Goal: Task Accomplishment & Management: Use online tool/utility

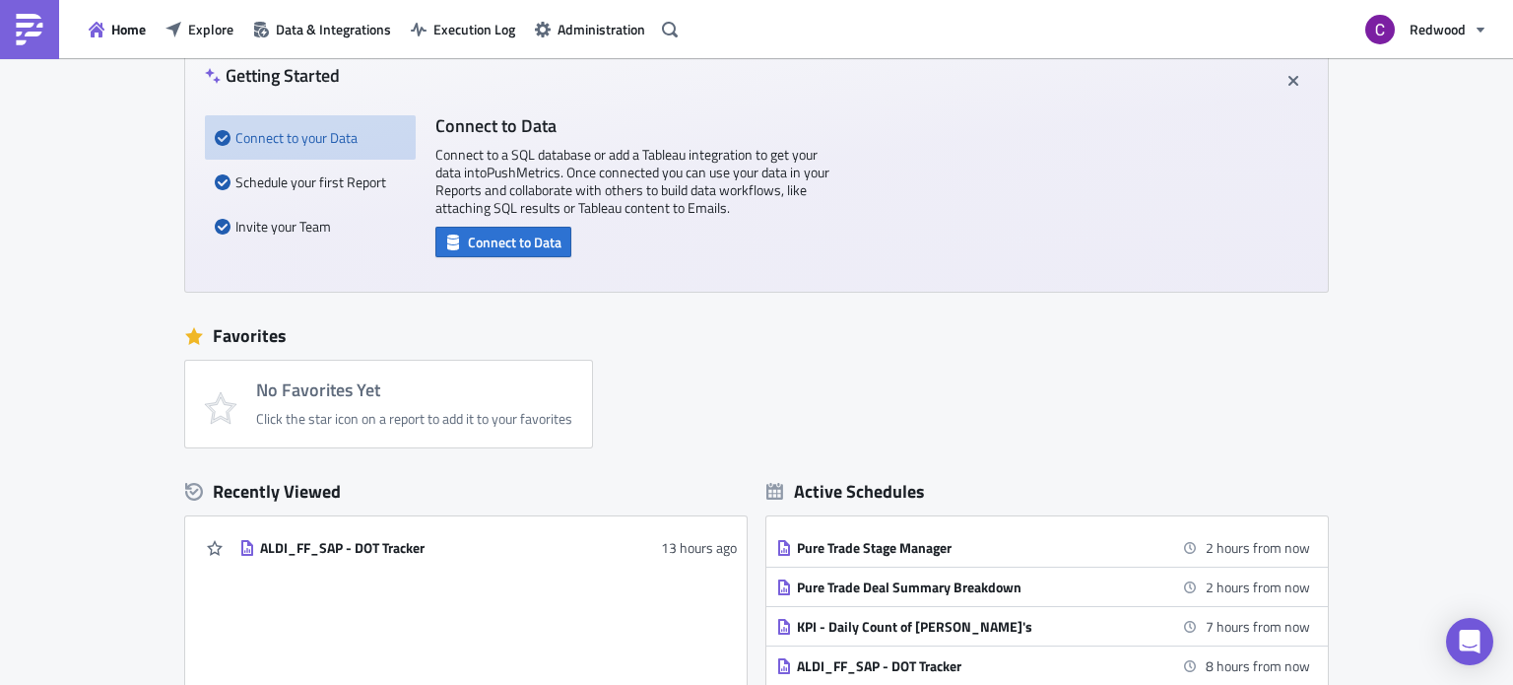
scroll to position [108, 0]
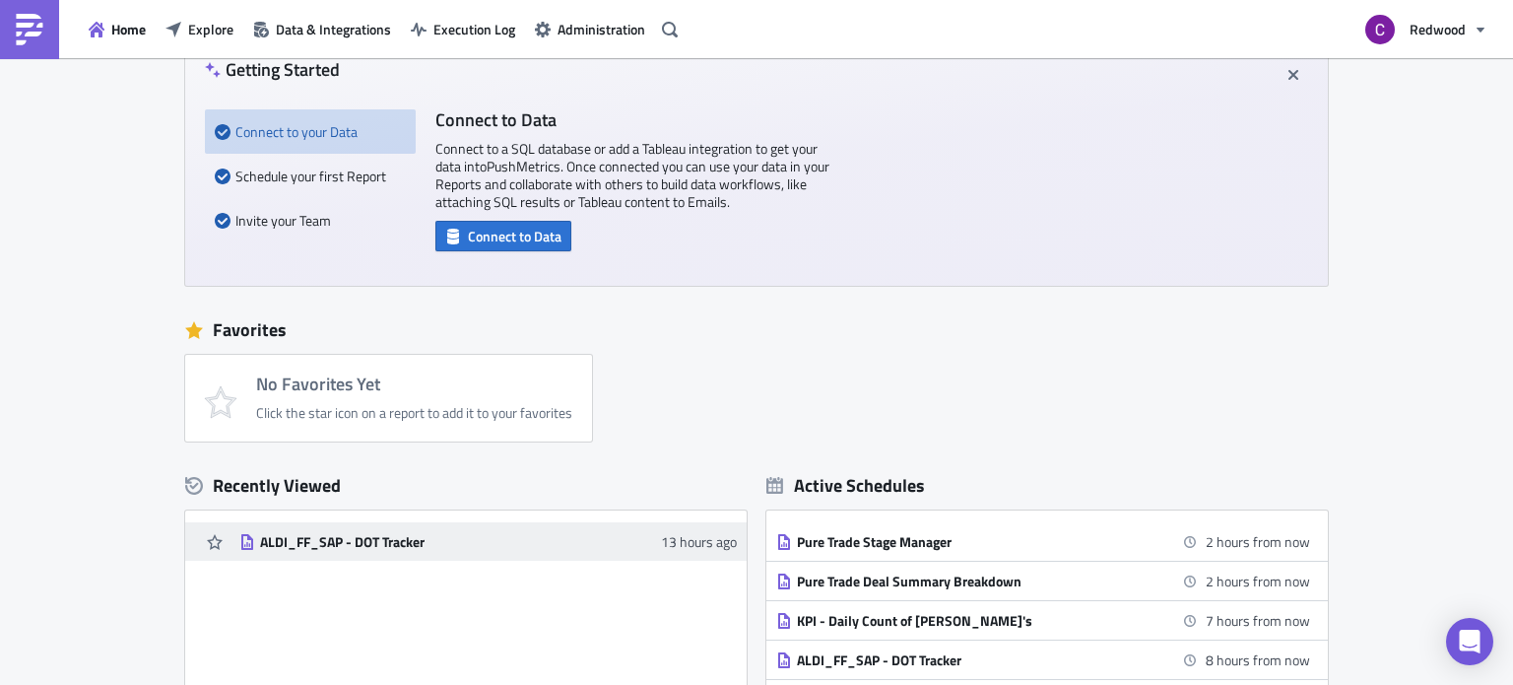
click at [351, 547] on div "ALDI_FF_SAP - DOT Tracker" at bounding box center [432, 542] width 345 height 18
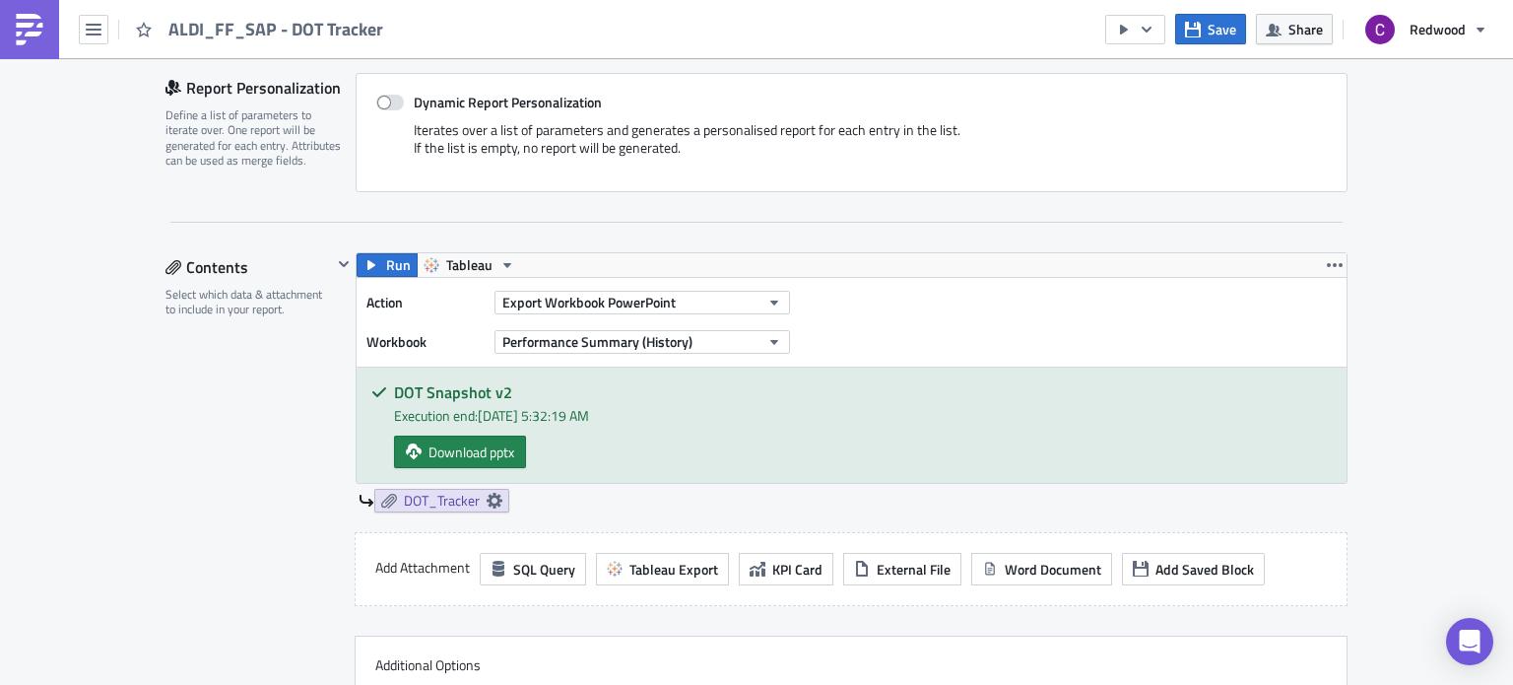
scroll to position [561, 0]
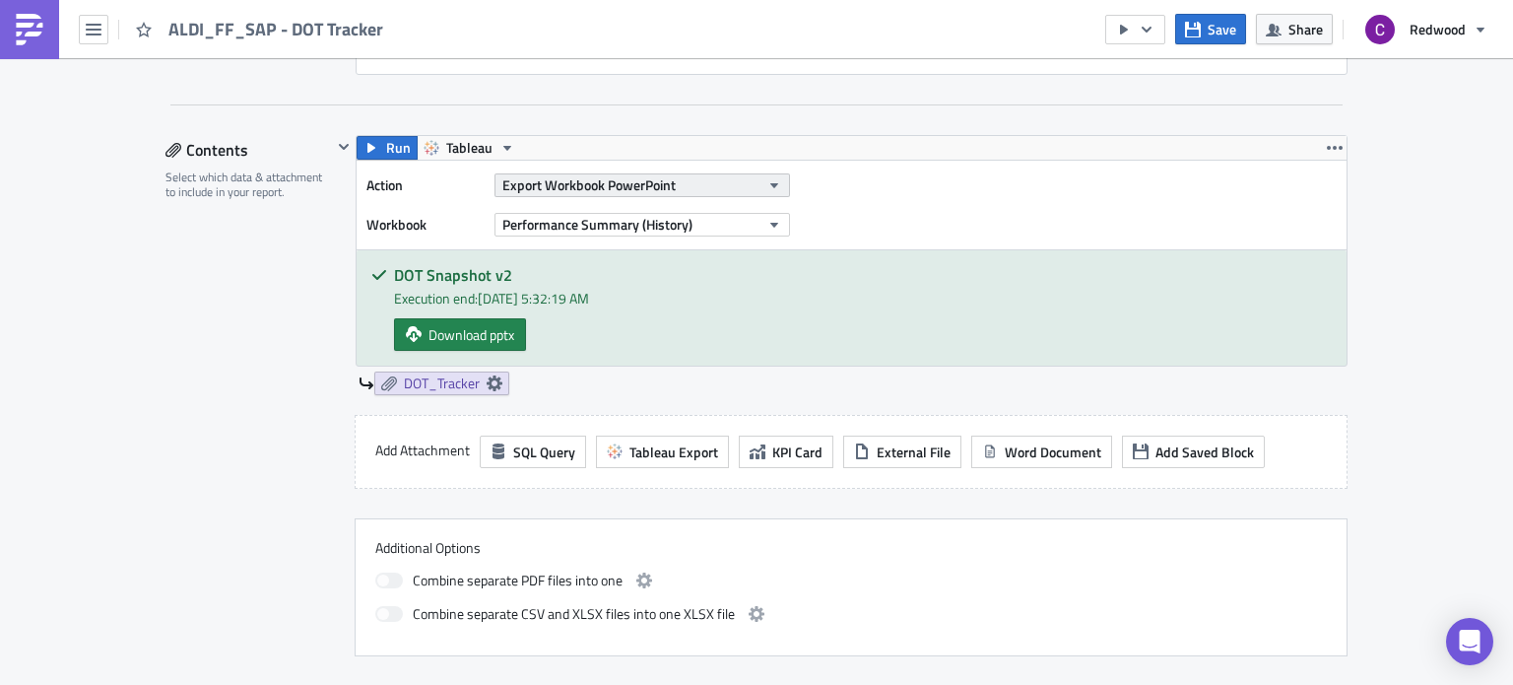
click at [766, 188] on icon "button" at bounding box center [774, 185] width 16 height 16
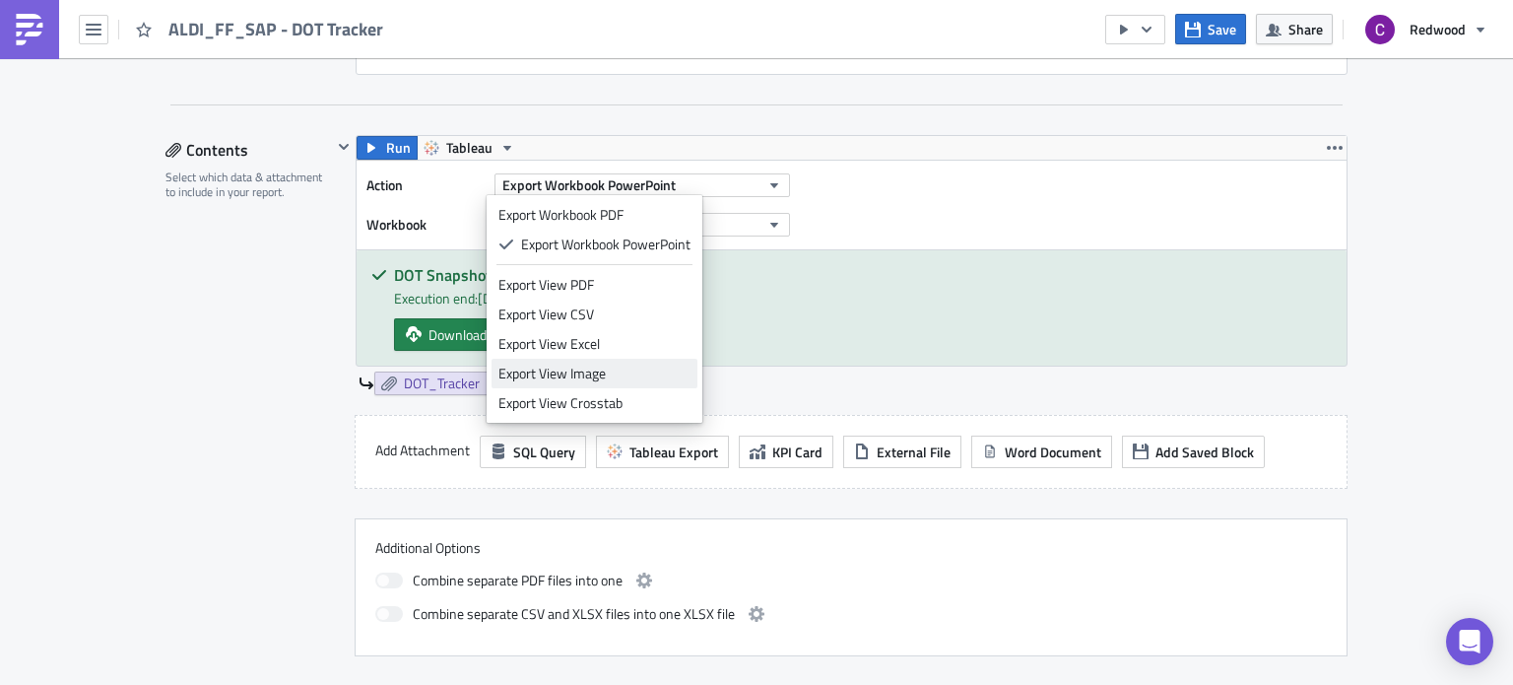
click at [593, 376] on div "Export View Image" at bounding box center [594, 373] width 192 height 20
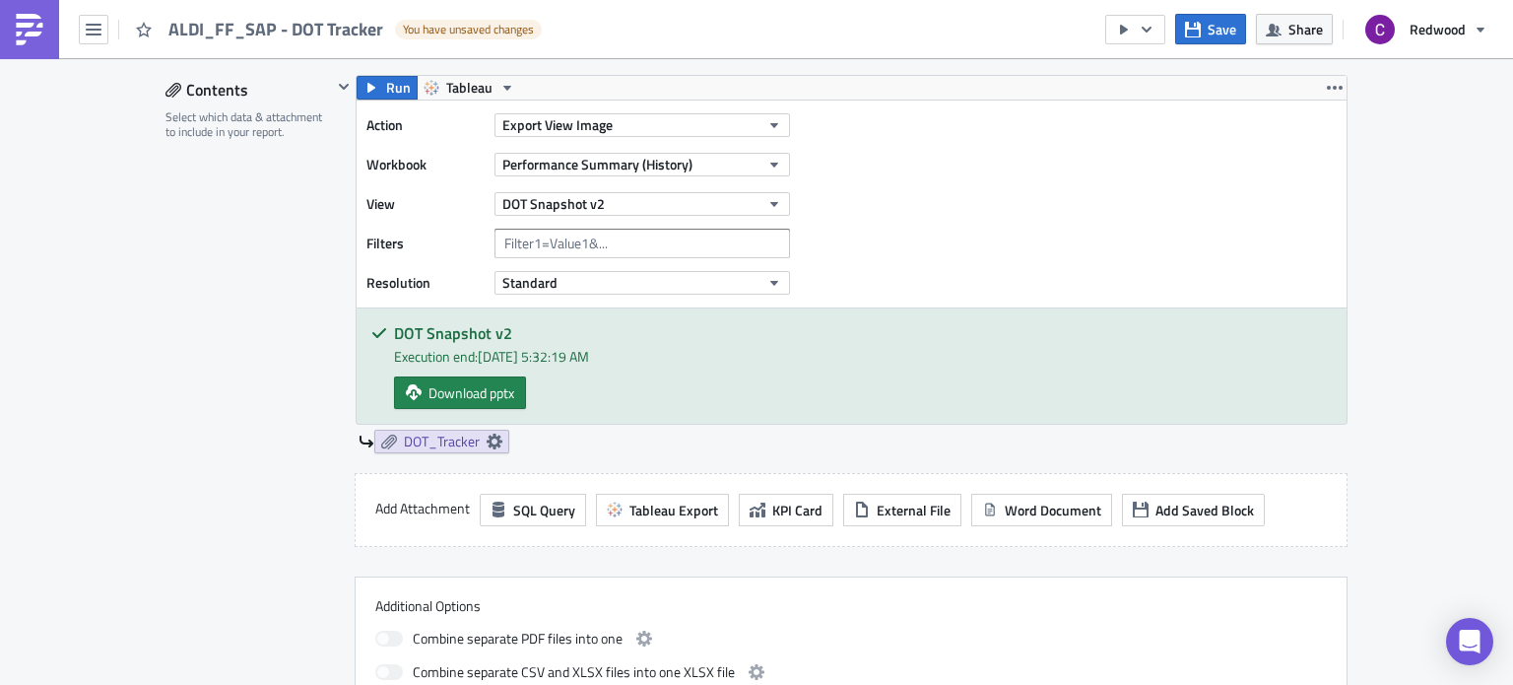
scroll to position [623, 0]
click at [770, 201] on icon "button" at bounding box center [774, 203] width 8 height 5
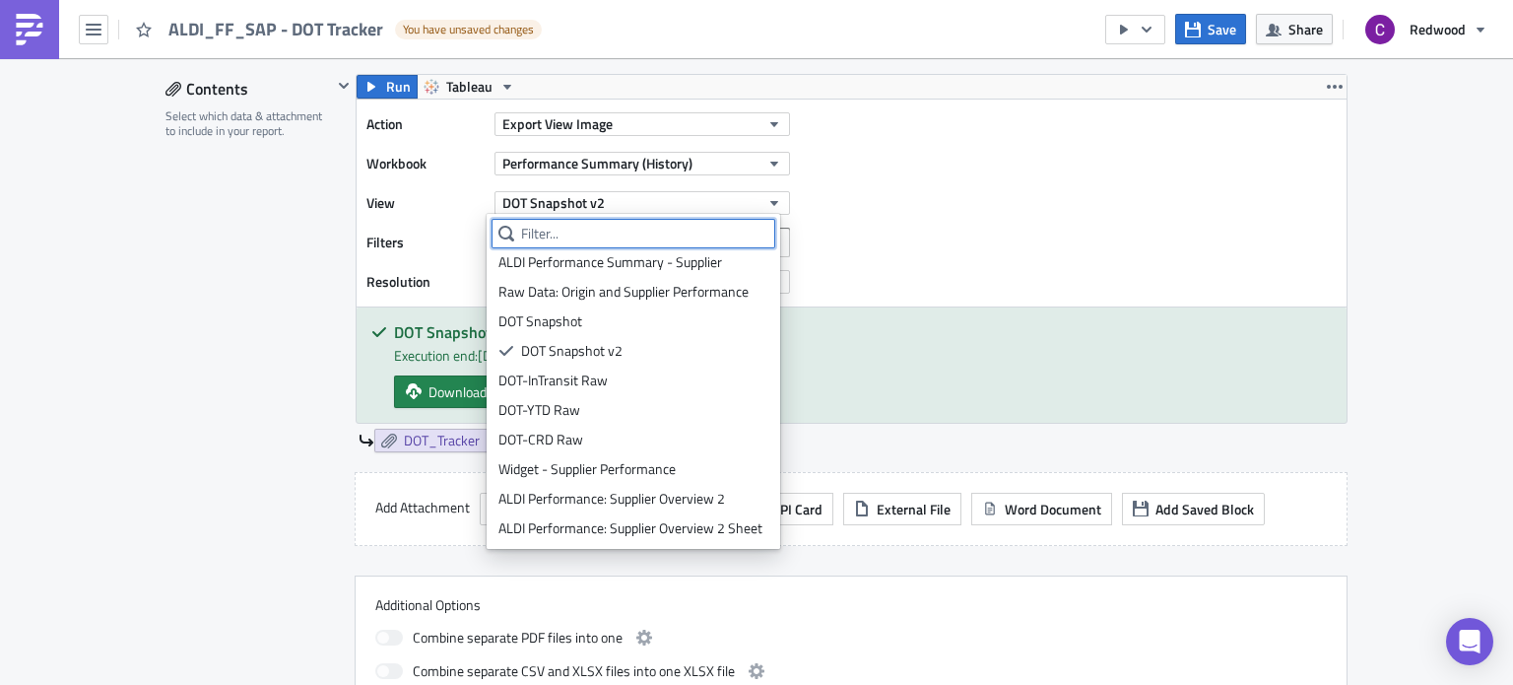
scroll to position [217, 0]
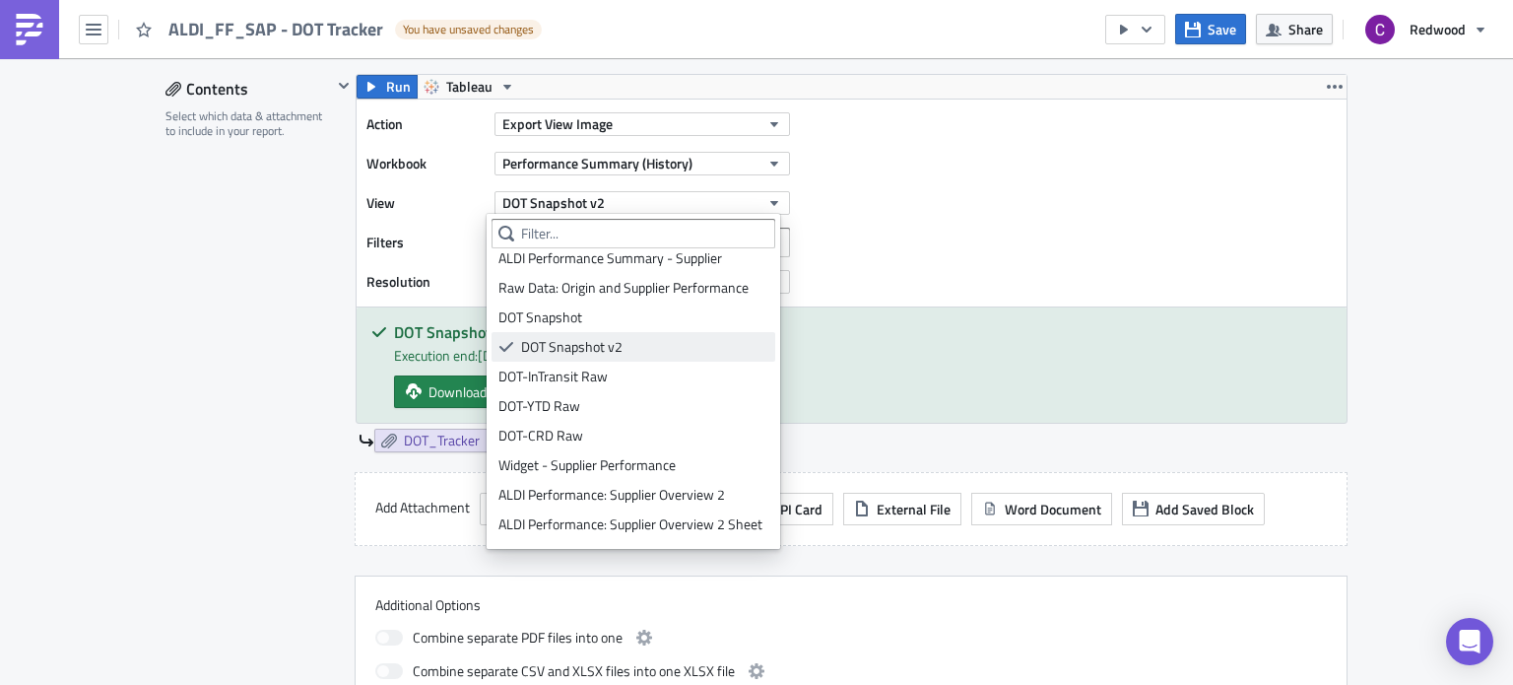
click at [619, 345] on div "DOT Snapshot v2" at bounding box center [644, 347] width 247 height 20
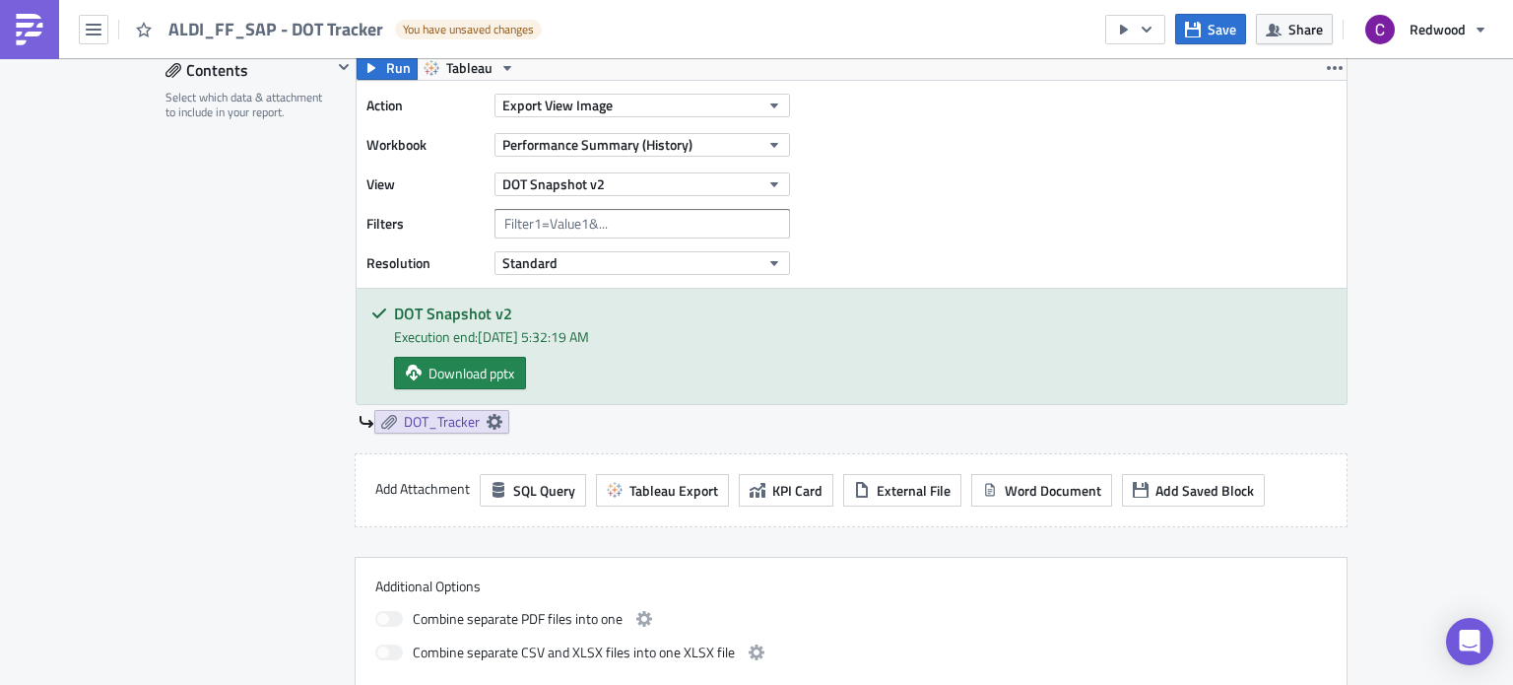
scroll to position [642, 0]
click at [692, 213] on input "text" at bounding box center [642, 223] width 296 height 30
click at [770, 260] on icon "button" at bounding box center [774, 262] width 8 height 5
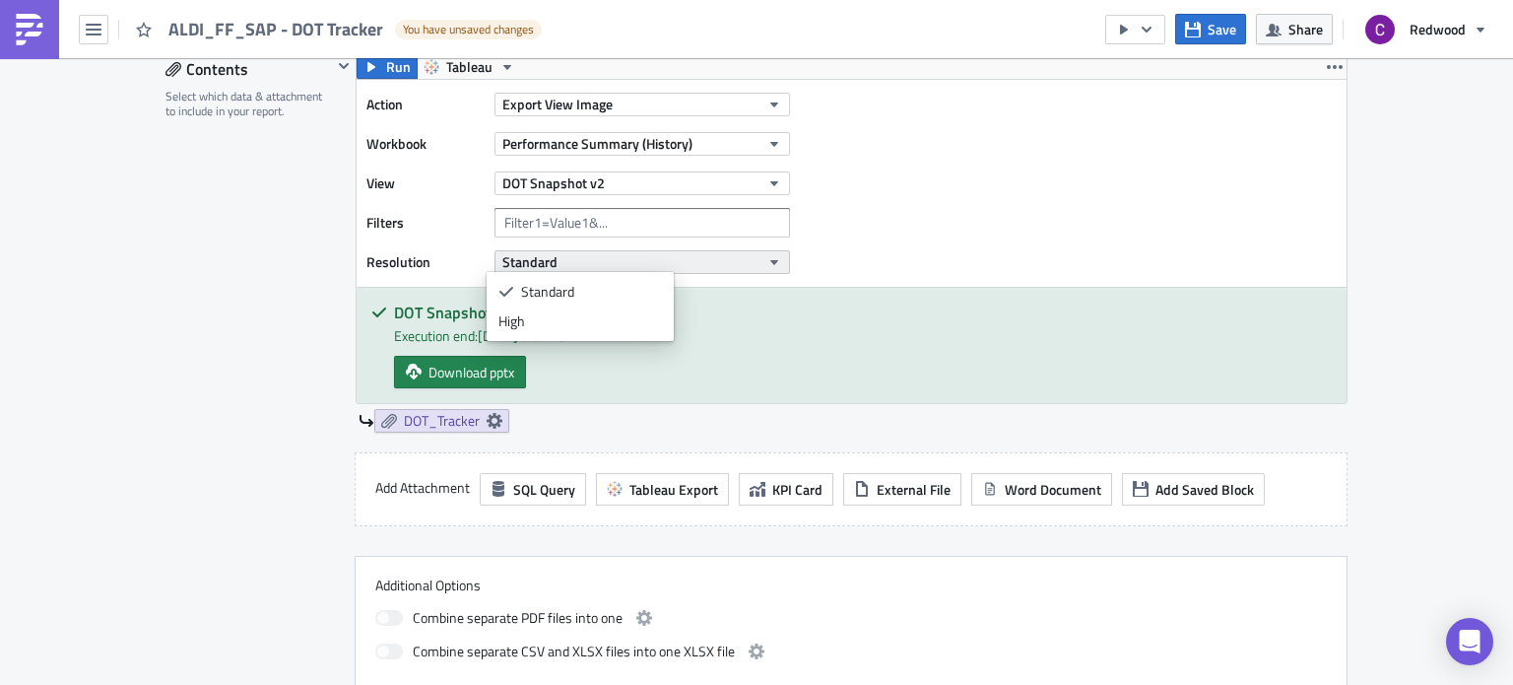
click at [770, 260] on icon "button" at bounding box center [774, 262] width 8 height 5
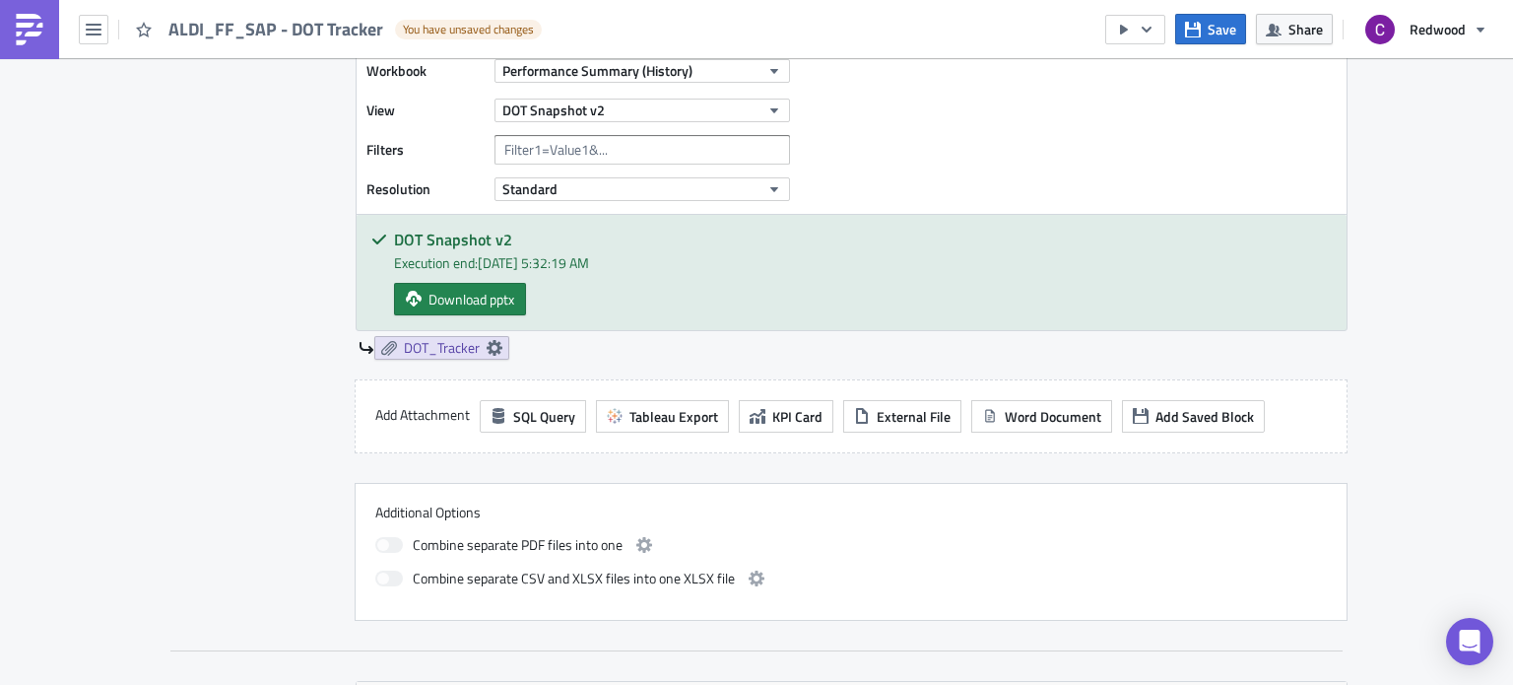
scroll to position [713, 0]
click at [531, 152] on input "text" at bounding box center [642, 152] width 296 height 30
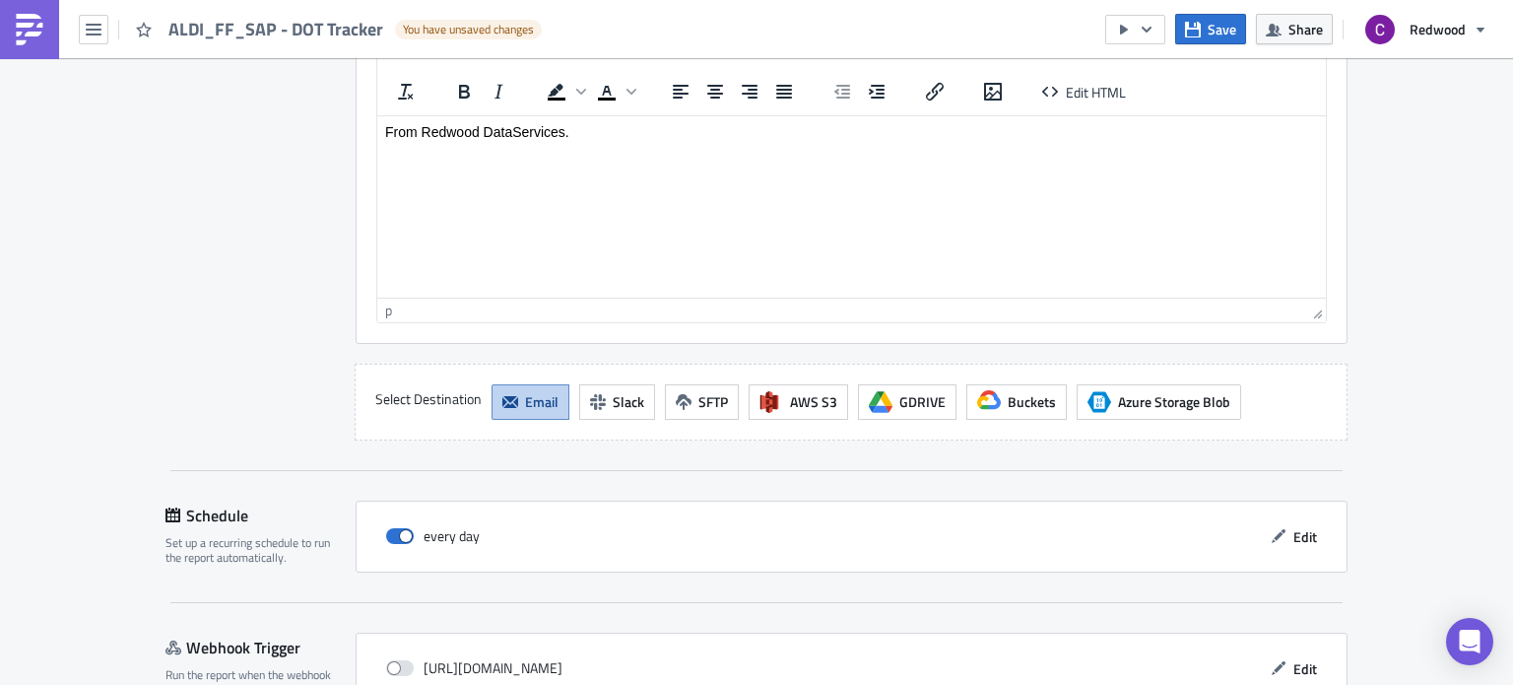
scroll to position [1937, 0]
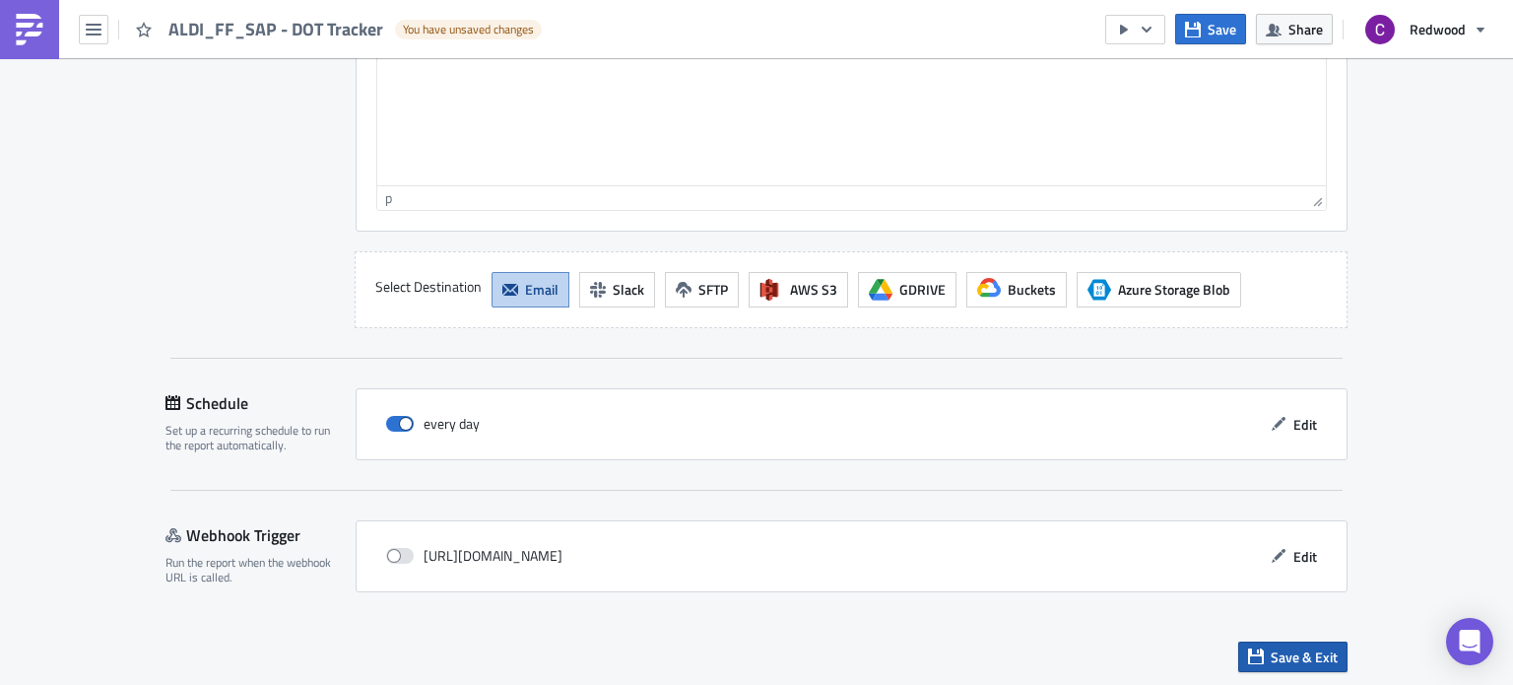
click at [1289, 658] on span "Save & Exit" at bounding box center [1304, 656] width 67 height 21
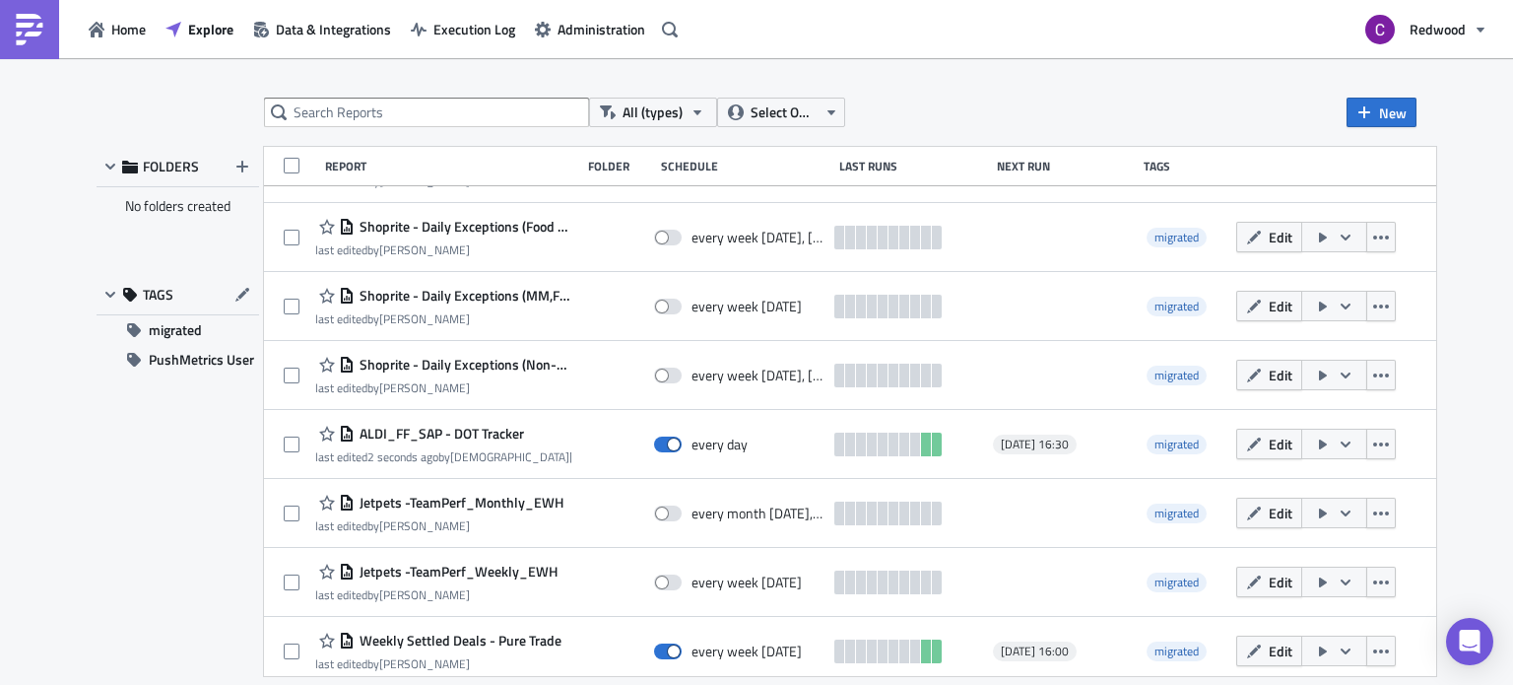
scroll to position [122, 0]
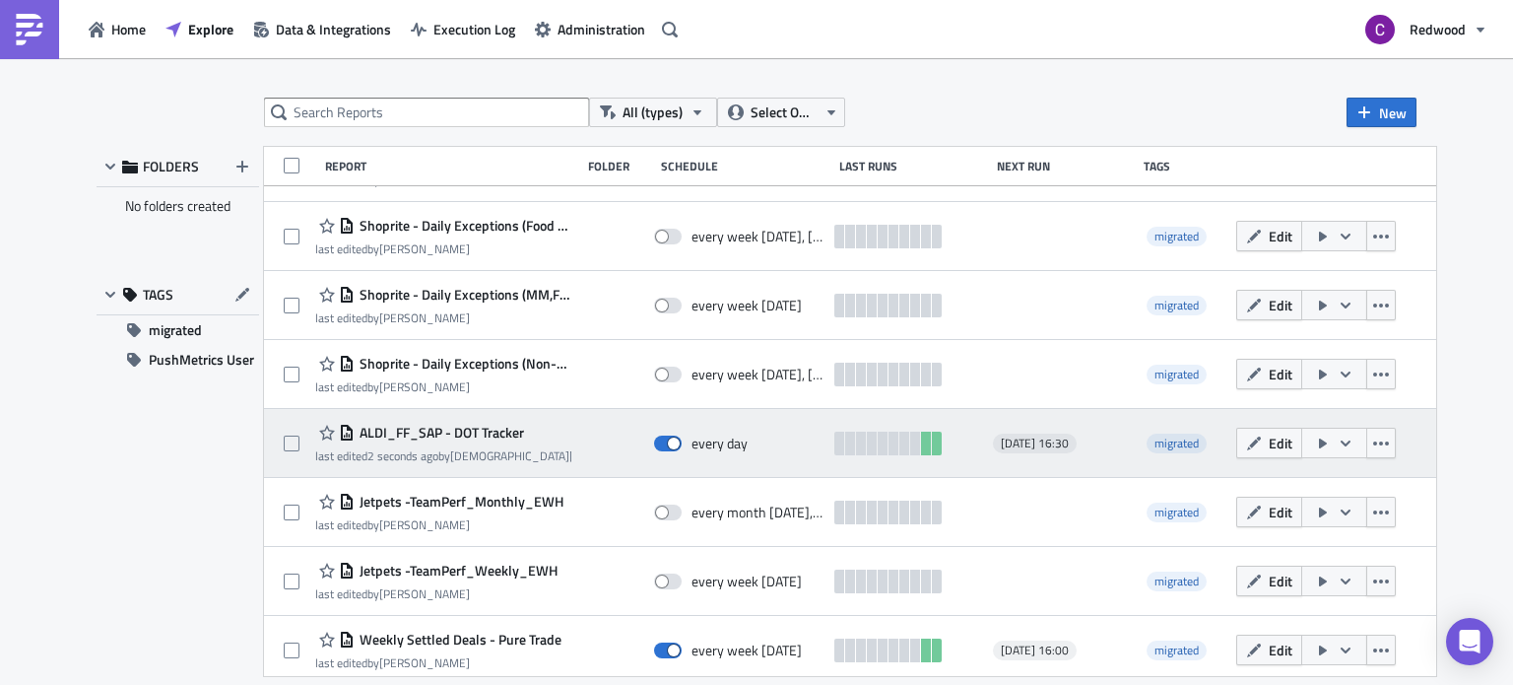
click at [1350, 442] on icon "button" at bounding box center [1346, 442] width 10 height 6
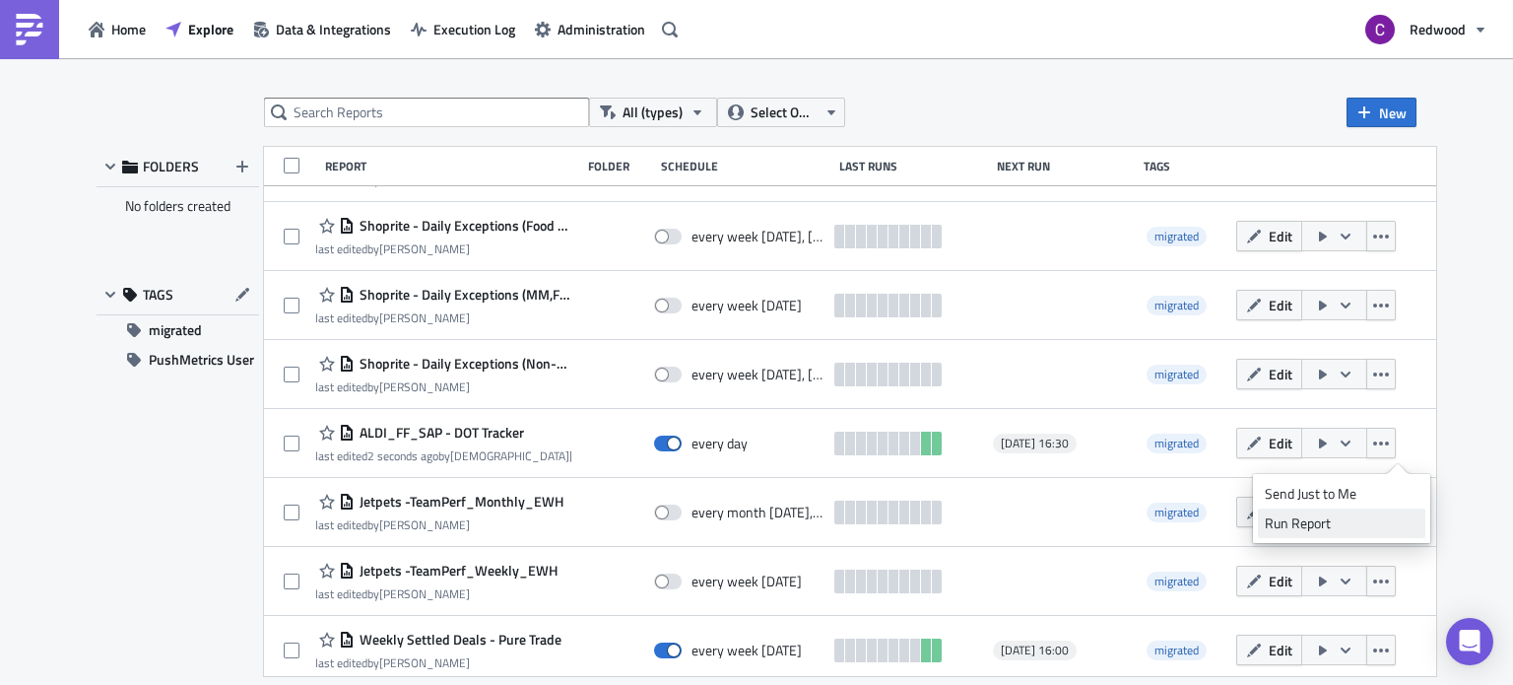
click at [1303, 524] on div "Run Report" at bounding box center [1342, 523] width 154 height 20
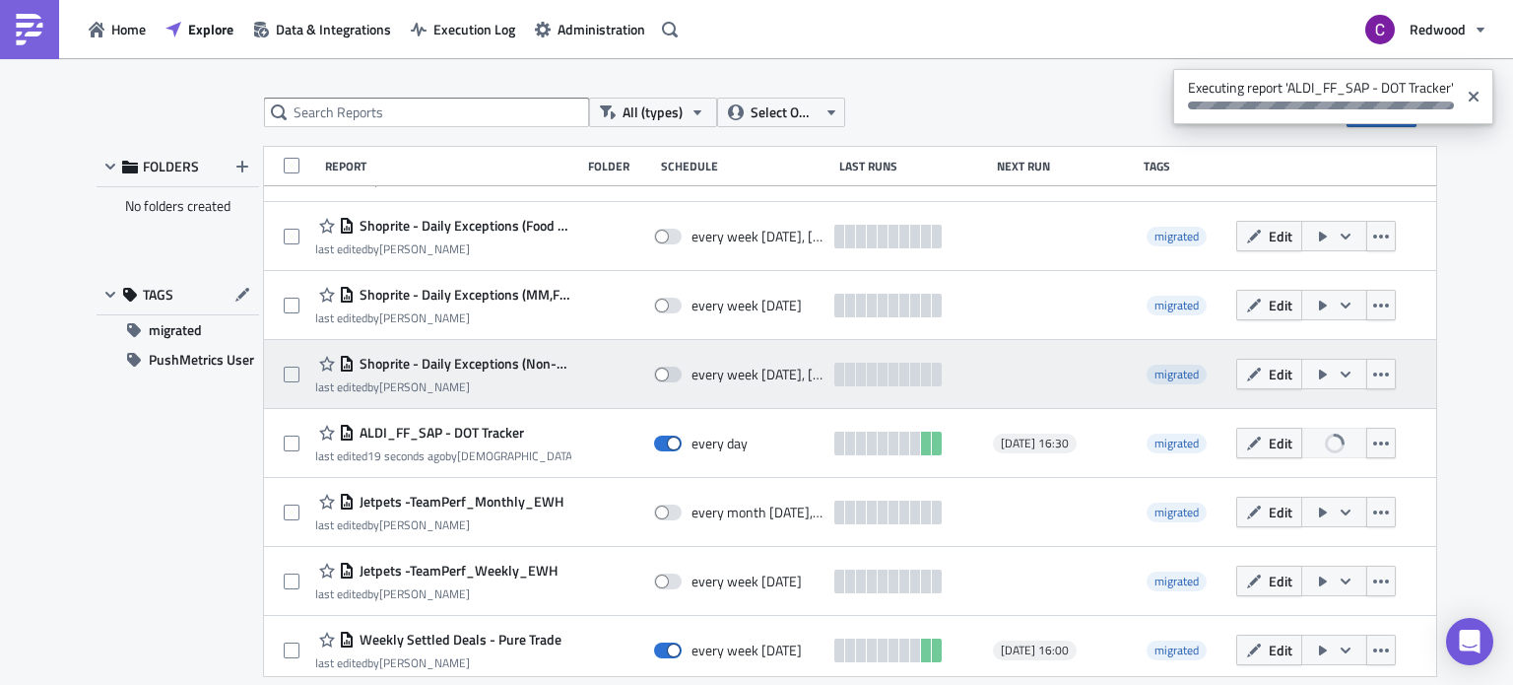
scroll to position [0, 0]
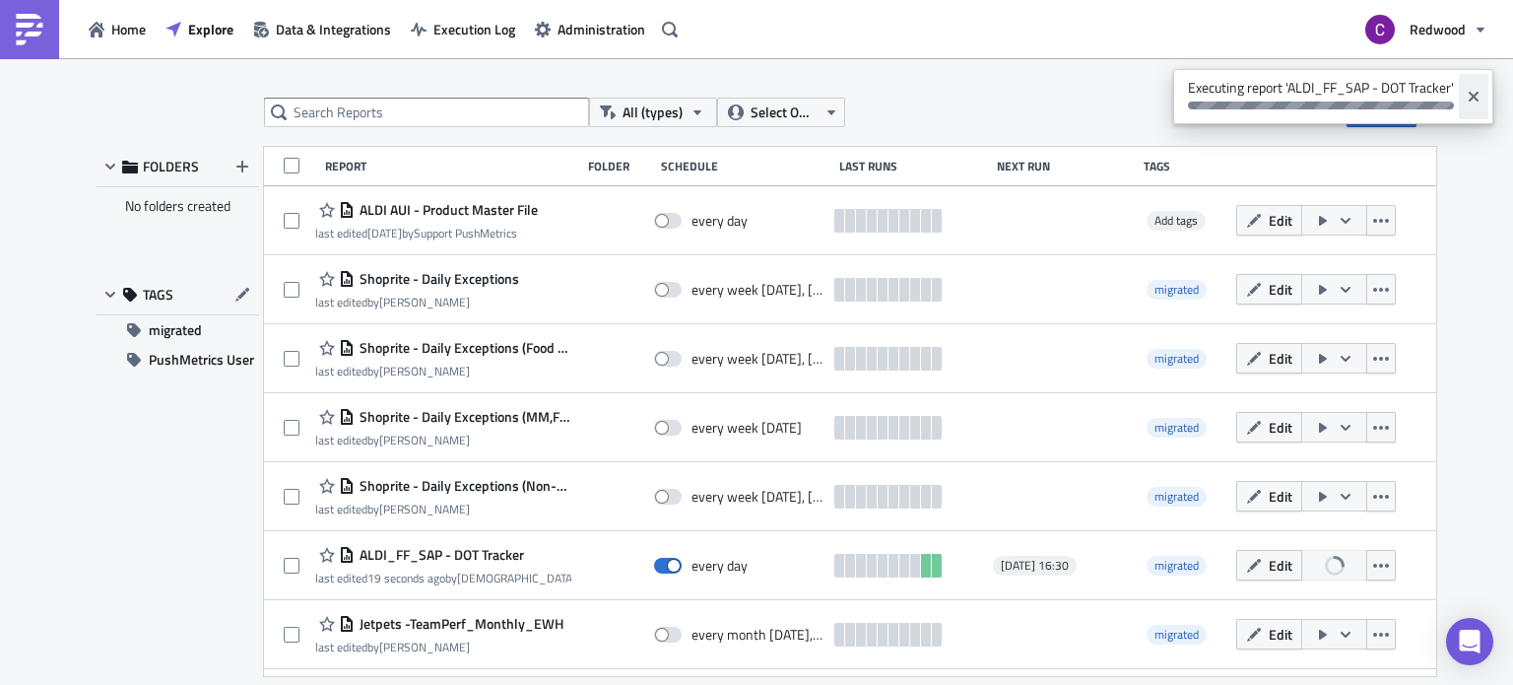
click at [1476, 96] on icon "Close" at bounding box center [1474, 97] width 10 height 10
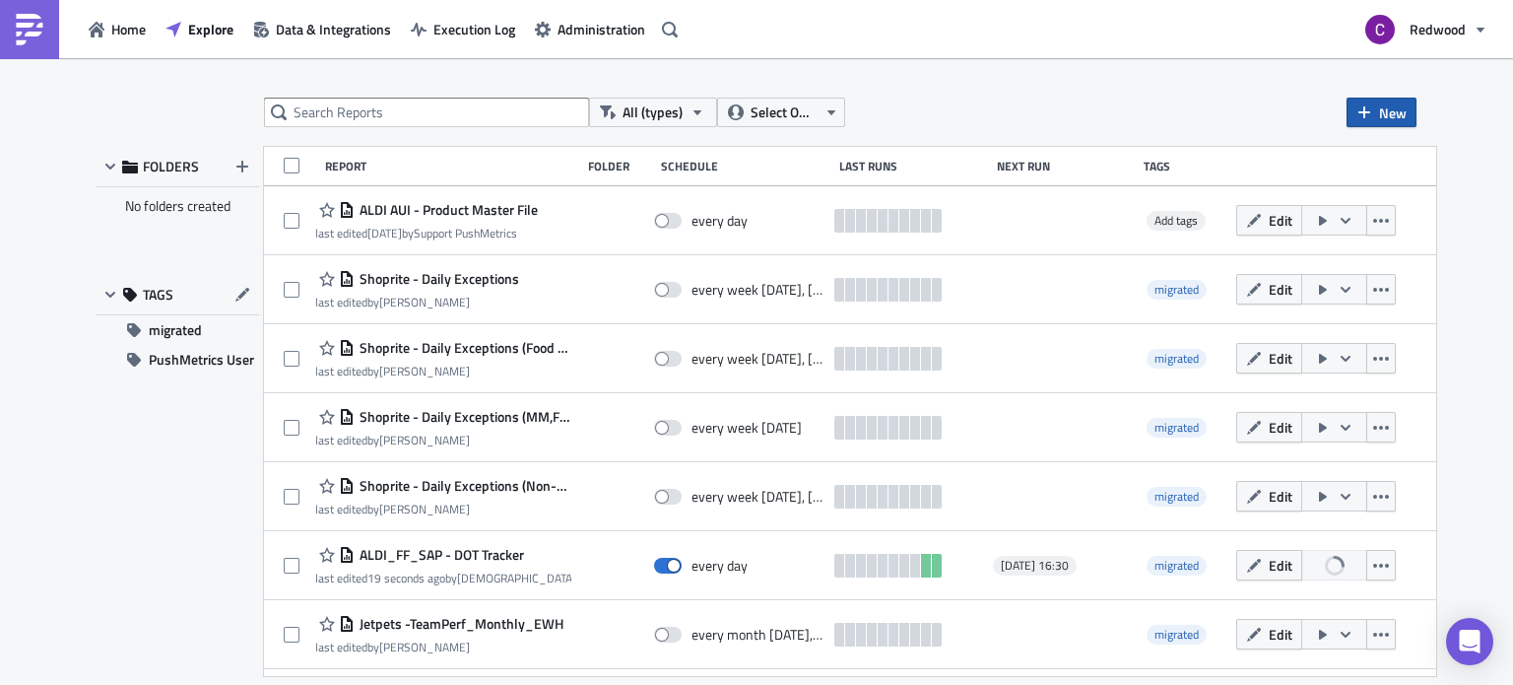
click at [1379, 102] on span "New" at bounding box center [1393, 112] width 28 height 21
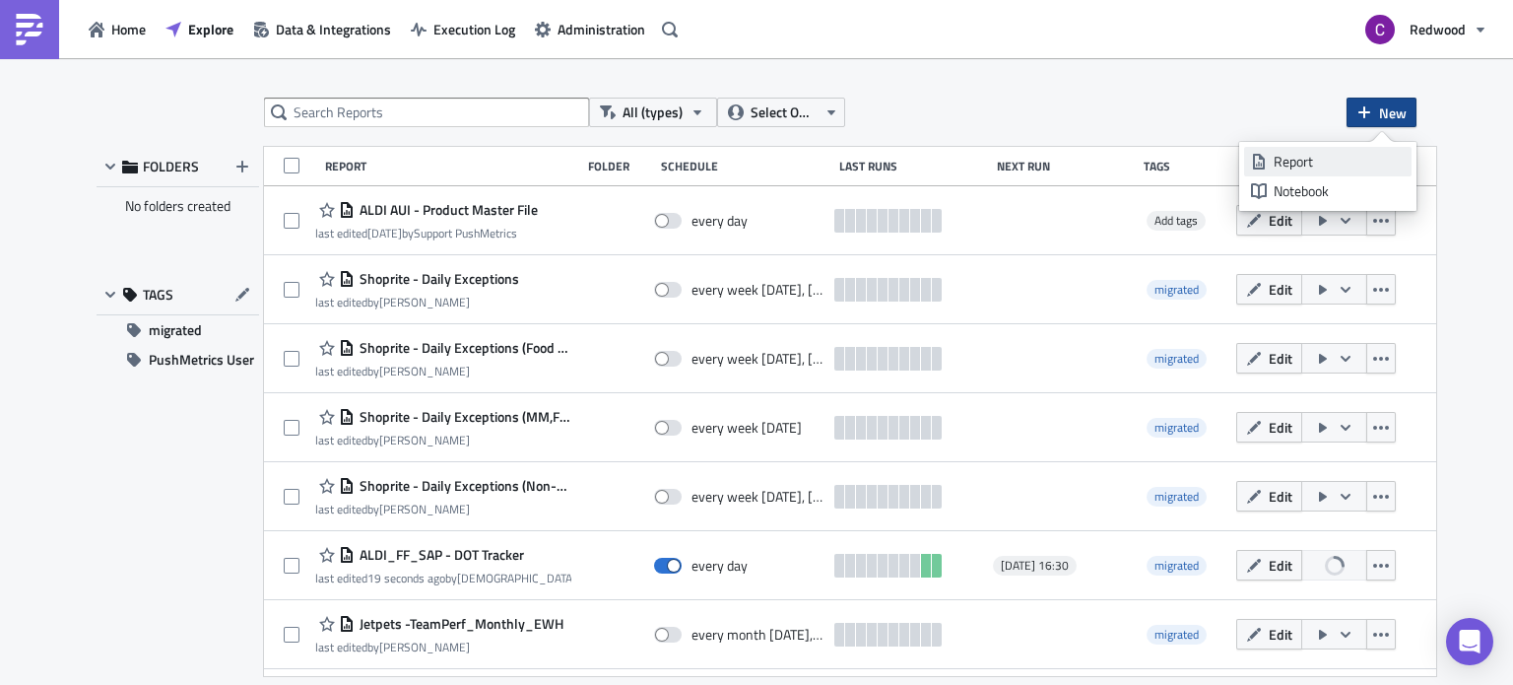
click at [1297, 160] on div "Report" at bounding box center [1339, 162] width 131 height 20
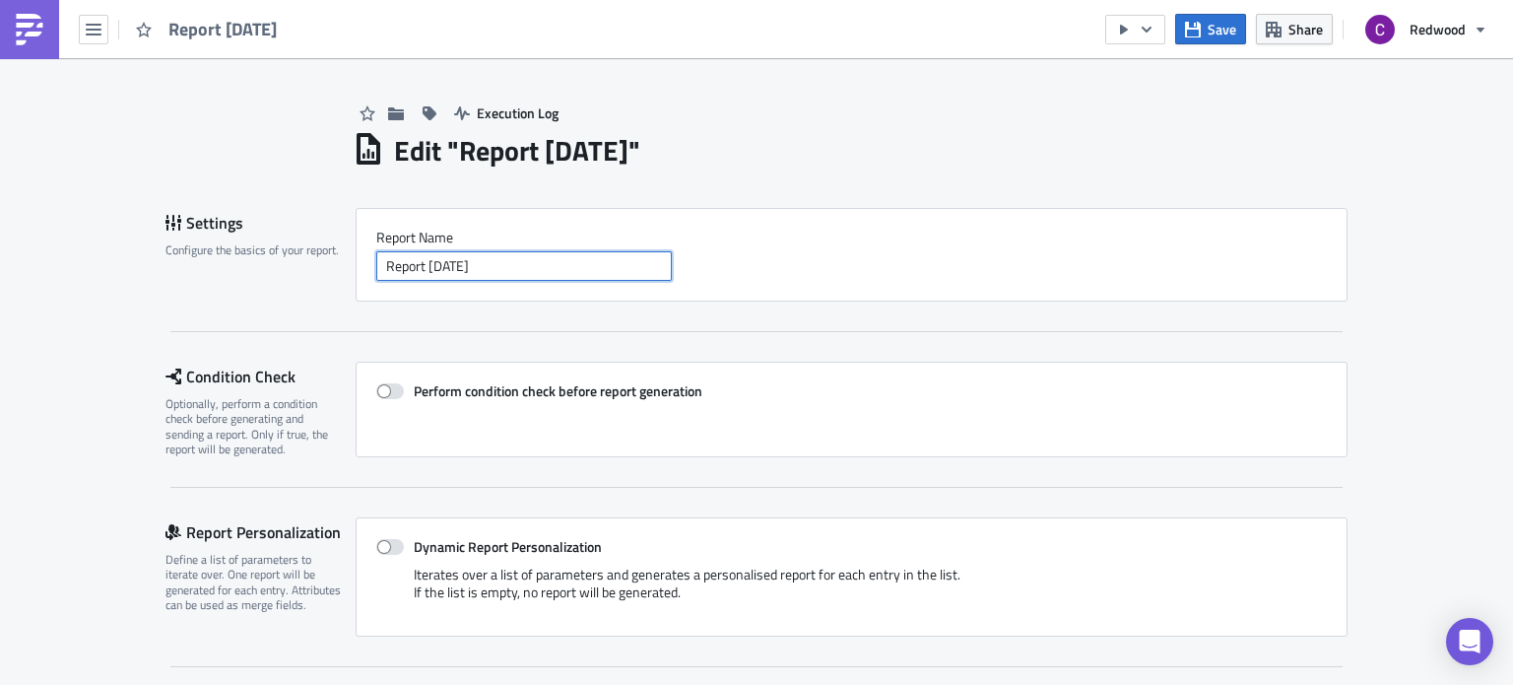
drag, startPoint x: 532, startPoint y: 266, endPoint x: 304, endPoint y: 239, distance: 229.1
click at [304, 239] on div "Settings Configure the basics of your report. Report Nam﻿e Report [DATE]" at bounding box center [756, 255] width 1182 height 94
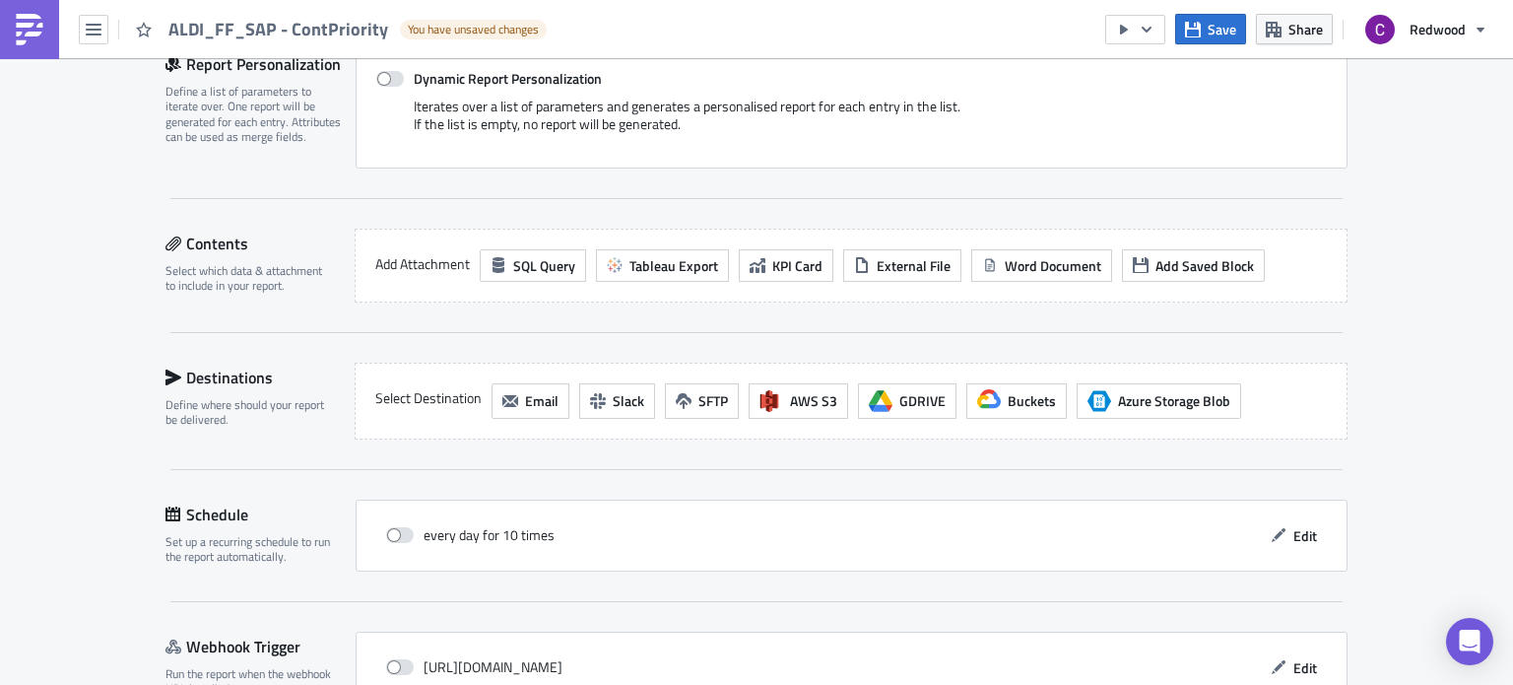
scroll to position [469, 0]
type input "ALDI_FF_SAP - ContPriority"
click at [664, 263] on span "Tableau Export" at bounding box center [673, 264] width 89 height 21
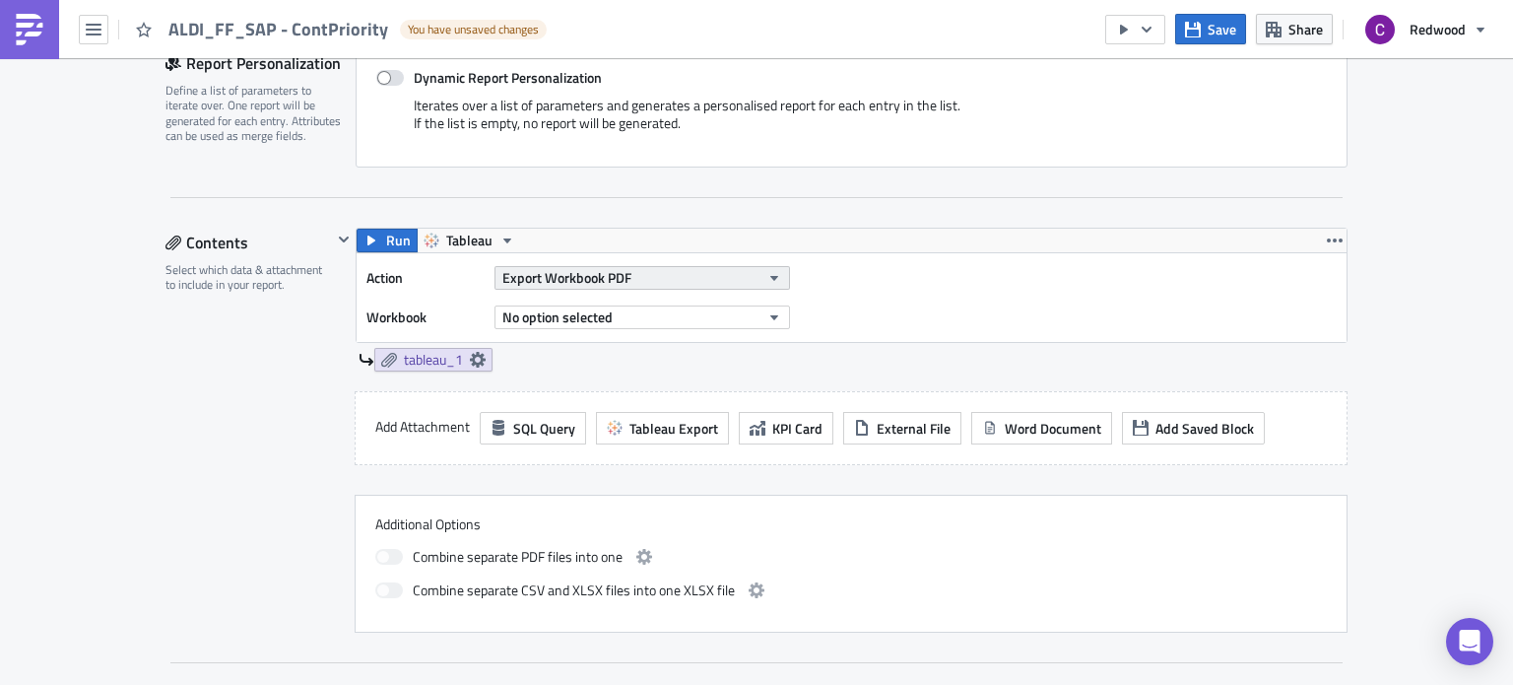
click at [766, 280] on icon "button" at bounding box center [774, 278] width 16 height 16
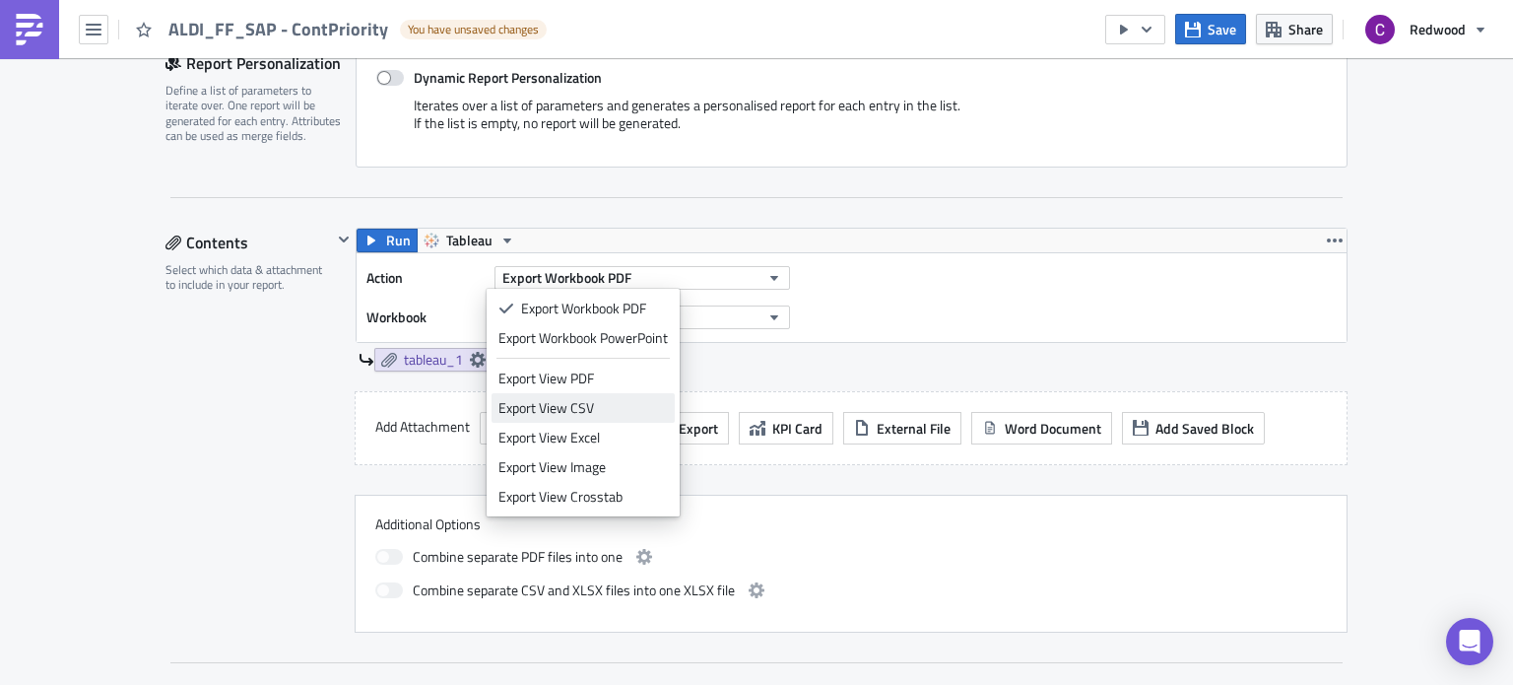
click at [592, 398] on div "Export View CSV" at bounding box center [582, 408] width 169 height 20
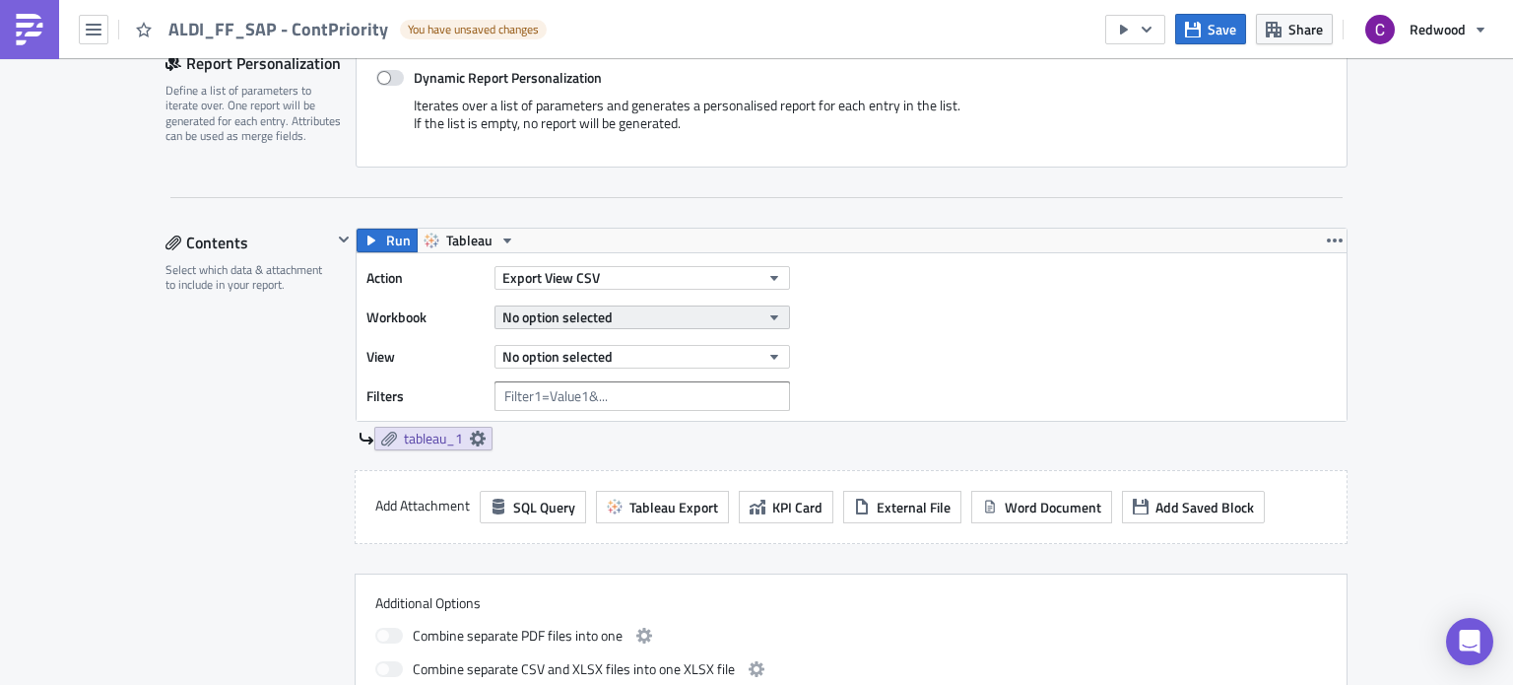
click at [716, 319] on button "No option selected" at bounding box center [642, 317] width 296 height 24
type input "ALDI SAP"
click at [674, 316] on button "No option selected" at bounding box center [642, 317] width 296 height 24
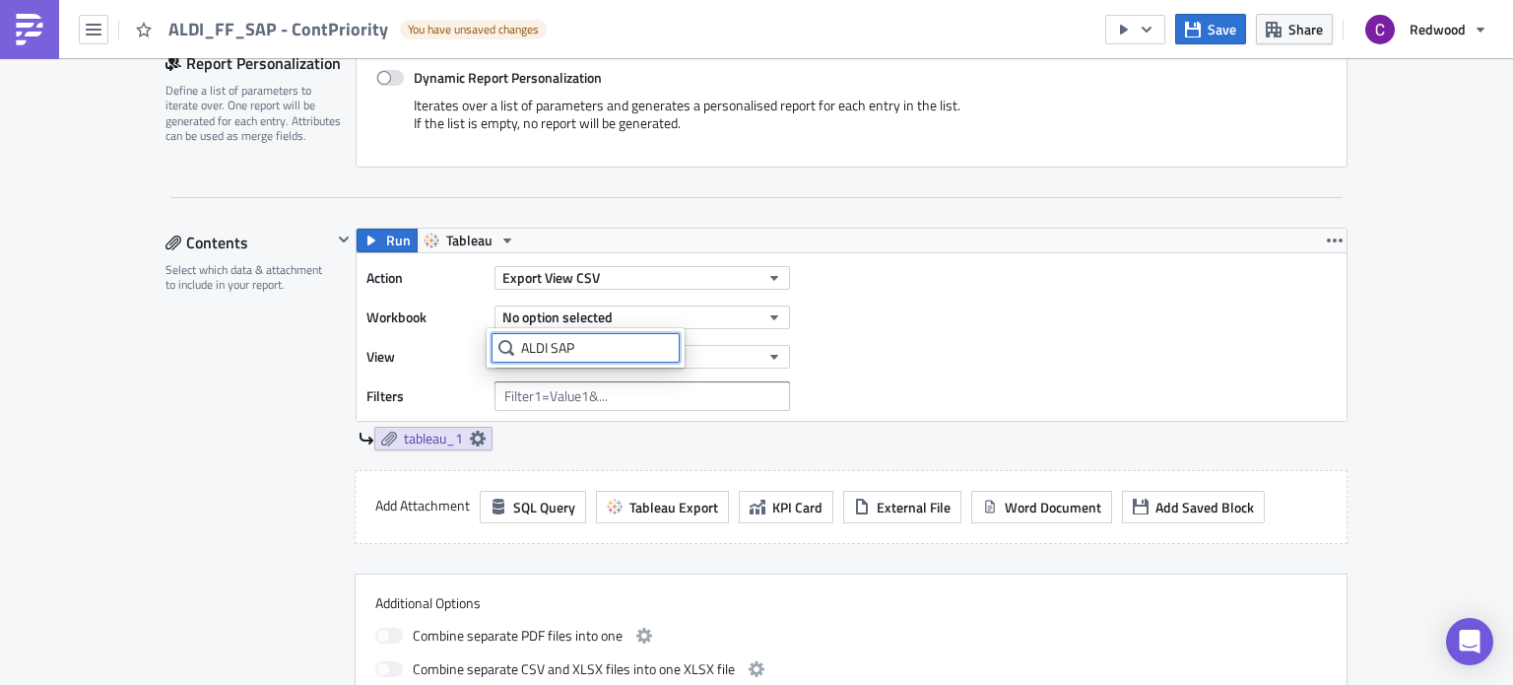
drag, startPoint x: 512, startPoint y: 342, endPoint x: 461, endPoint y: 343, distance: 51.2
click at [461, 343] on body "ALDI_FF_SAP - ContPriority You have unsaved changes Save Share Redwood Executio…" at bounding box center [756, 344] width 1513 height 688
type input "A"
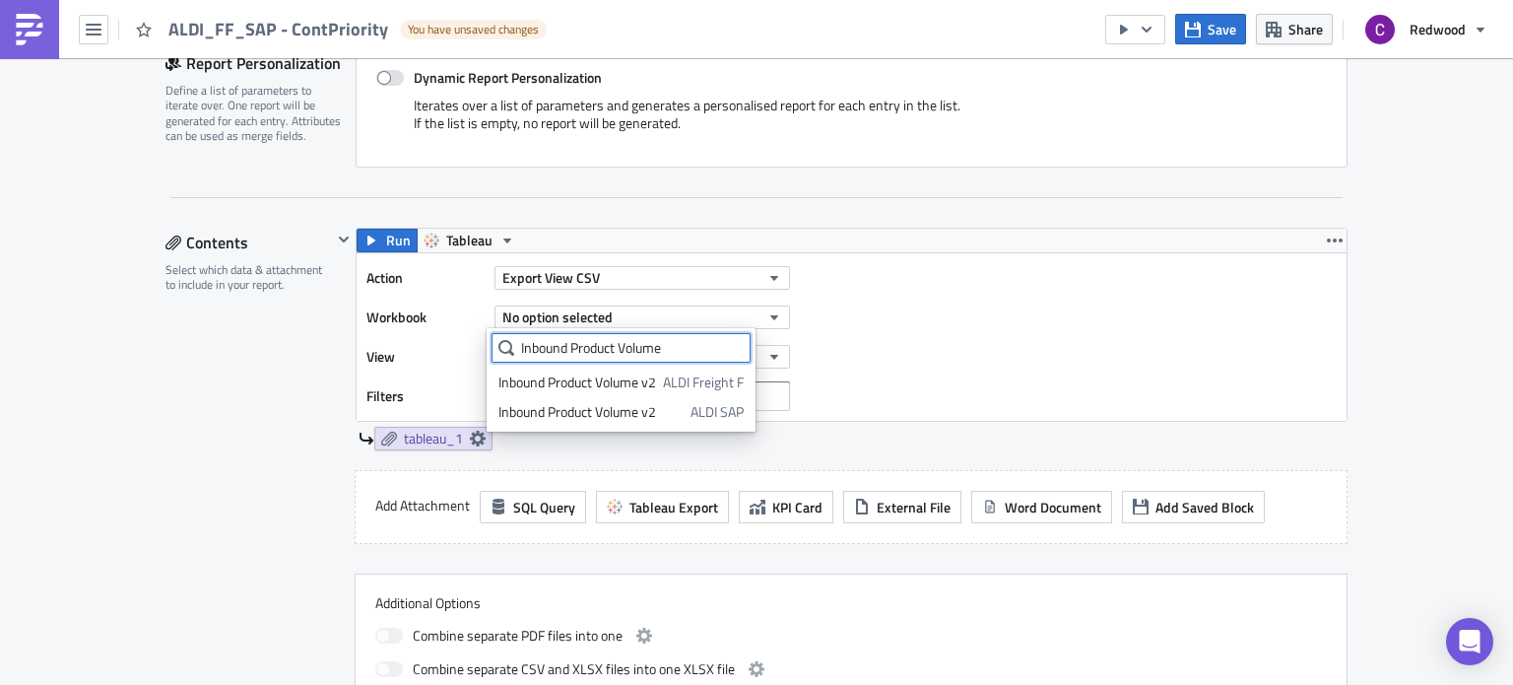
scroll to position [0, 0]
type input "Inbound Product Volume"
click at [559, 413] on div "Inbound Product Volume v2" at bounding box center [590, 412] width 185 height 20
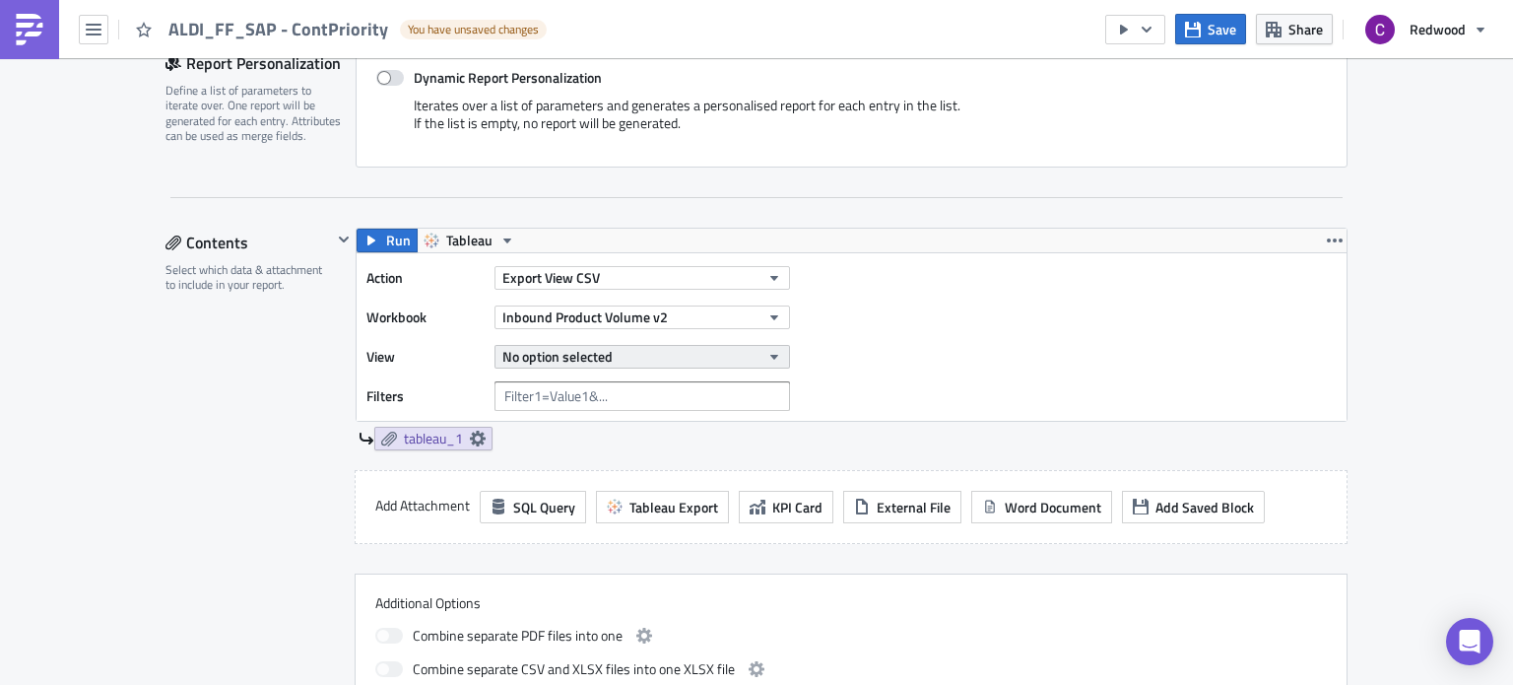
click at [766, 359] on icon "button" at bounding box center [774, 357] width 16 height 16
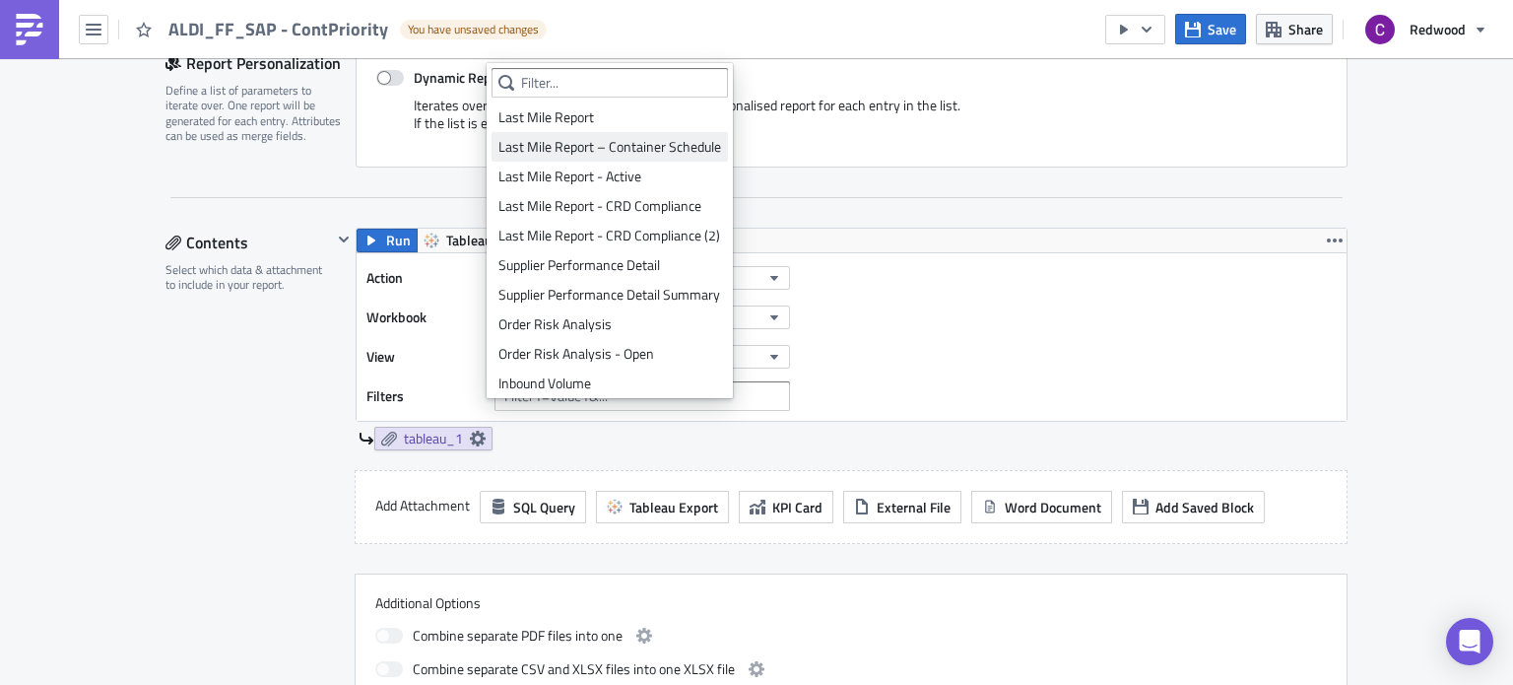
click at [661, 146] on div "Last Mile Report – Container Schedule" at bounding box center [609, 147] width 223 height 20
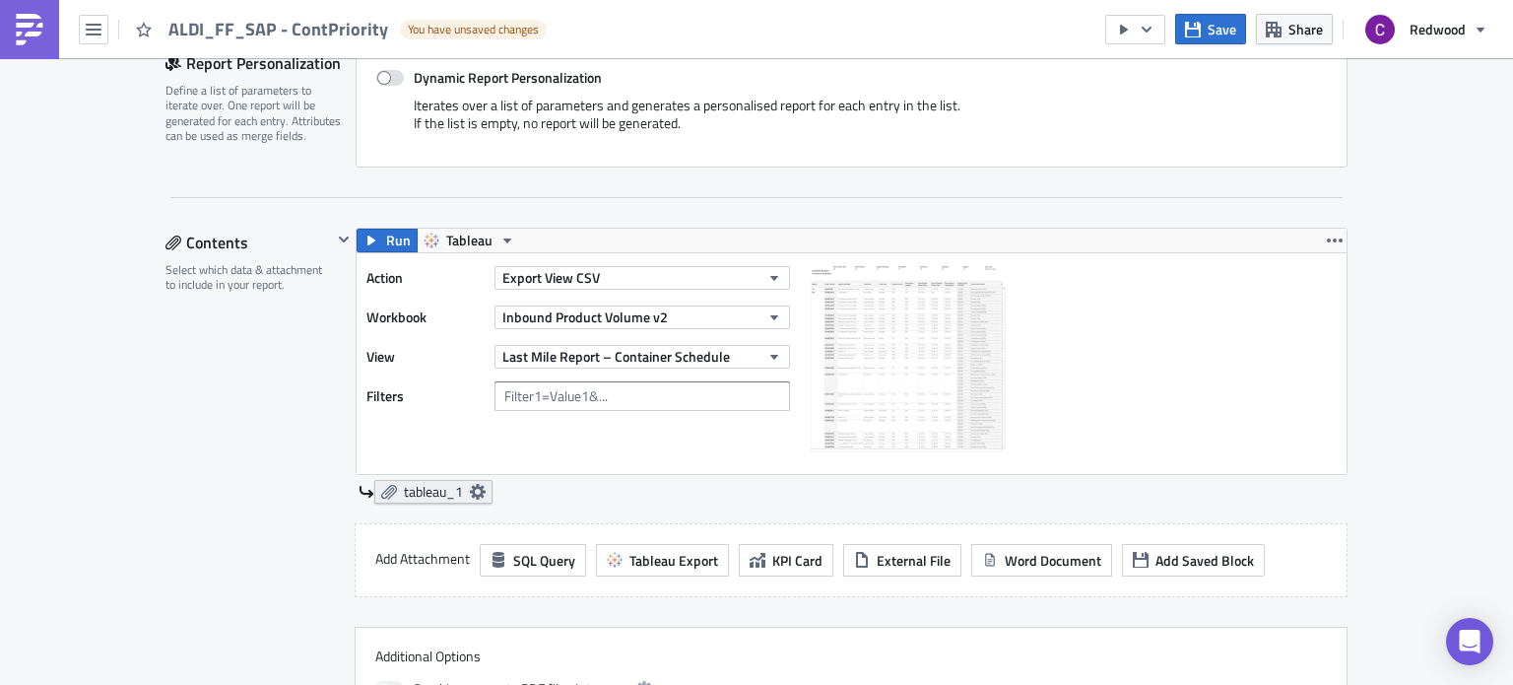
click at [470, 492] on icon at bounding box center [478, 492] width 16 height 16
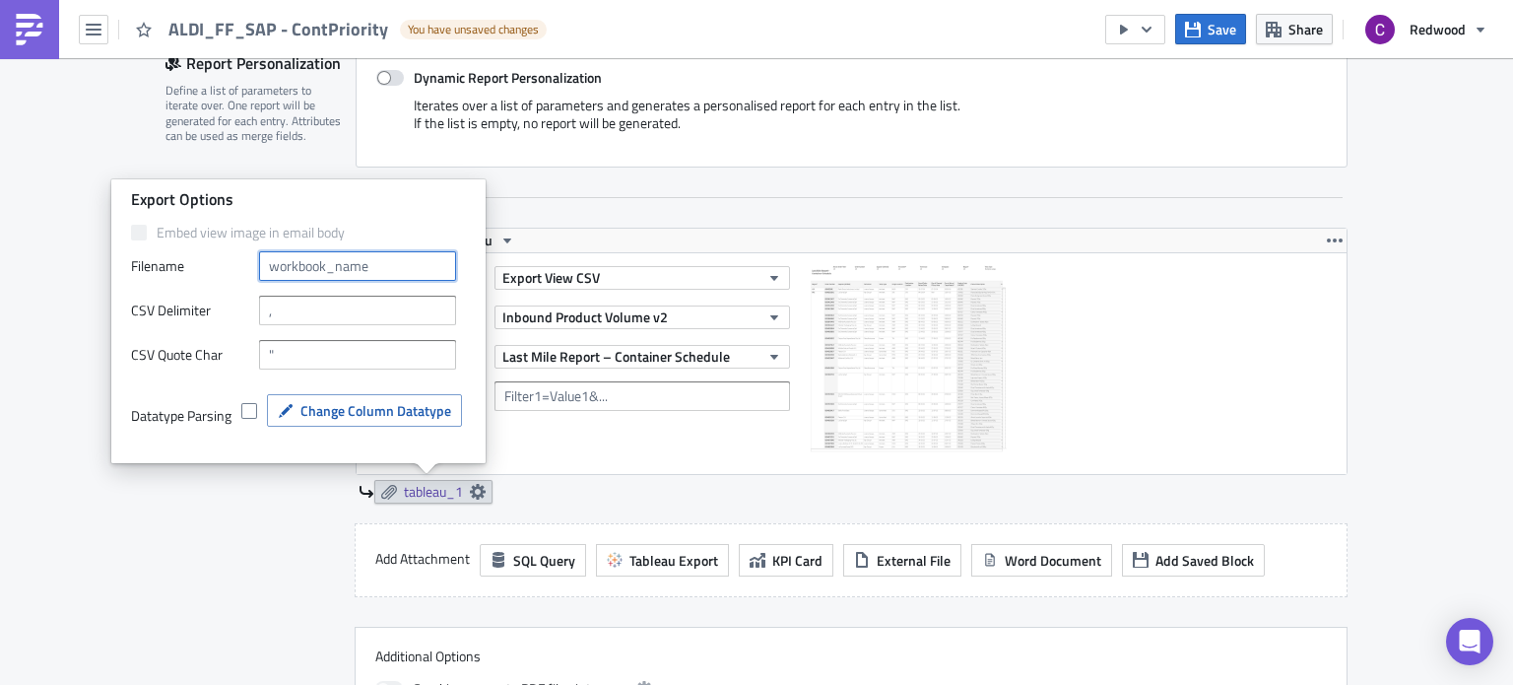
drag, startPoint x: 387, startPoint y: 259, endPoint x: 289, endPoint y: 256, distance: 98.5
click at [289, 256] on input "text" at bounding box center [357, 266] width 197 height 30
type input "ContainerPrioritisation"
click at [281, 500] on div "Contents Select which data & attachment to include in your report." at bounding box center [248, 496] width 166 height 537
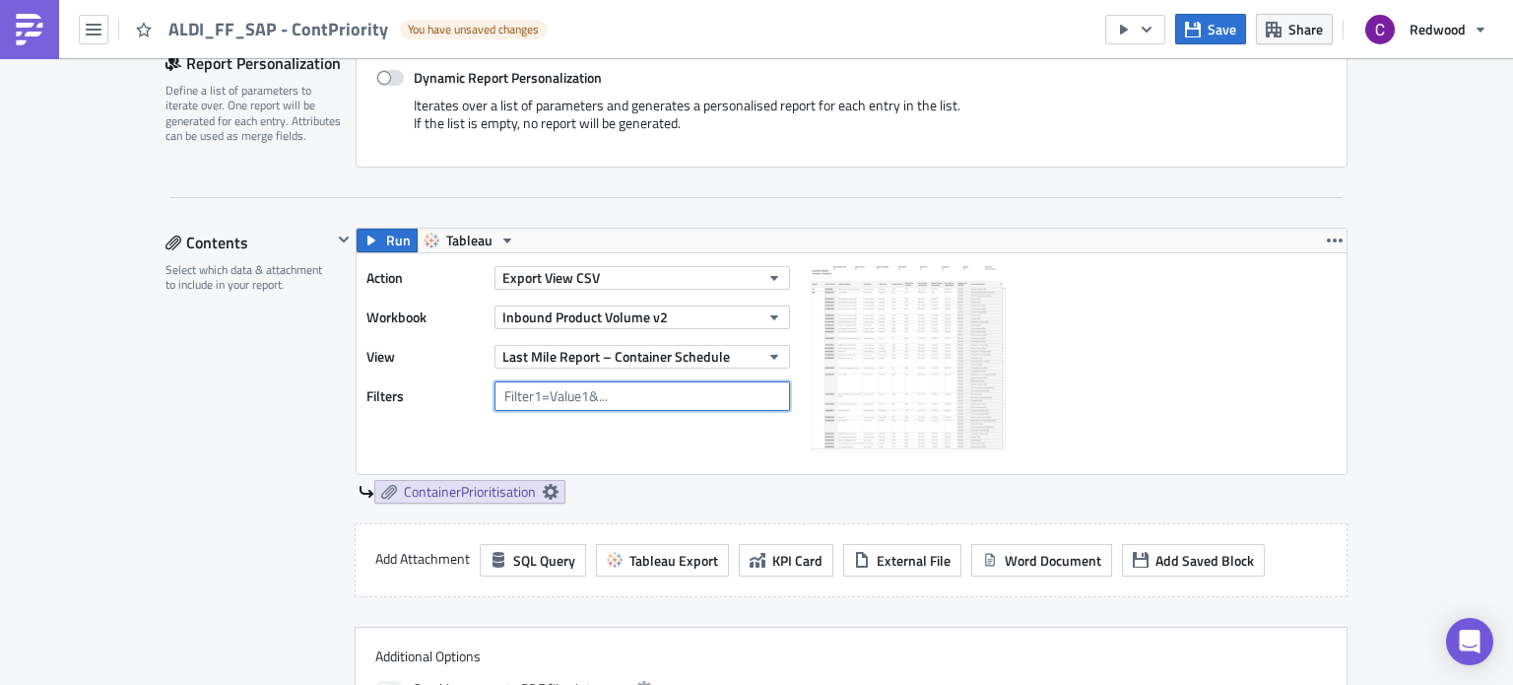
click at [659, 398] on input "text" at bounding box center [642, 396] width 296 height 30
click at [499, 243] on icon "button" at bounding box center [507, 240] width 16 height 16
click at [316, 467] on div "Contents Select which data & attachment to include in your report." at bounding box center [248, 496] width 166 height 537
click at [548, 392] on input "text" at bounding box center [642, 396] width 296 height 30
click at [1367, 476] on div "Execution Log Edit " ALDI_FF_SAP - ContPriority " Draft Settings Configure the …" at bounding box center [756, 426] width 1513 height 1675
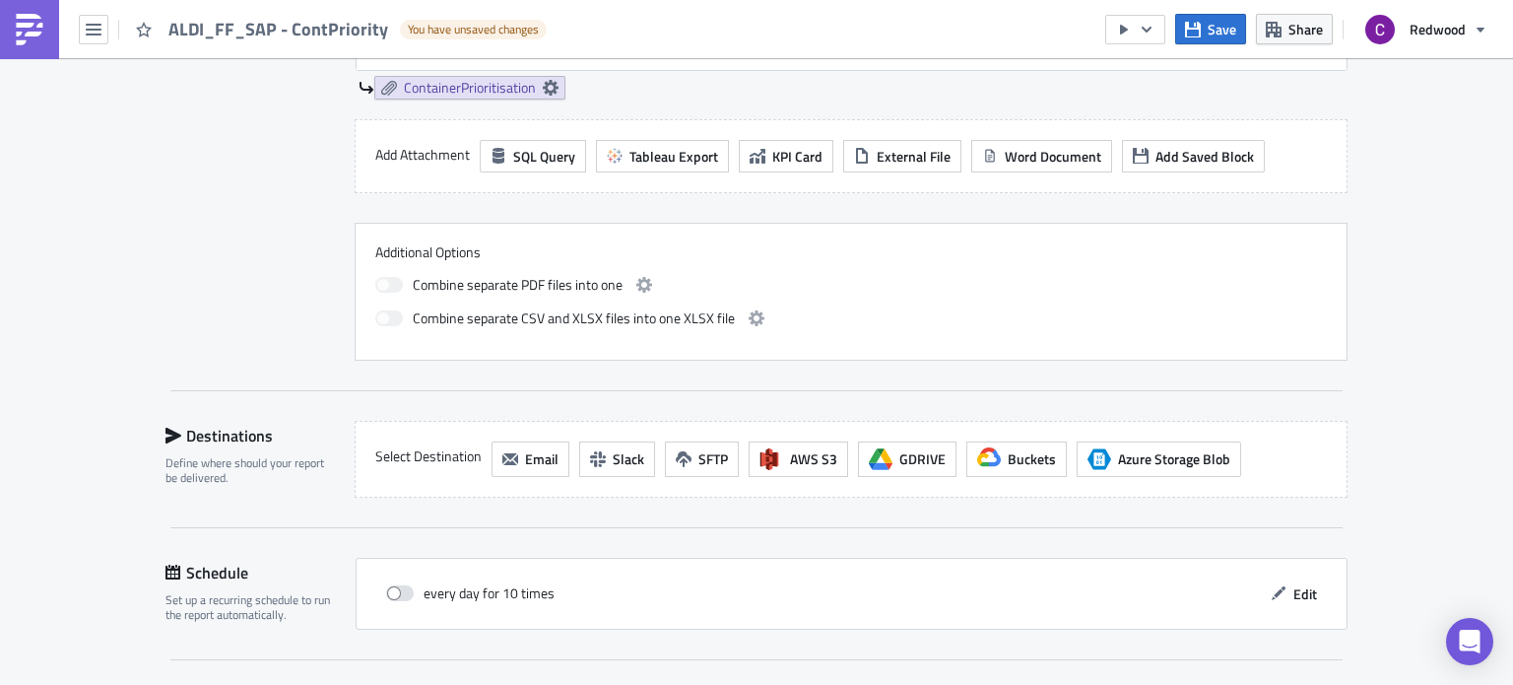
scroll to position [874, 0]
click at [525, 454] on span "Email" at bounding box center [541, 457] width 33 height 21
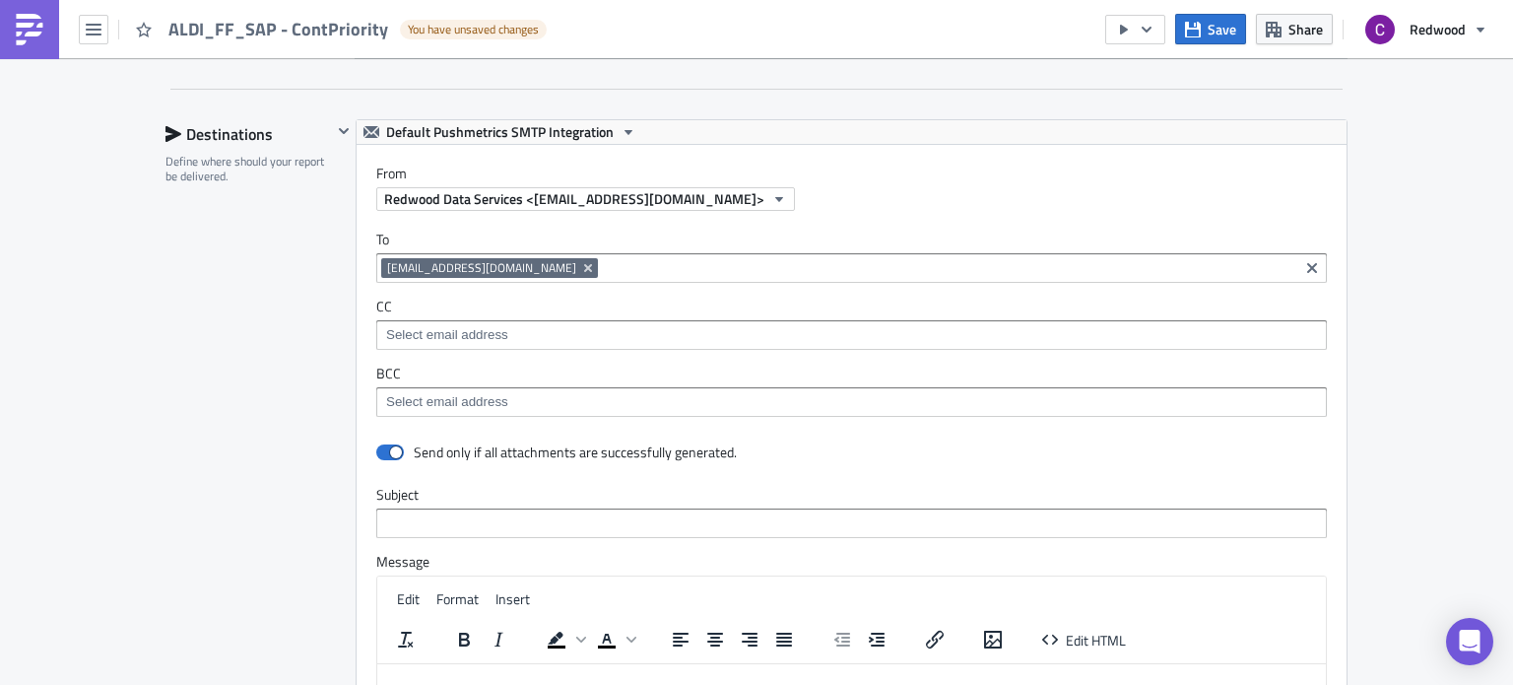
scroll to position [1251, 0]
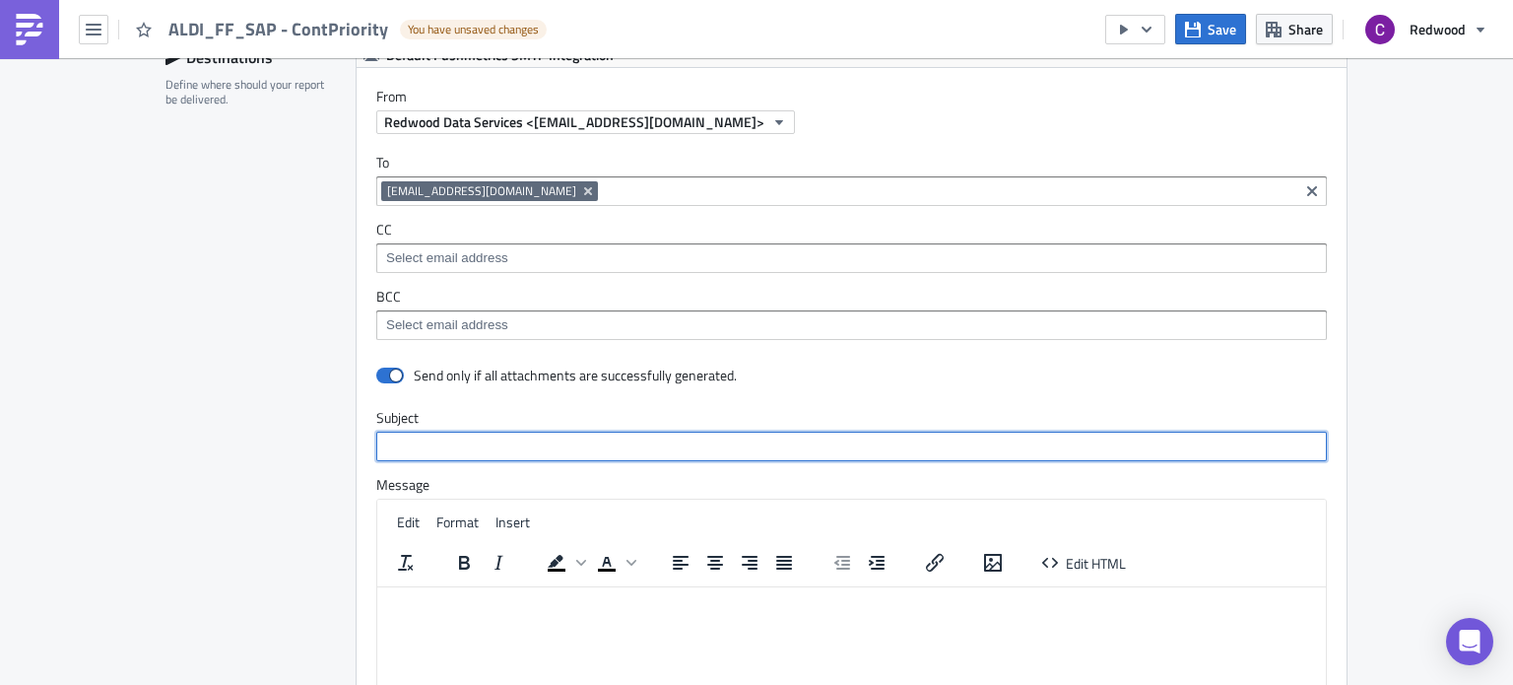
click at [511, 448] on input "text" at bounding box center [851, 446] width 951 height 30
paste input "Redwood Container Prioritisation Report"
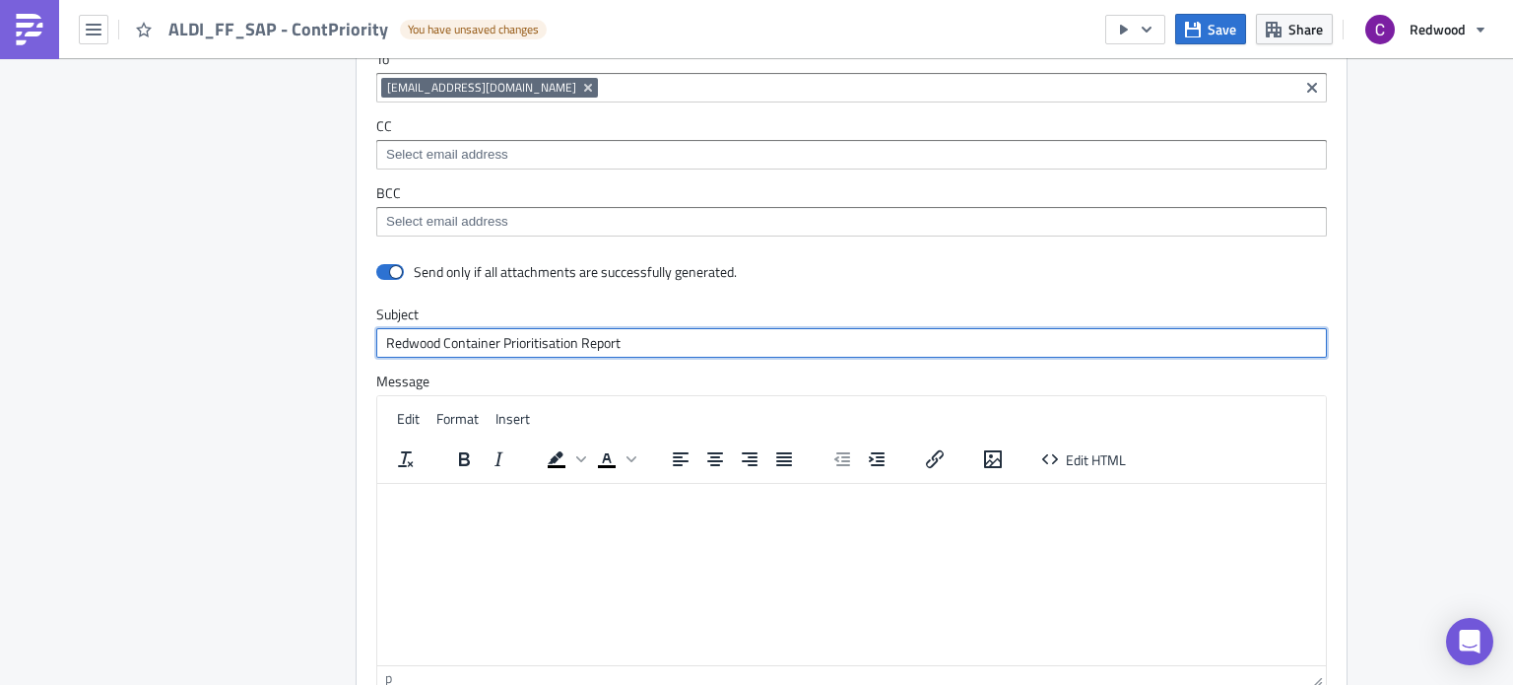
type input "Redwood Container Prioritisation Report"
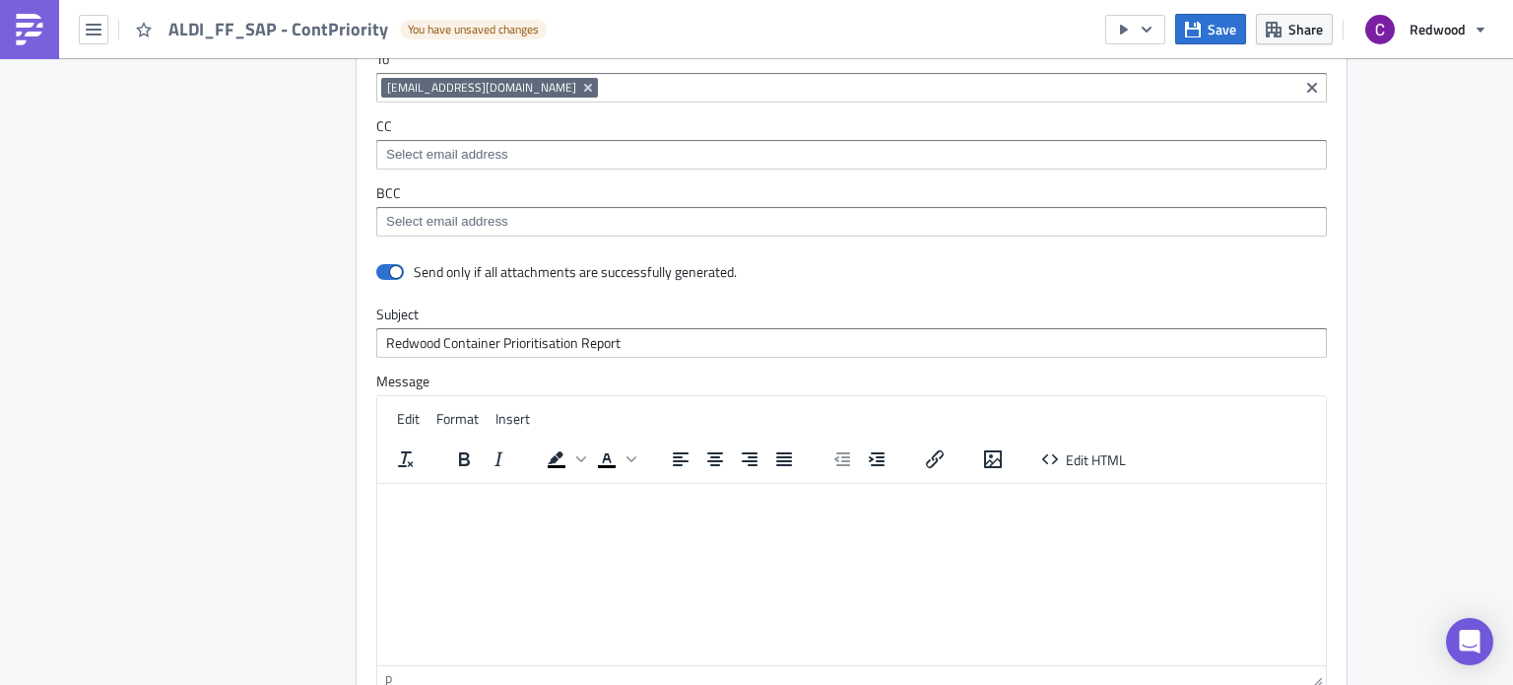
click at [479, 496] on p "Rich Text Area. Press ALT-0 for help." at bounding box center [851, 499] width 933 height 16
click at [493, 514] on html "Attached is the" at bounding box center [851, 499] width 949 height 32
click at [473, 514] on html "Attached is the" at bounding box center [851, 499] width 949 height 32
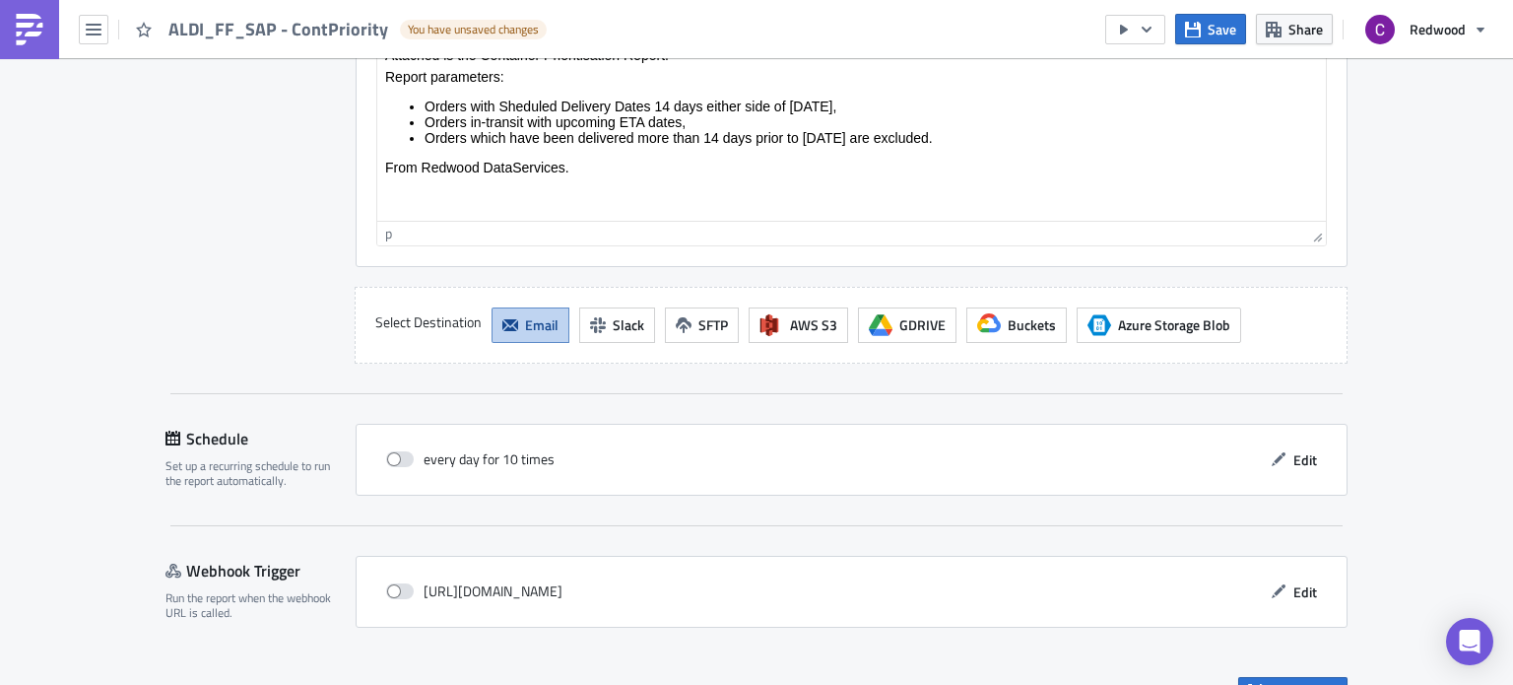
scroll to position [1834, 0]
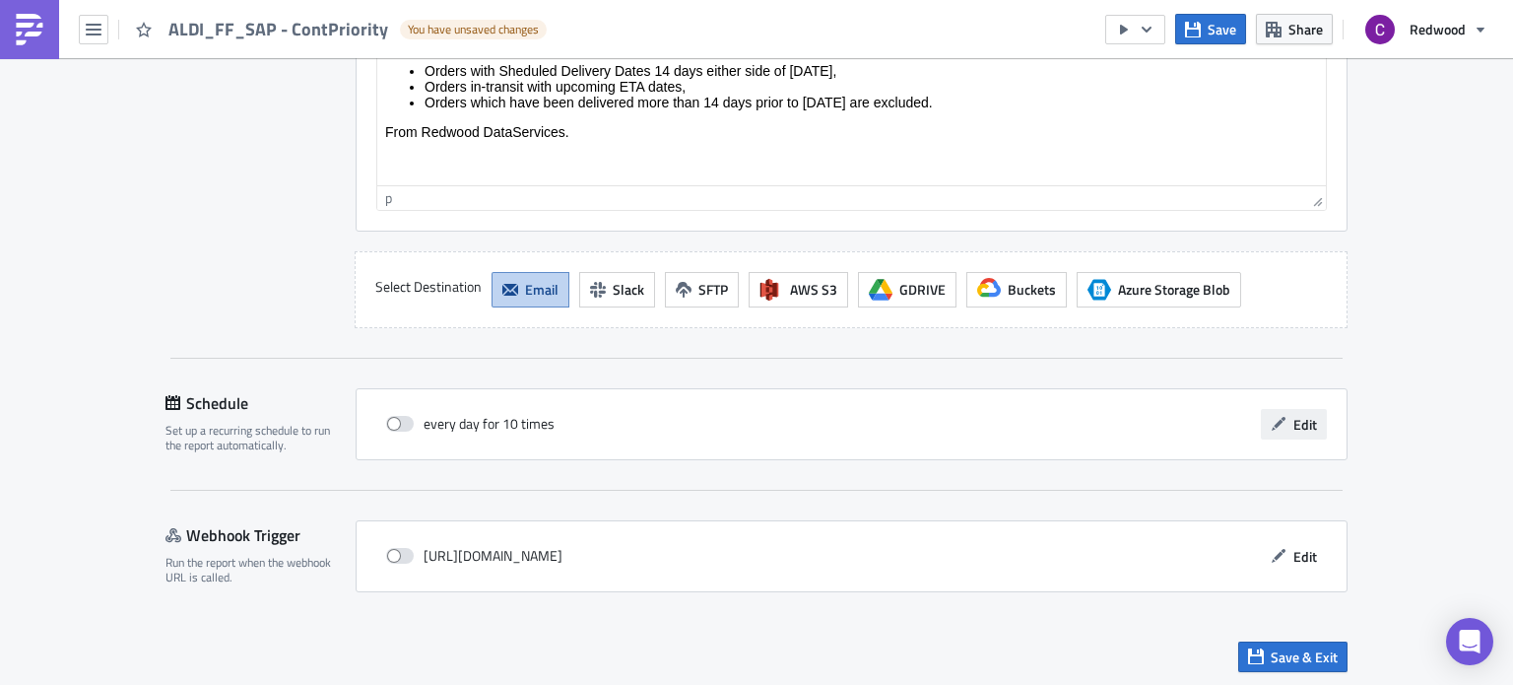
click at [1296, 421] on span "Edit" at bounding box center [1305, 424] width 24 height 21
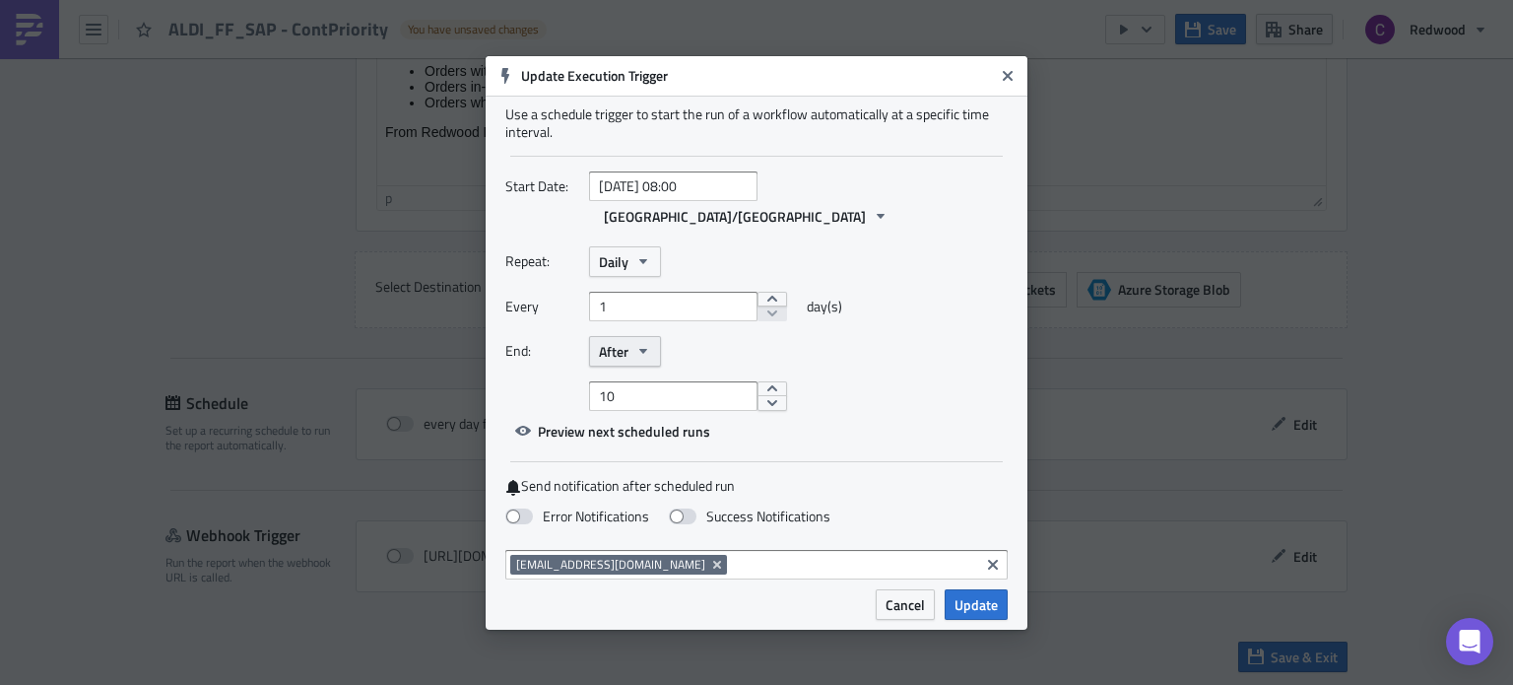
click at [643, 349] on icon "button" at bounding box center [643, 351] width 8 height 5
click at [633, 377] on div "Never" at bounding box center [683, 387] width 164 height 20
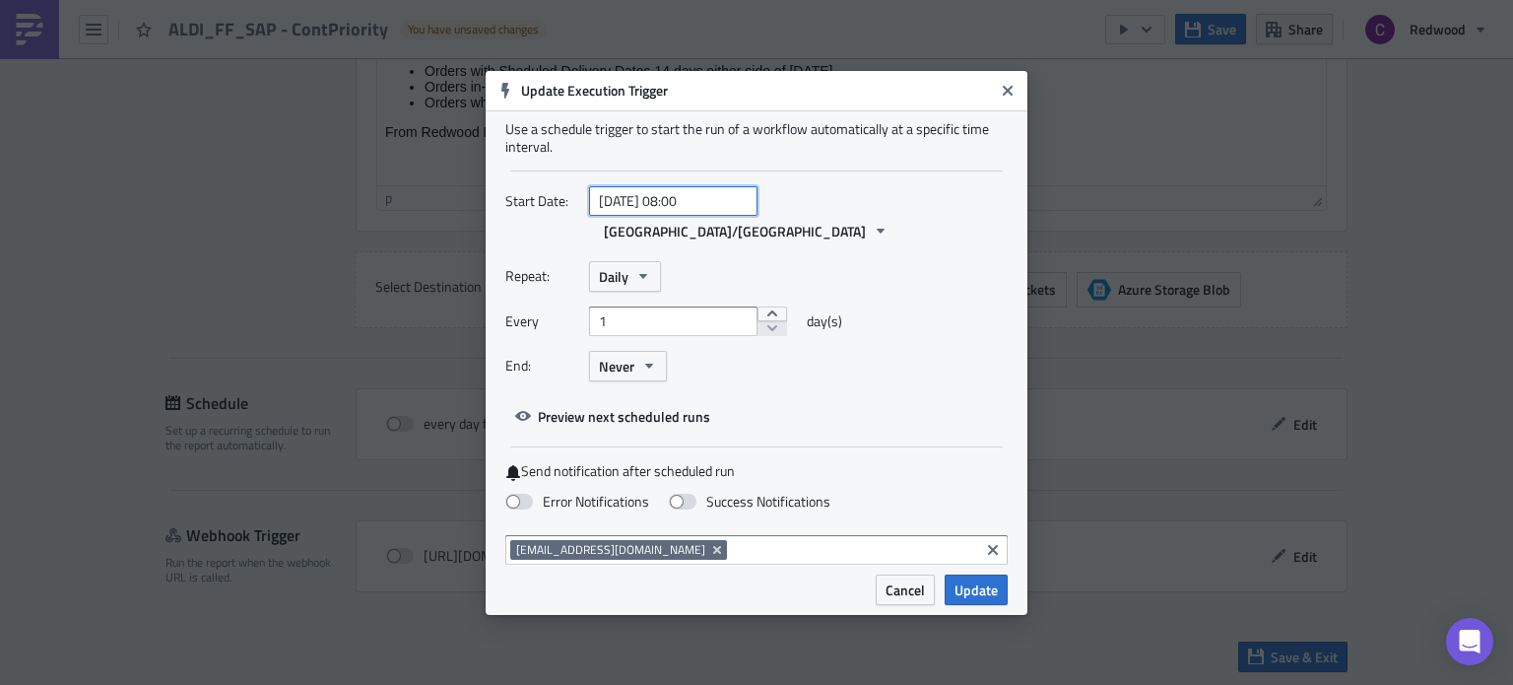
select select "9"
select select "2025"
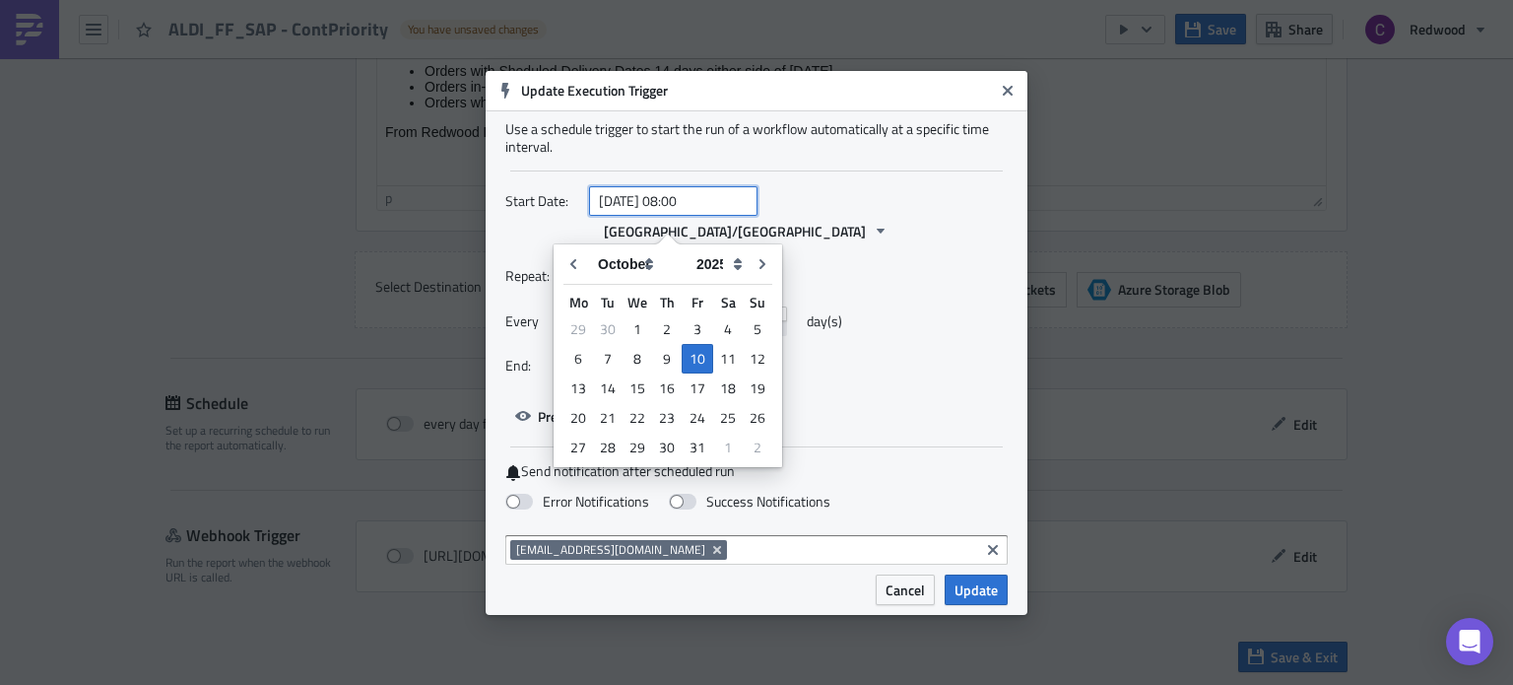
click at [688, 216] on input "[DATE] 08:00" at bounding box center [673, 201] width 168 height 30
type input "[DATE] 06:20"
click at [923, 351] on div "End: Never" at bounding box center [756, 366] width 502 height 31
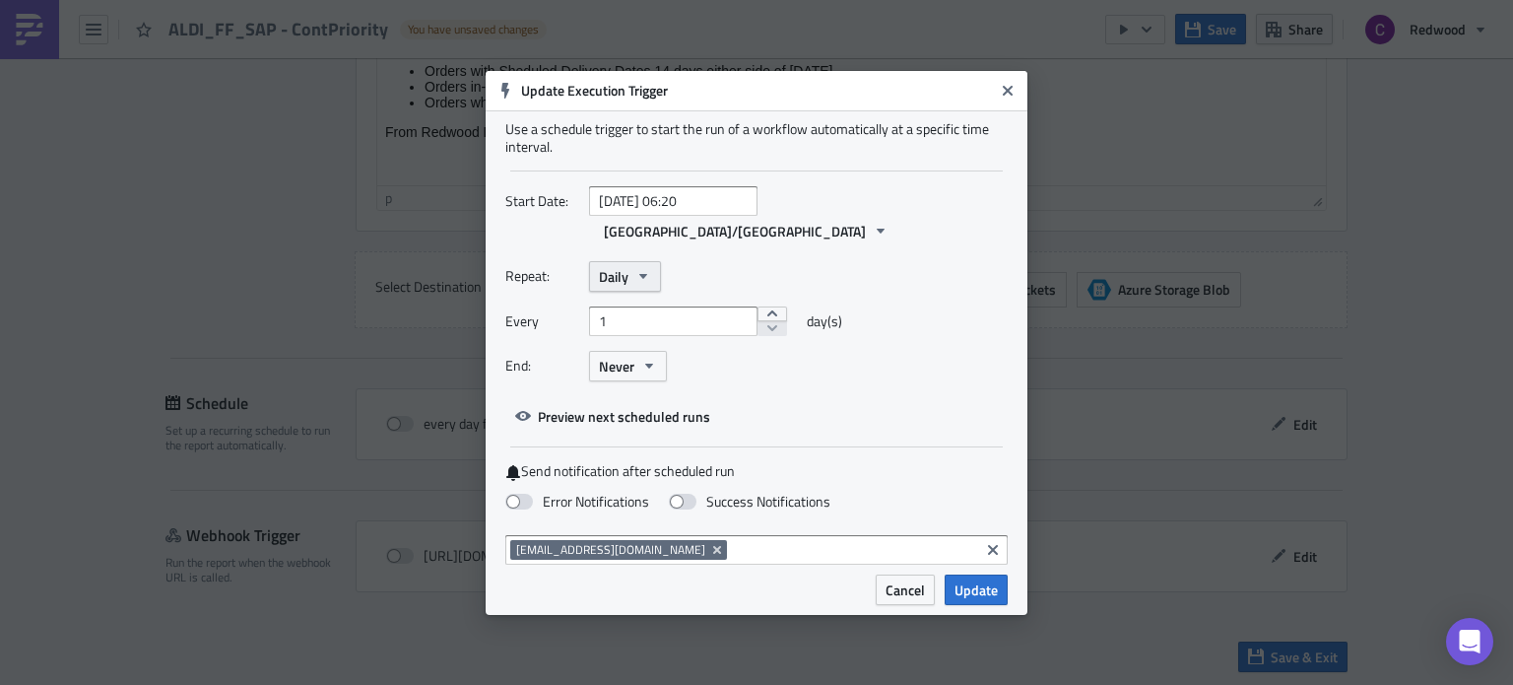
click at [642, 268] on icon "button" at bounding box center [643, 276] width 16 height 16
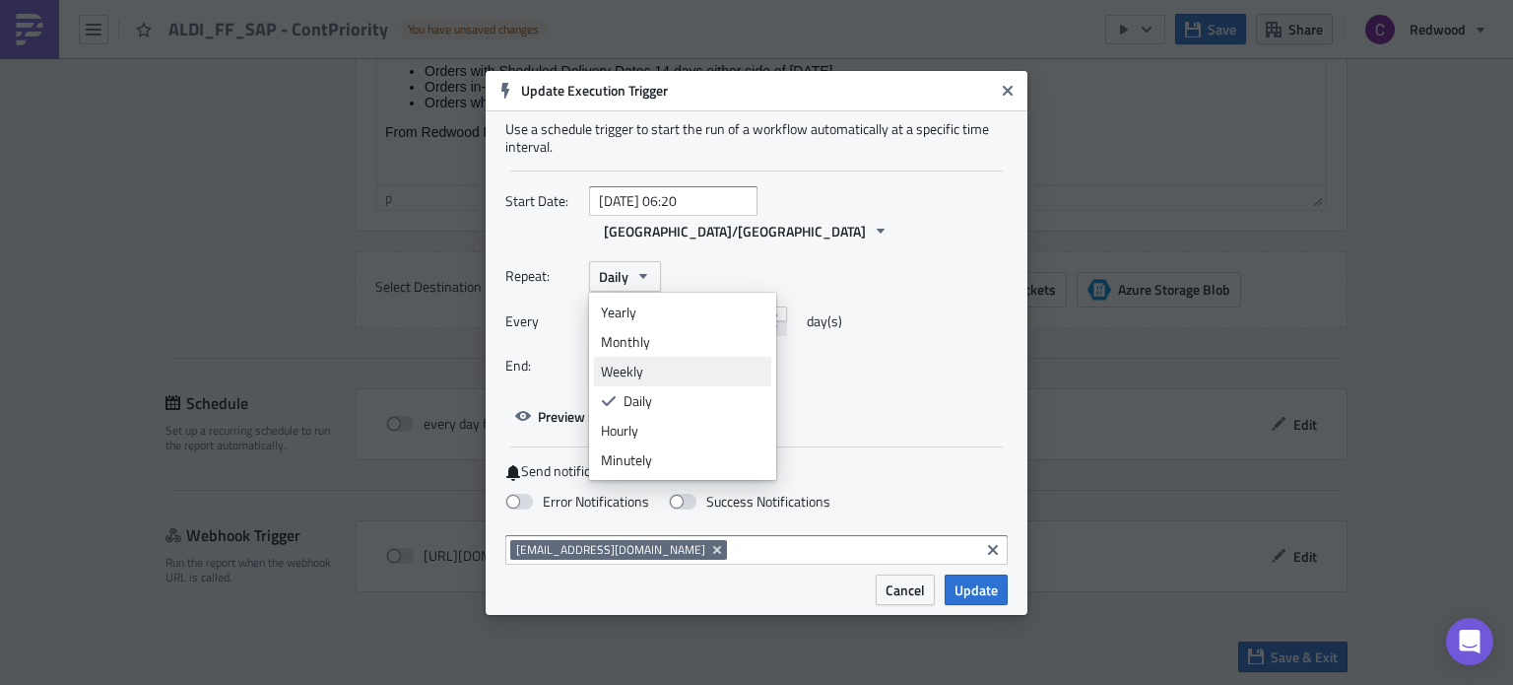
click at [640, 361] on div "Weekly" at bounding box center [683, 371] width 164 height 20
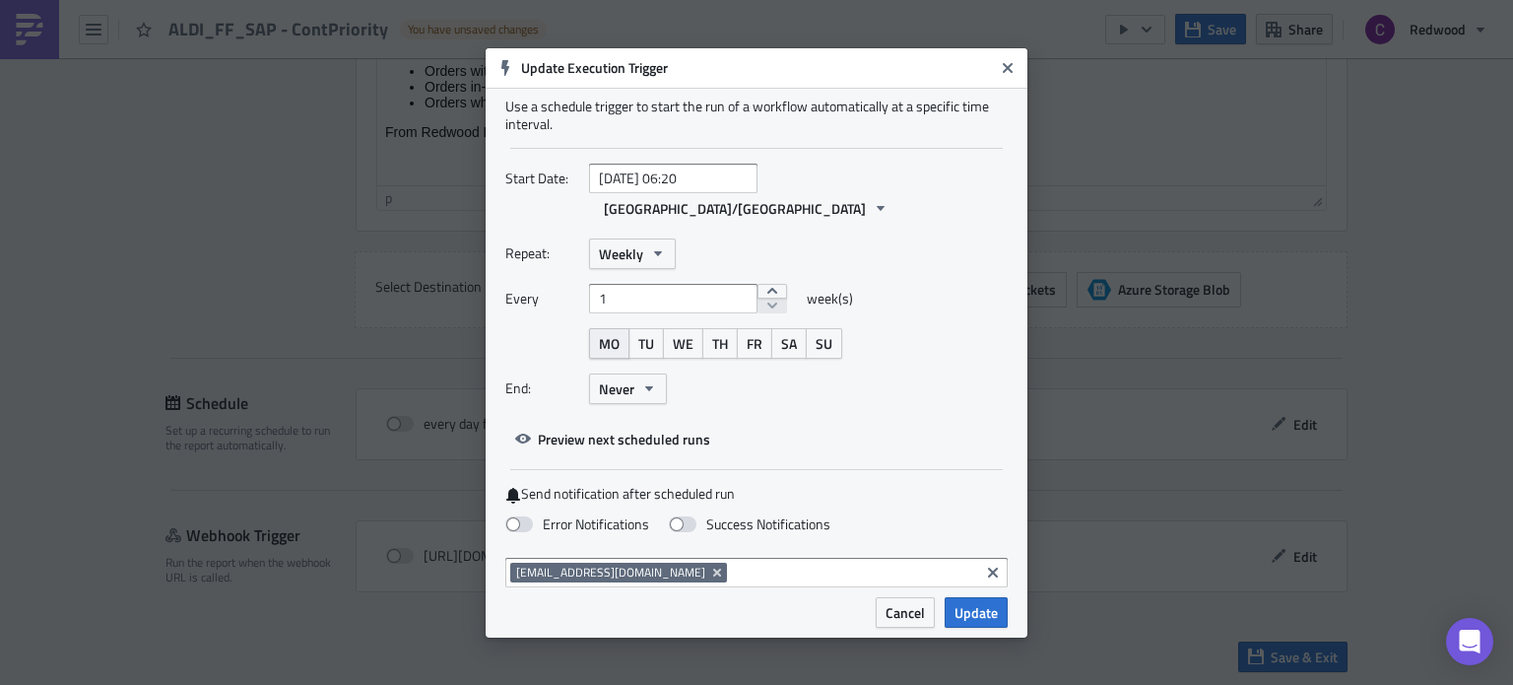
click at [614, 333] on span "MO" at bounding box center [609, 343] width 21 height 21
click at [686, 333] on span "WE" at bounding box center [683, 343] width 21 height 21
click at [758, 333] on span "FR" at bounding box center [755, 343] width 16 height 21
click at [516, 516] on span at bounding box center [519, 524] width 28 height 16
click at [17, 16] on input "Error Notifications" at bounding box center [10, 9] width 13 height 13
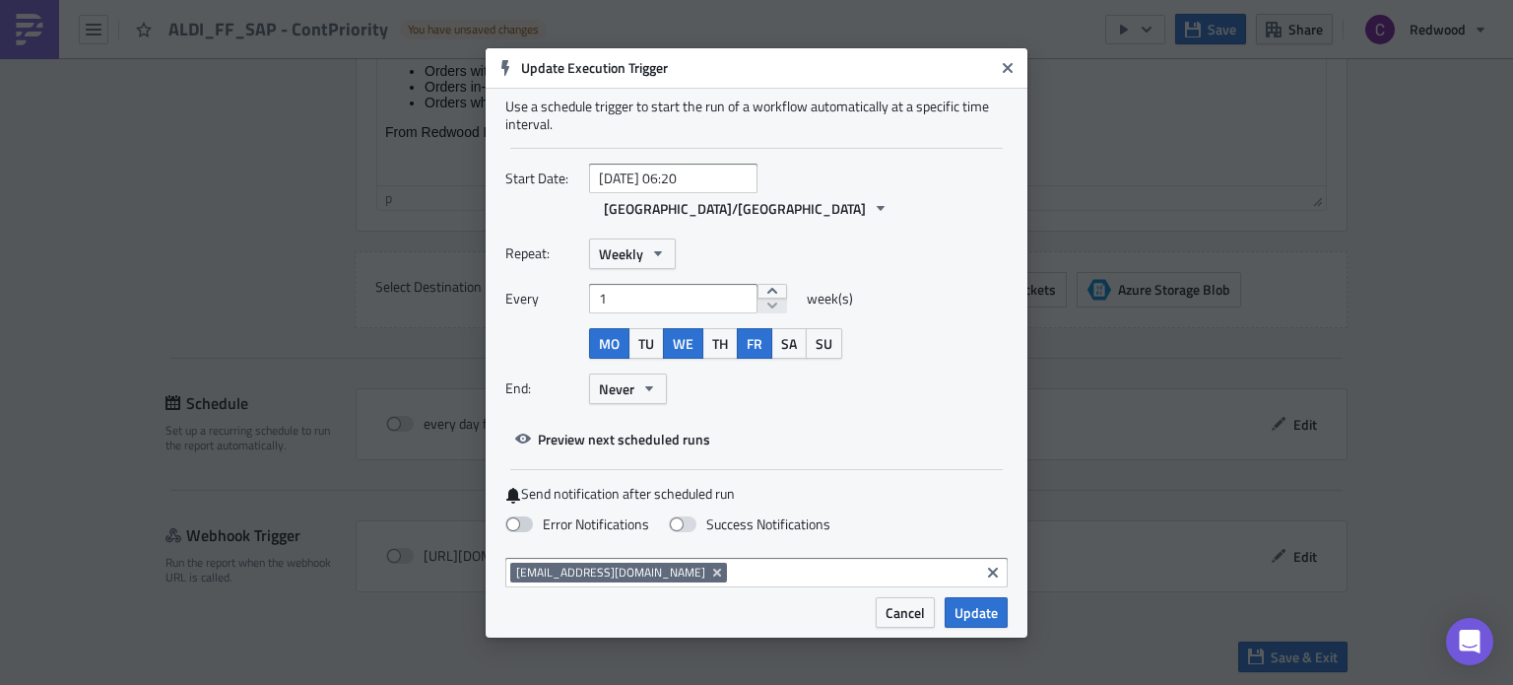
checkbox input "true"
click at [979, 602] on span "Update" at bounding box center [975, 612] width 43 height 21
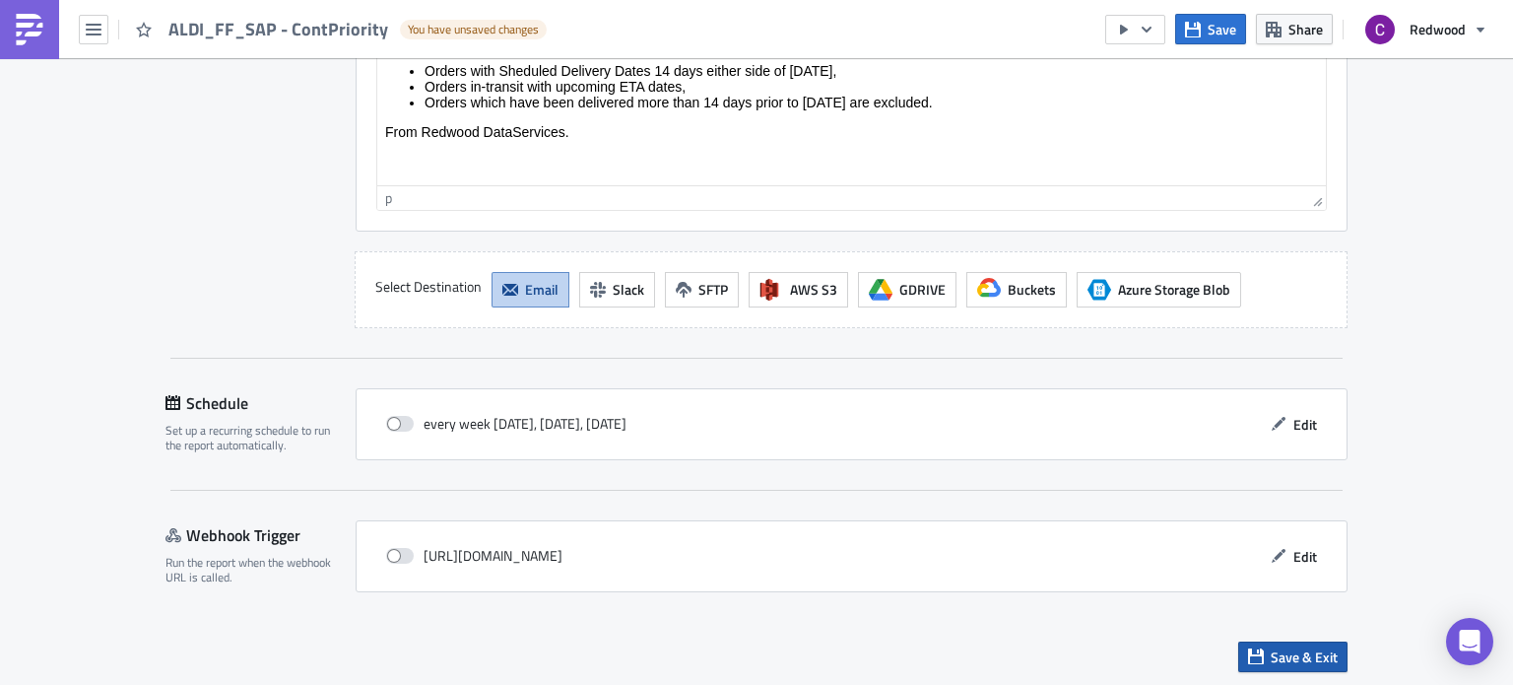
click at [1273, 653] on span "Save & Exit" at bounding box center [1304, 656] width 67 height 21
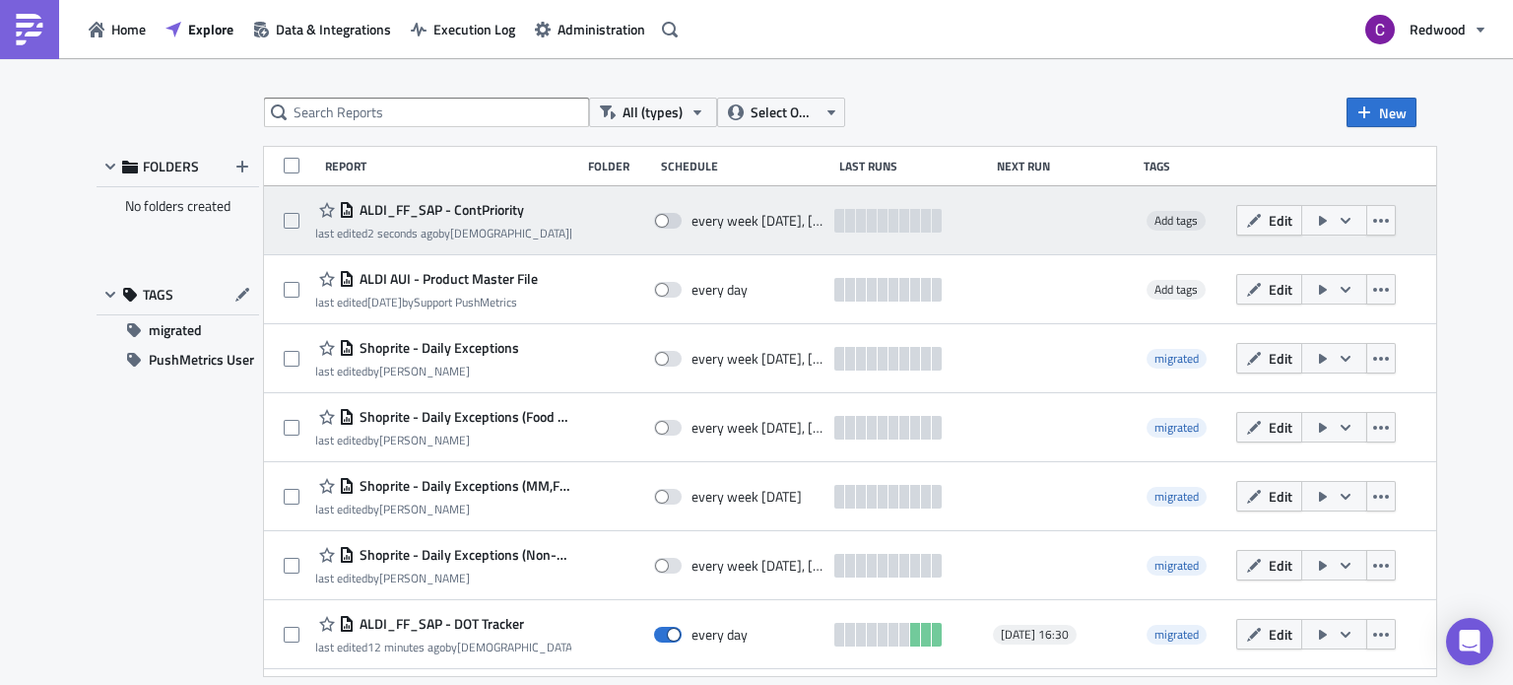
click at [1367, 220] on button "button" at bounding box center [1334, 220] width 66 height 31
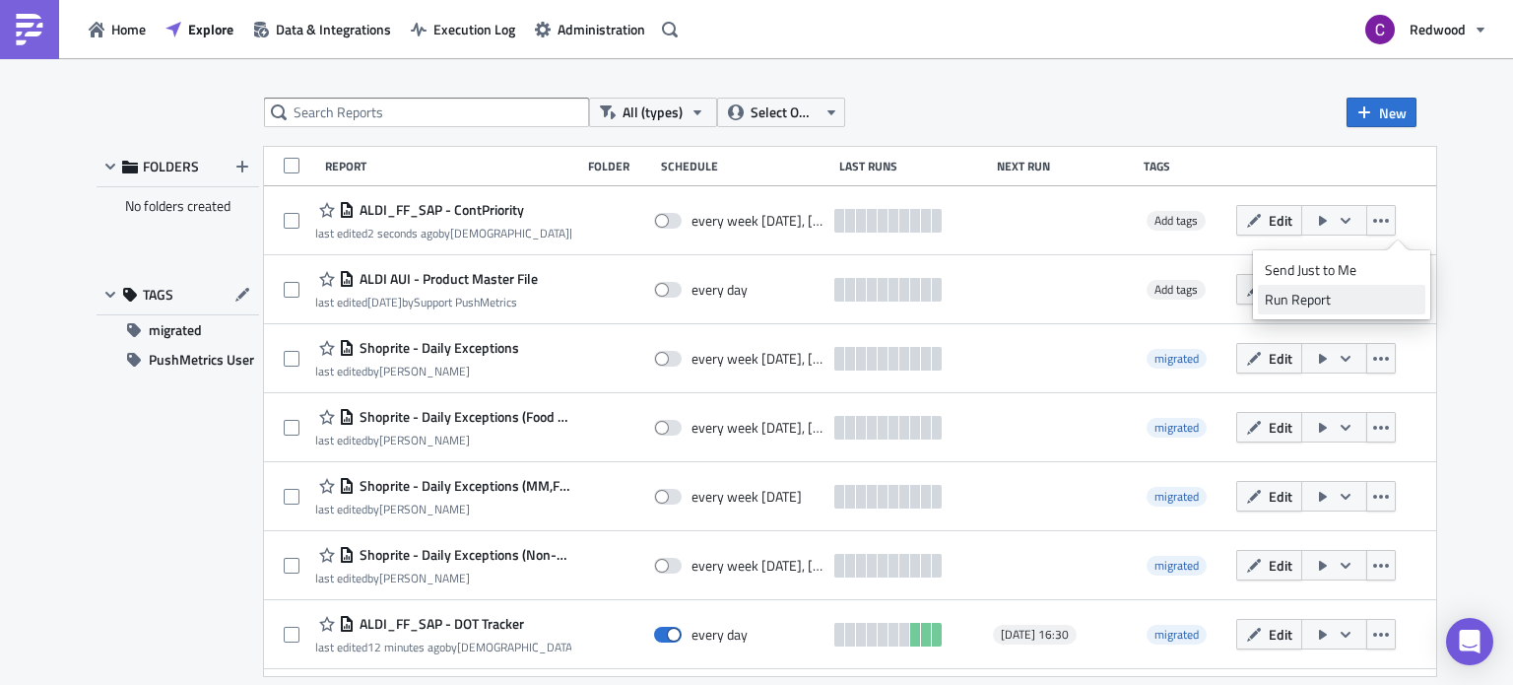
click at [1295, 291] on div "Run Report" at bounding box center [1342, 300] width 154 height 20
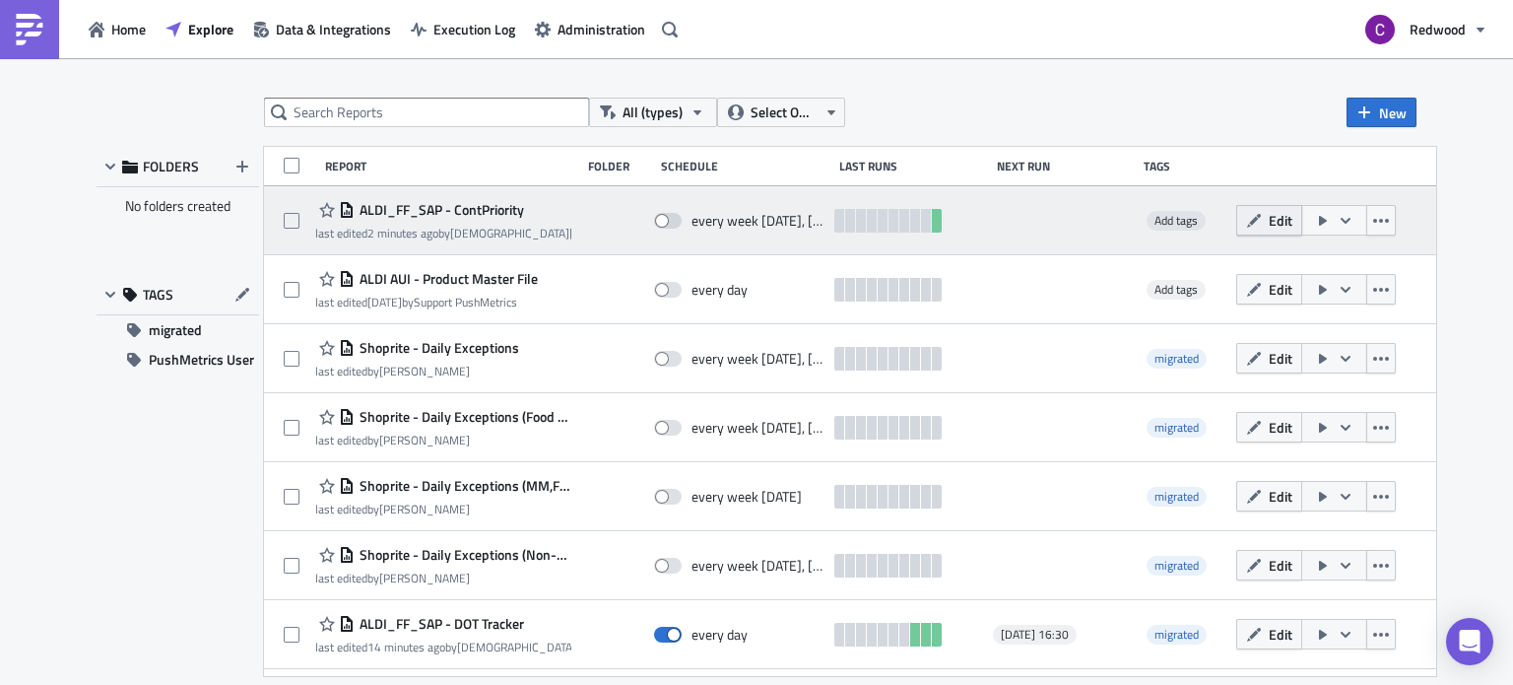
click at [1292, 221] on span "Edit" at bounding box center [1281, 220] width 24 height 21
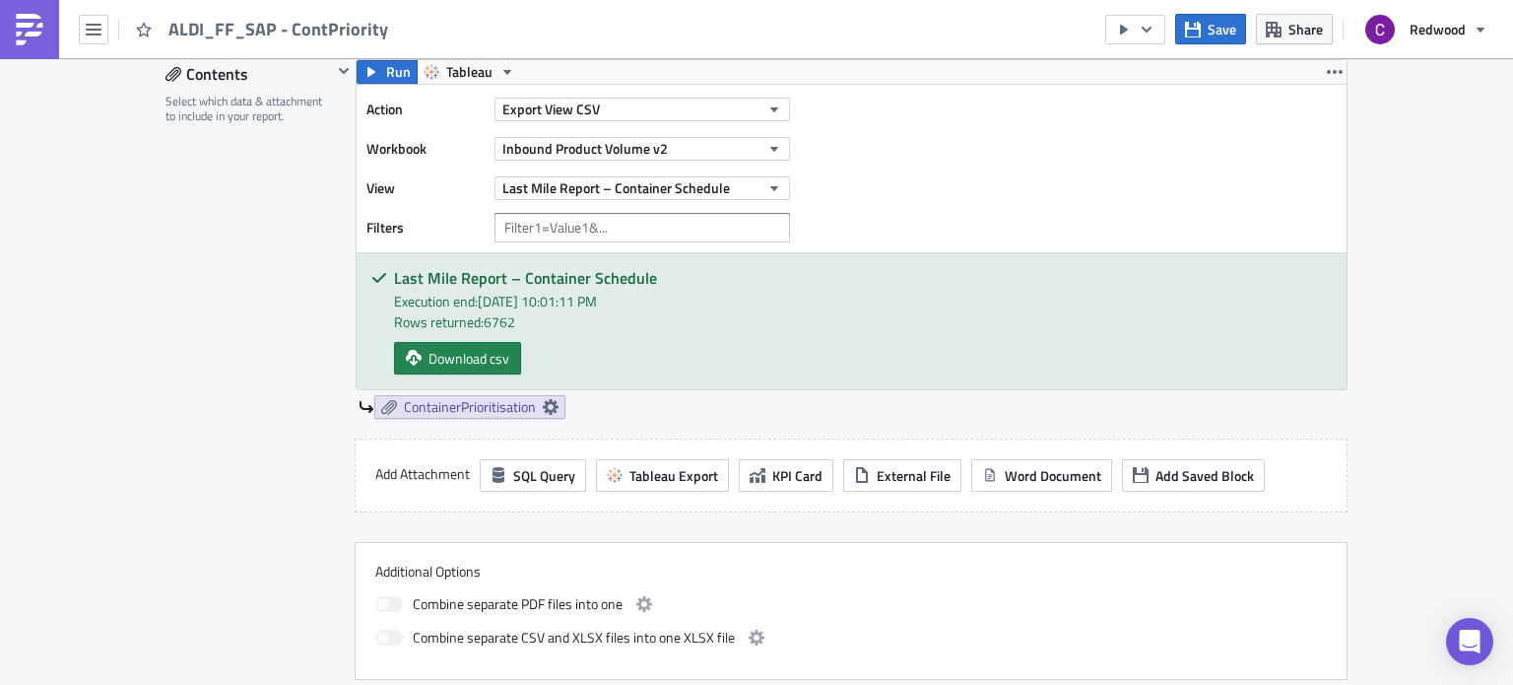
scroll to position [636, 0]
click at [543, 407] on icon at bounding box center [551, 408] width 16 height 16
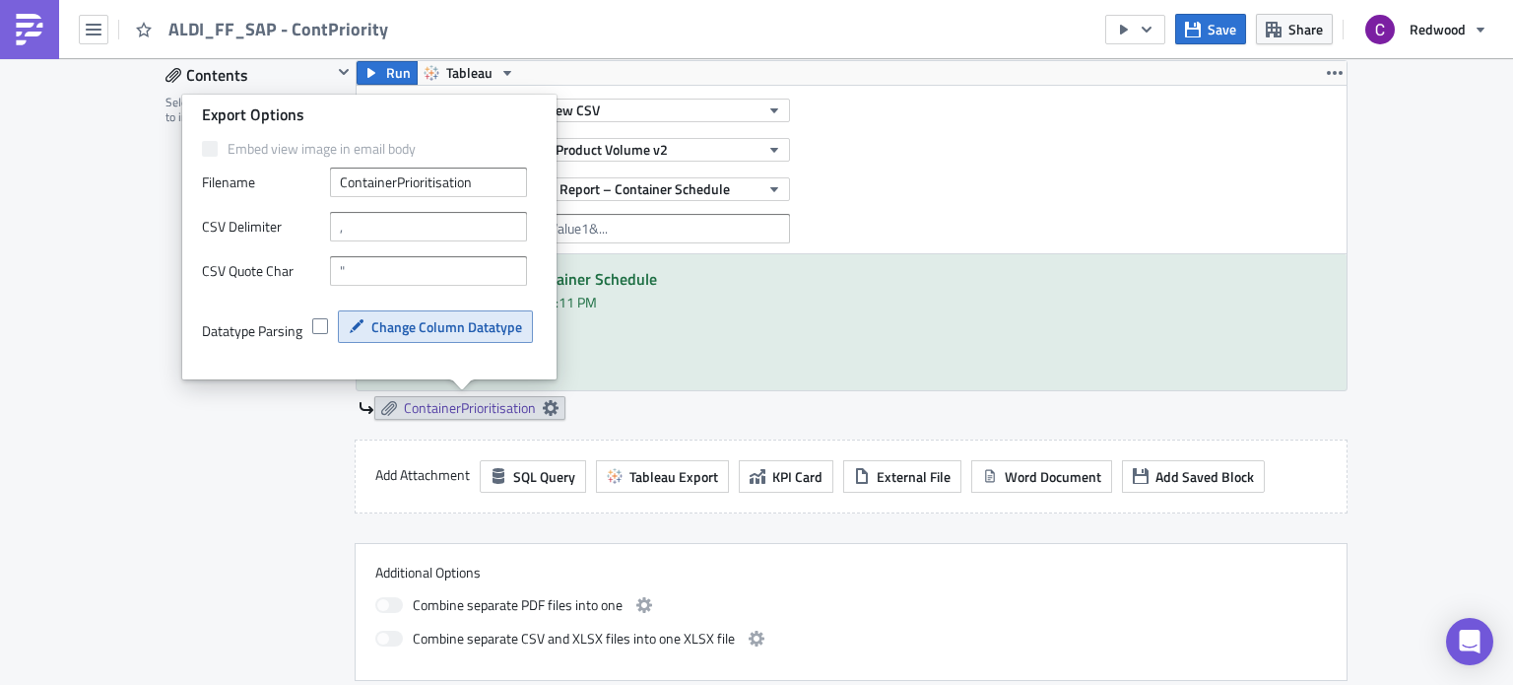
click at [410, 325] on span "Change Column Datatype" at bounding box center [446, 326] width 151 height 21
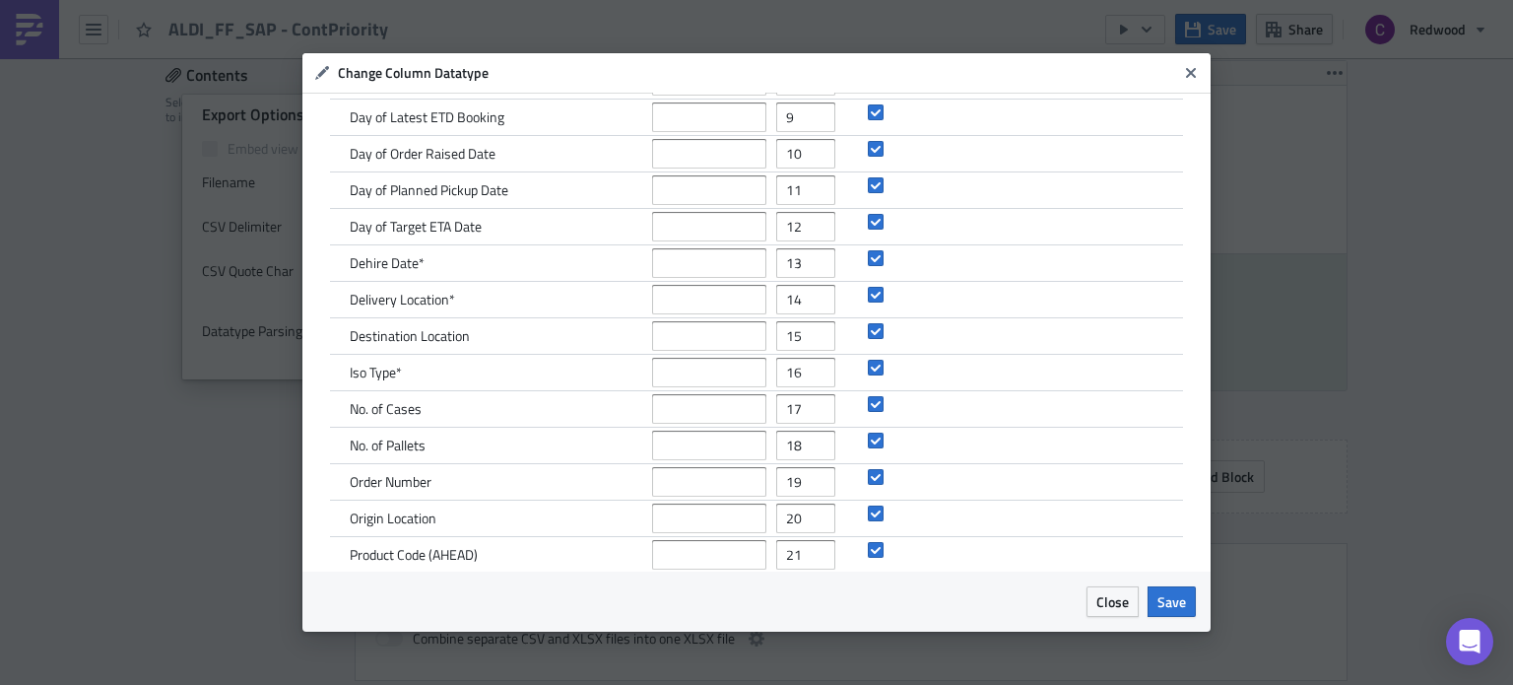
scroll to position [683, 0]
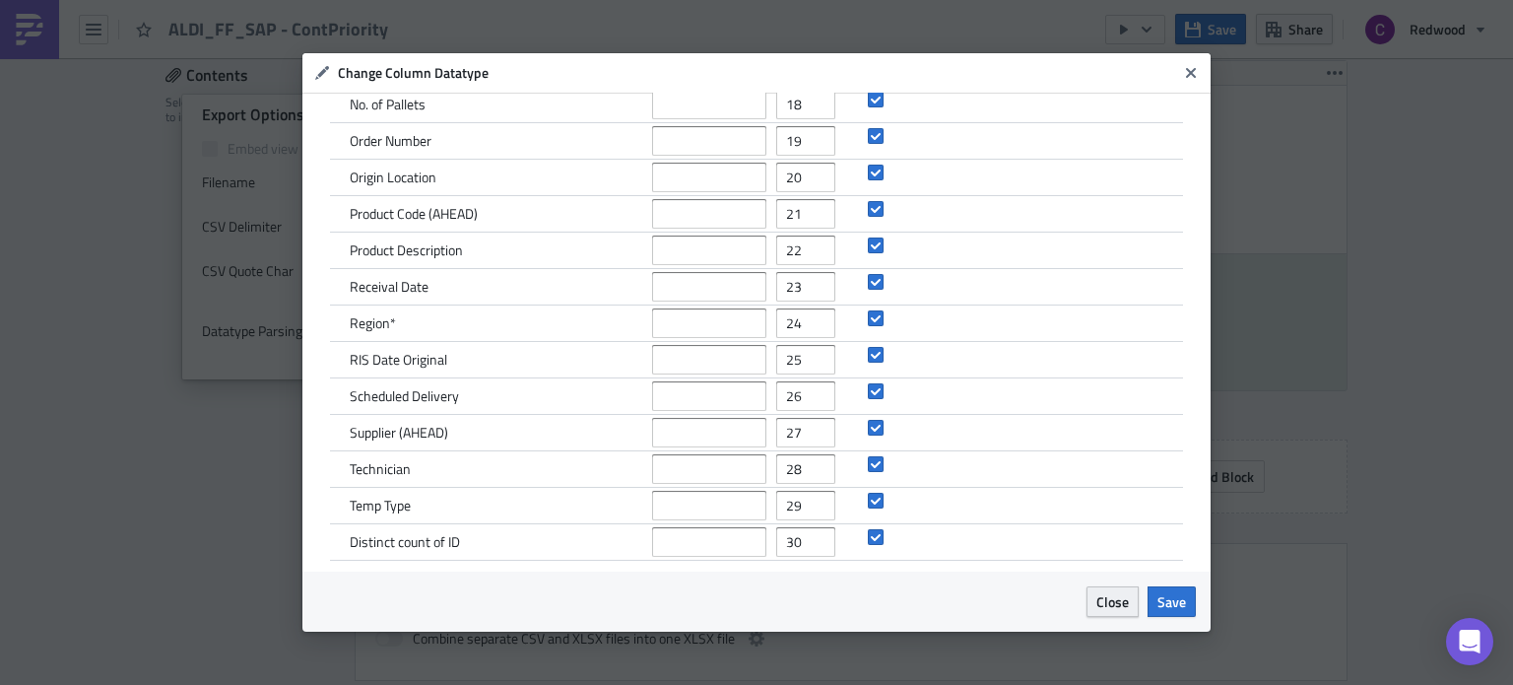
click at [1115, 606] on span "Close" at bounding box center [1112, 601] width 33 height 21
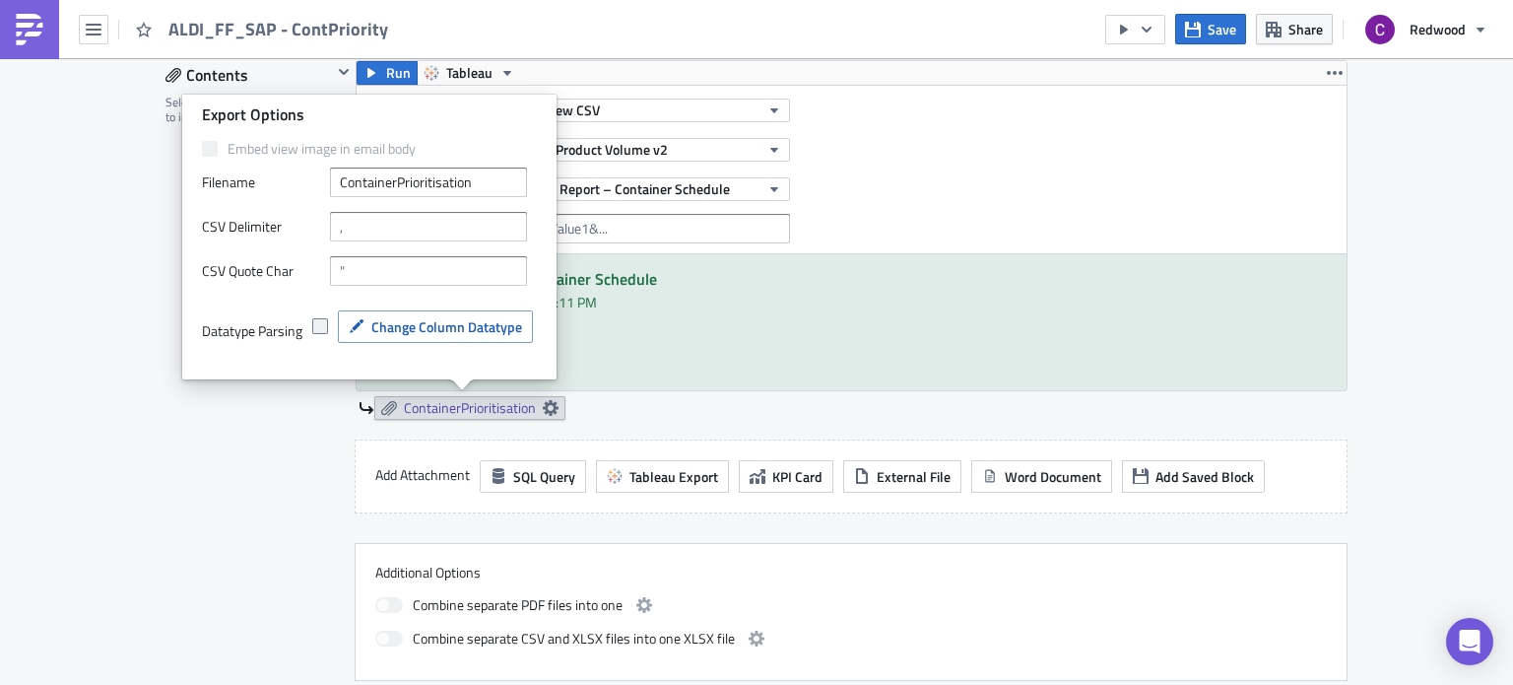
click at [314, 330] on span at bounding box center [320, 326] width 16 height 16
click at [316, 330] on input "checkbox" at bounding box center [322, 326] width 13 height 13
checkbox input "true"
click at [256, 391] on div "Contents Select which data & attachment to include in your report." at bounding box center [248, 370] width 166 height 621
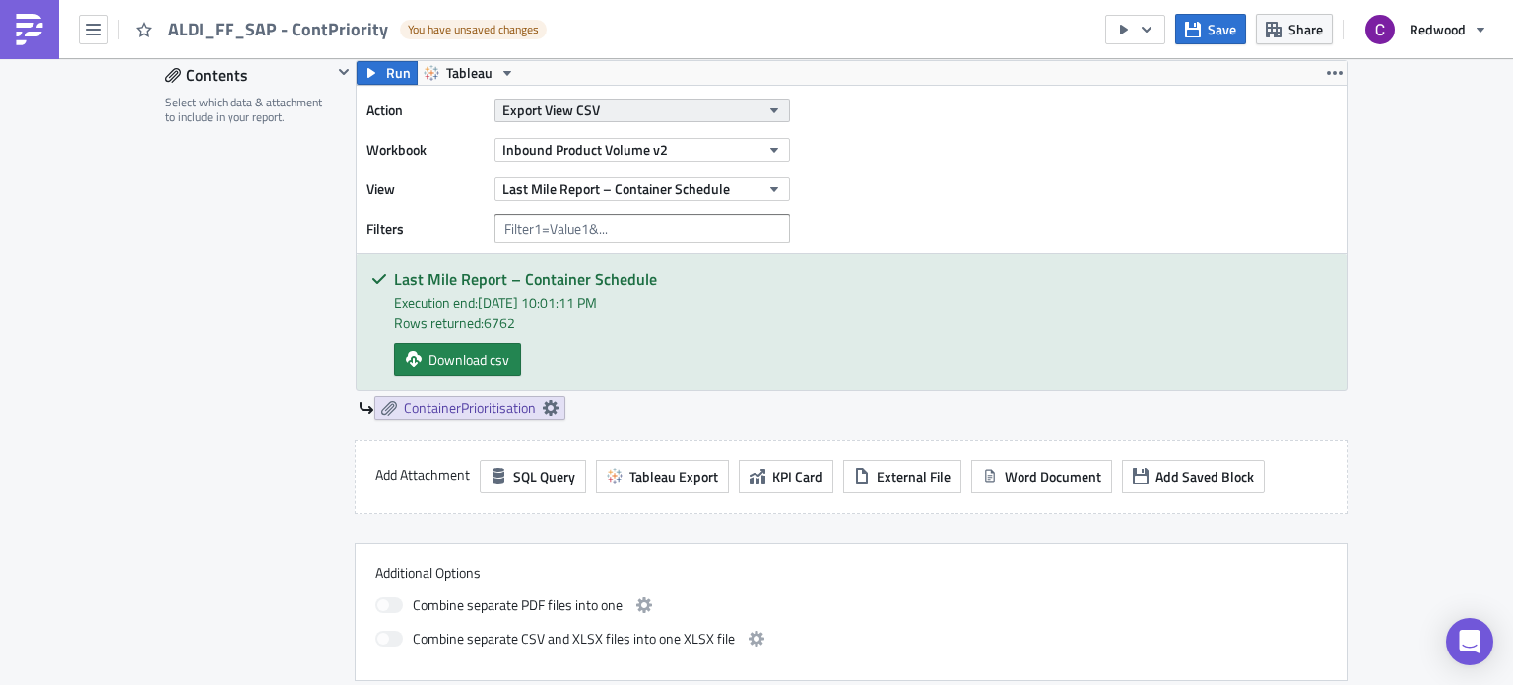
click at [766, 113] on icon "button" at bounding box center [774, 110] width 16 height 16
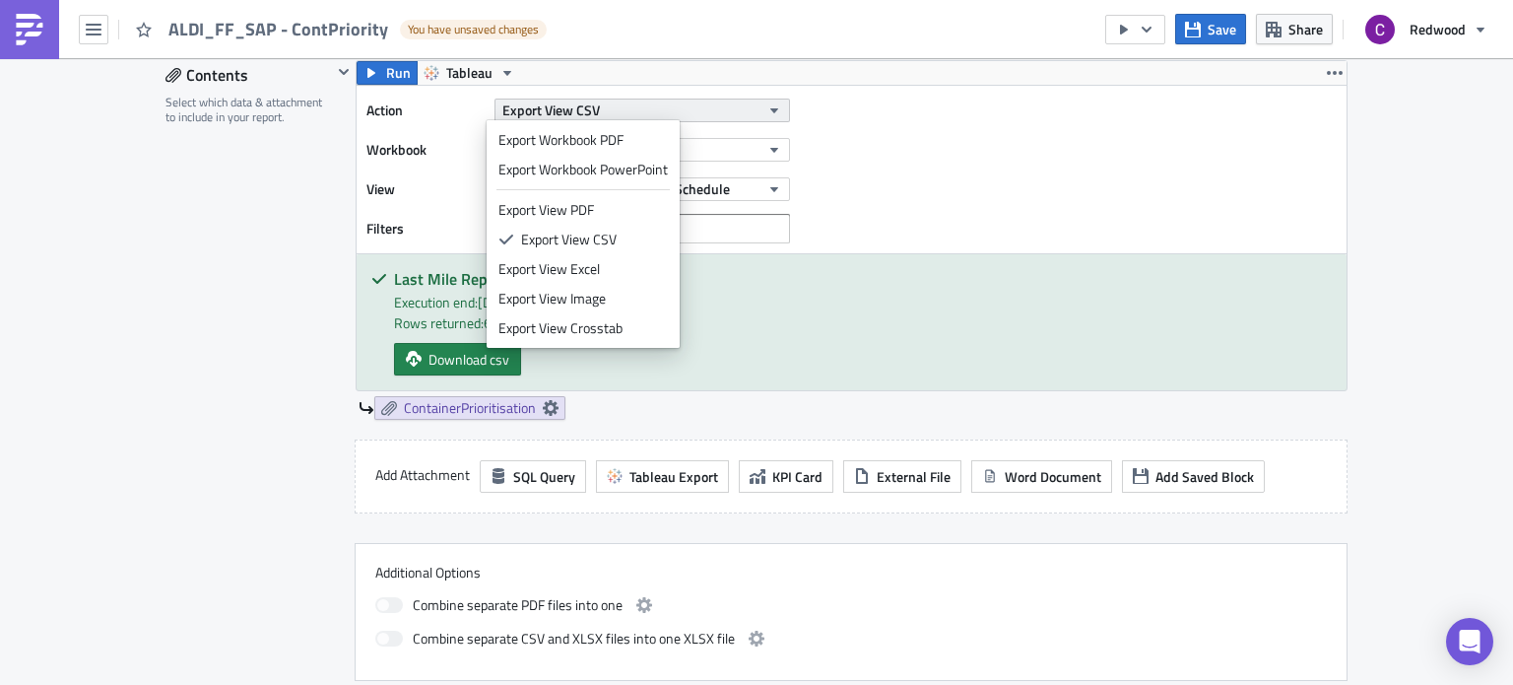
click at [766, 113] on icon "button" at bounding box center [774, 110] width 16 height 16
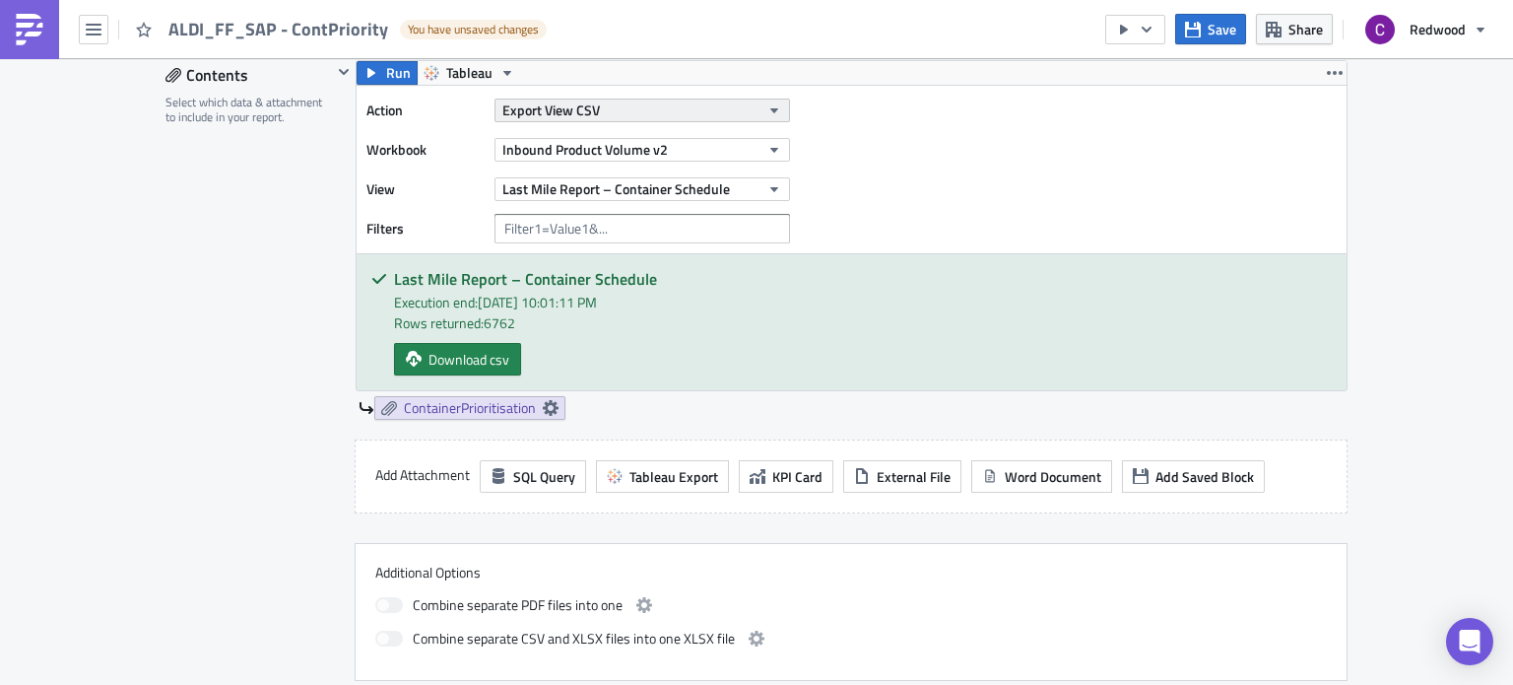
click at [766, 111] on icon "button" at bounding box center [774, 110] width 16 height 16
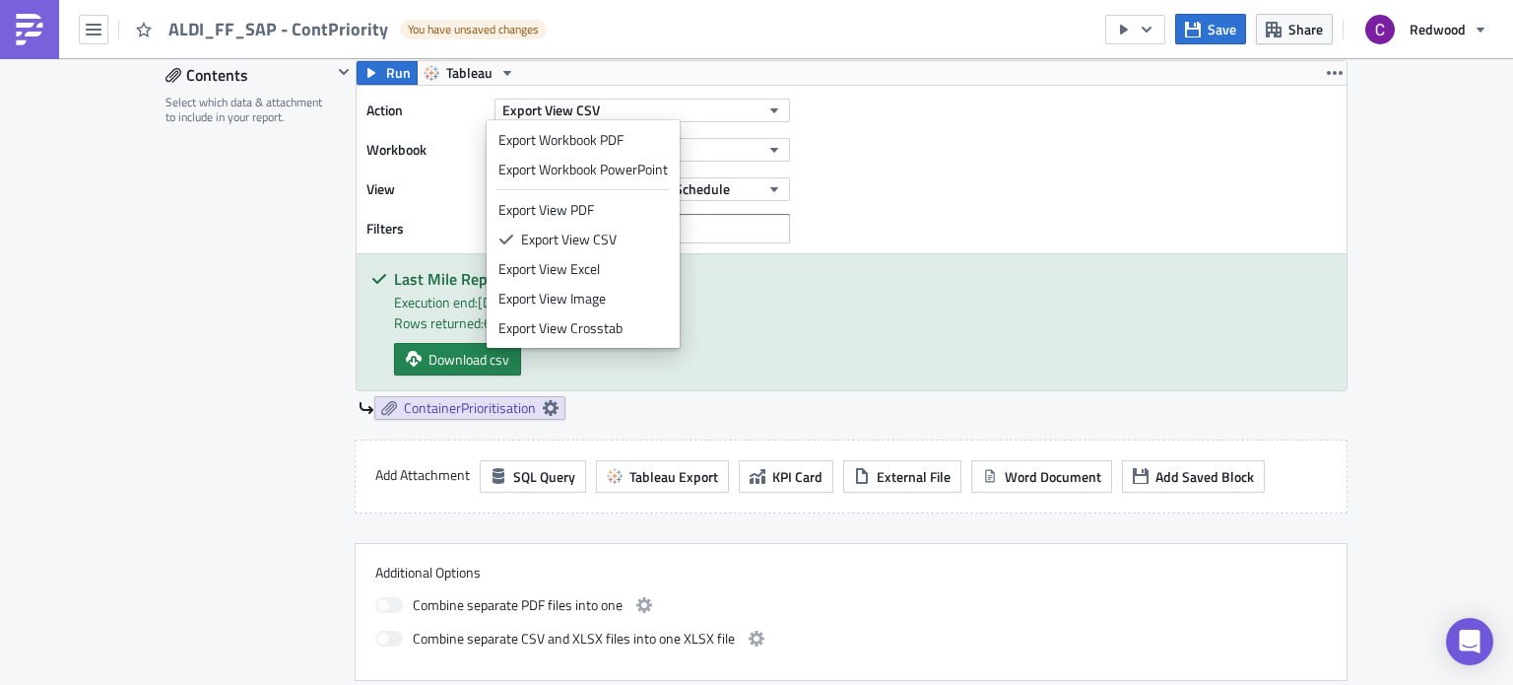
click at [856, 209] on div "Action Export View CSV Workbook Inbound Product Volume v2 View Last Mile Report…" at bounding box center [852, 169] width 990 height 167
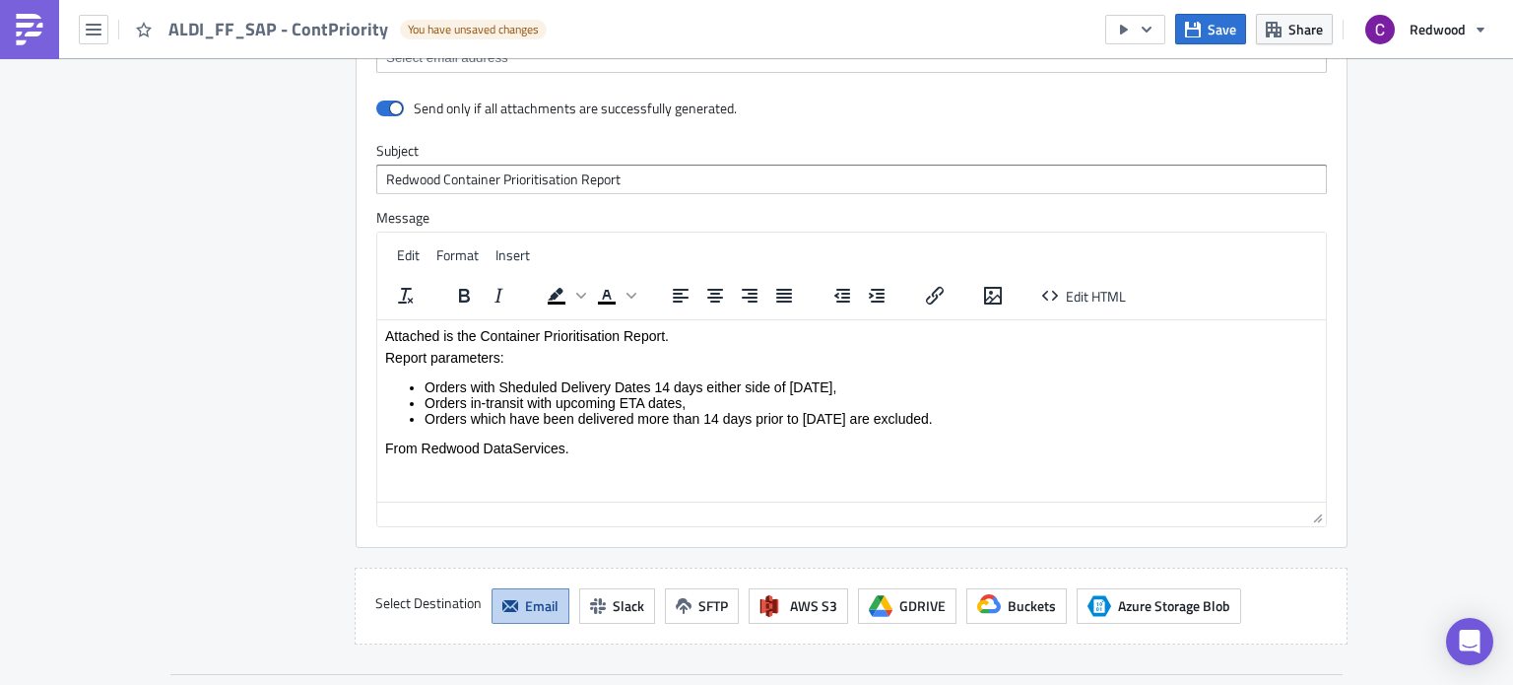
scroll to position [1918, 0]
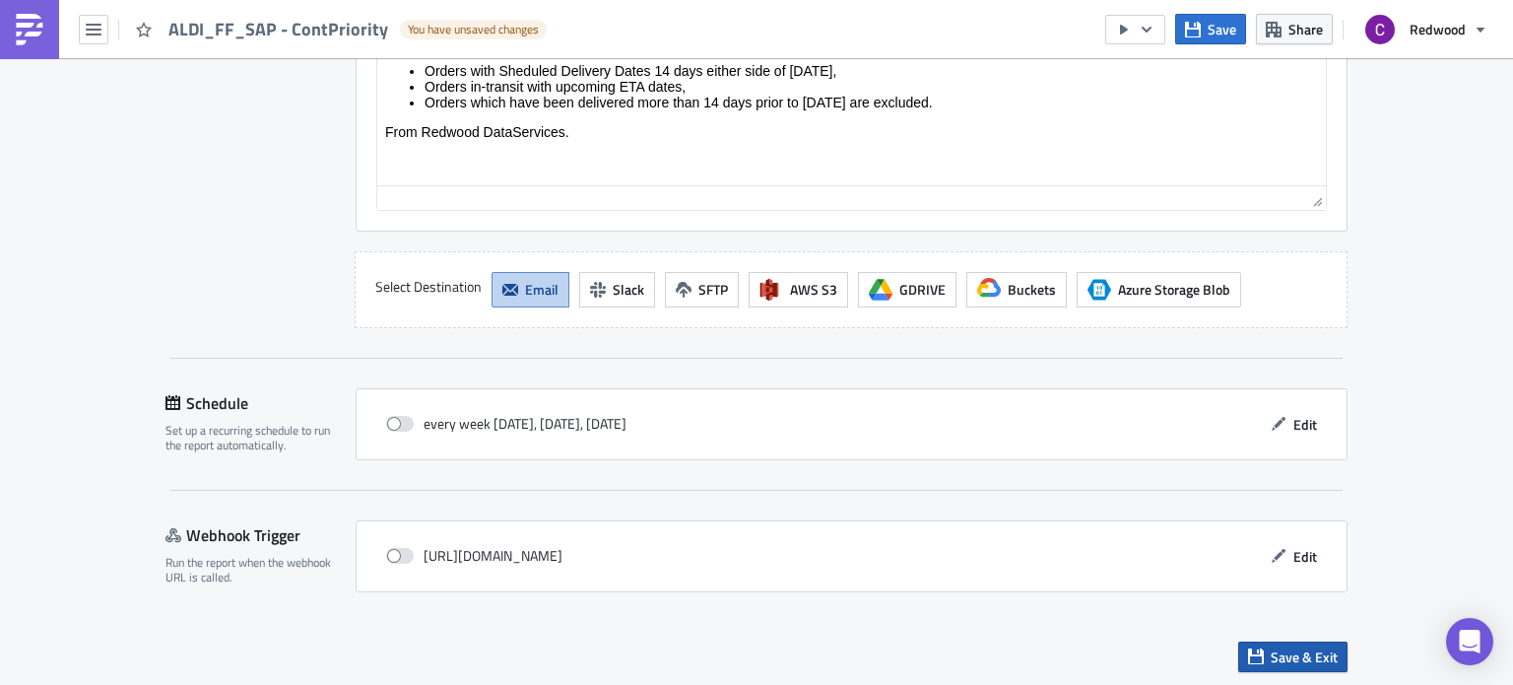
click at [1283, 659] on span "Save & Exit" at bounding box center [1304, 656] width 67 height 21
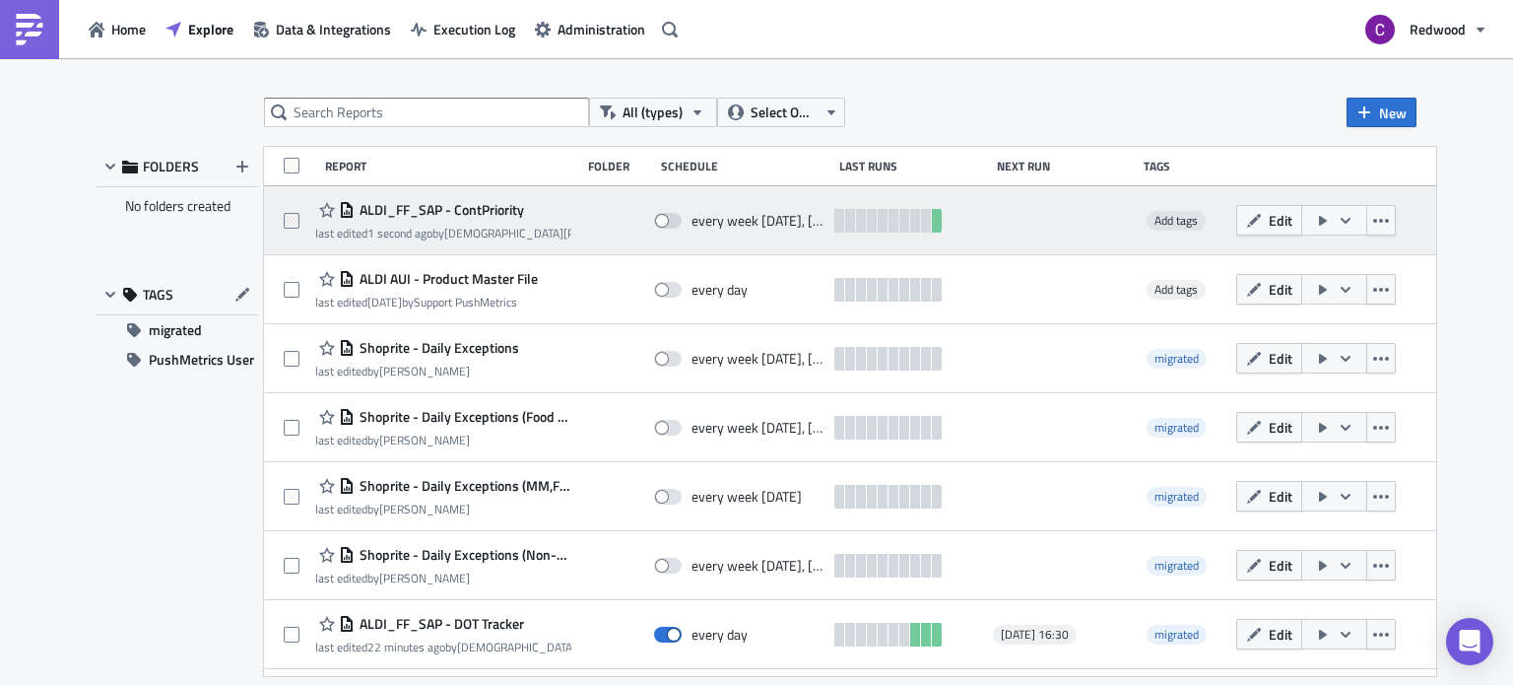
click at [1367, 223] on button "button" at bounding box center [1334, 220] width 66 height 31
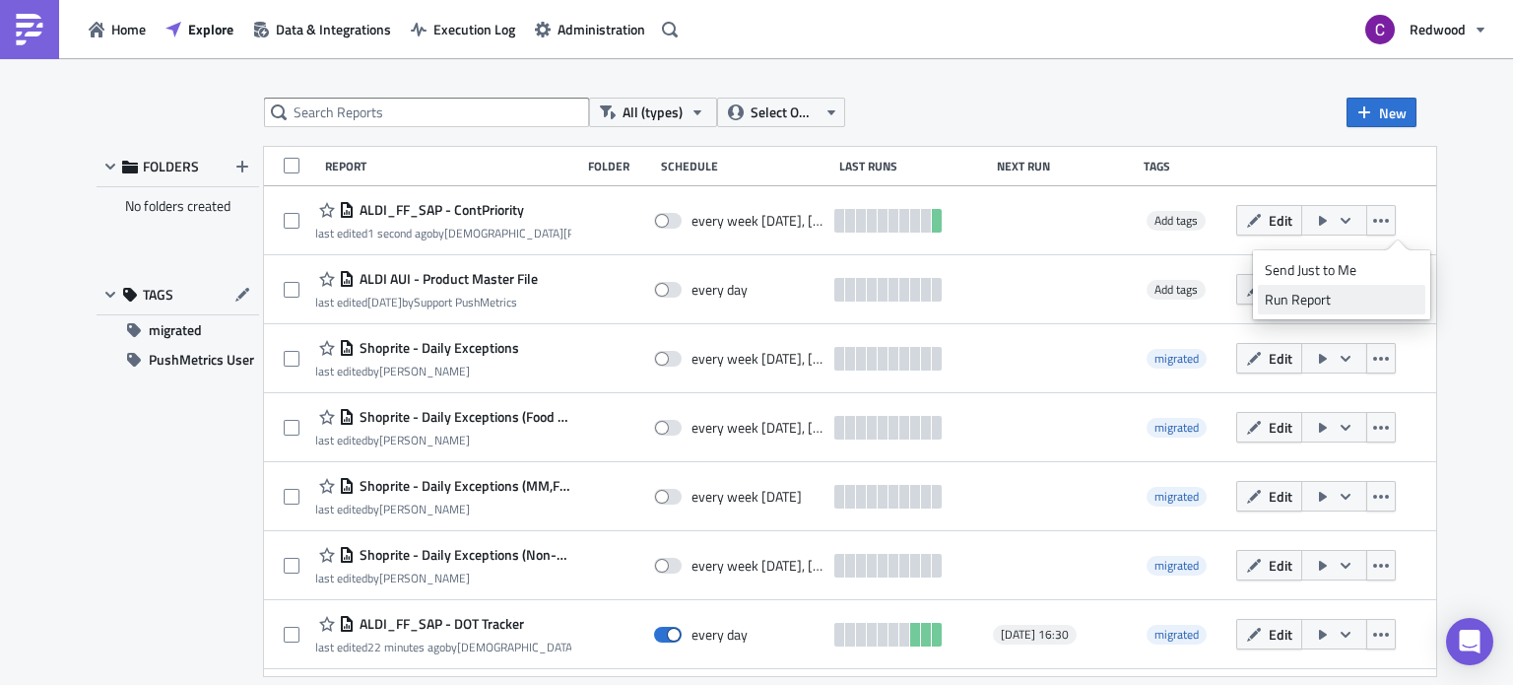
click at [1305, 296] on div "Run Report" at bounding box center [1342, 300] width 154 height 20
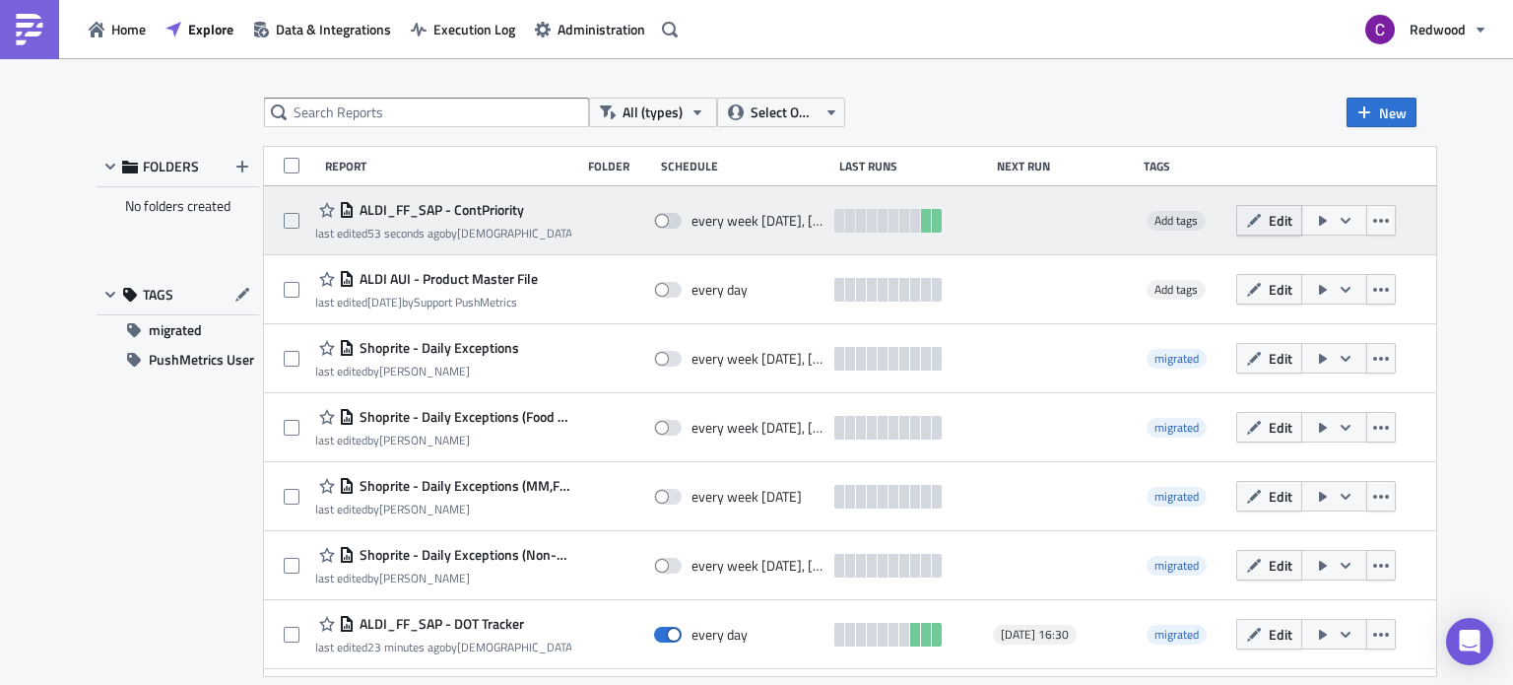
click at [1292, 216] on span "Edit" at bounding box center [1281, 220] width 24 height 21
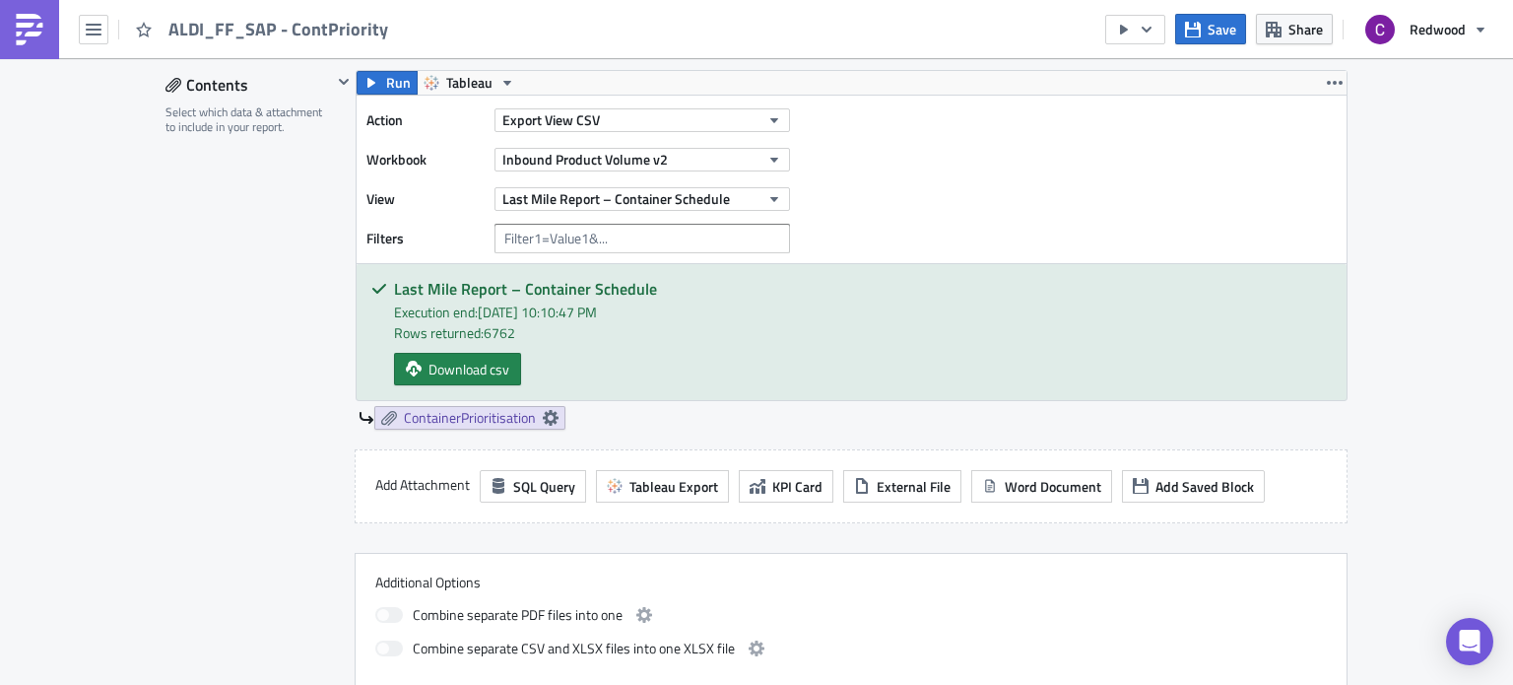
scroll to position [583, 0]
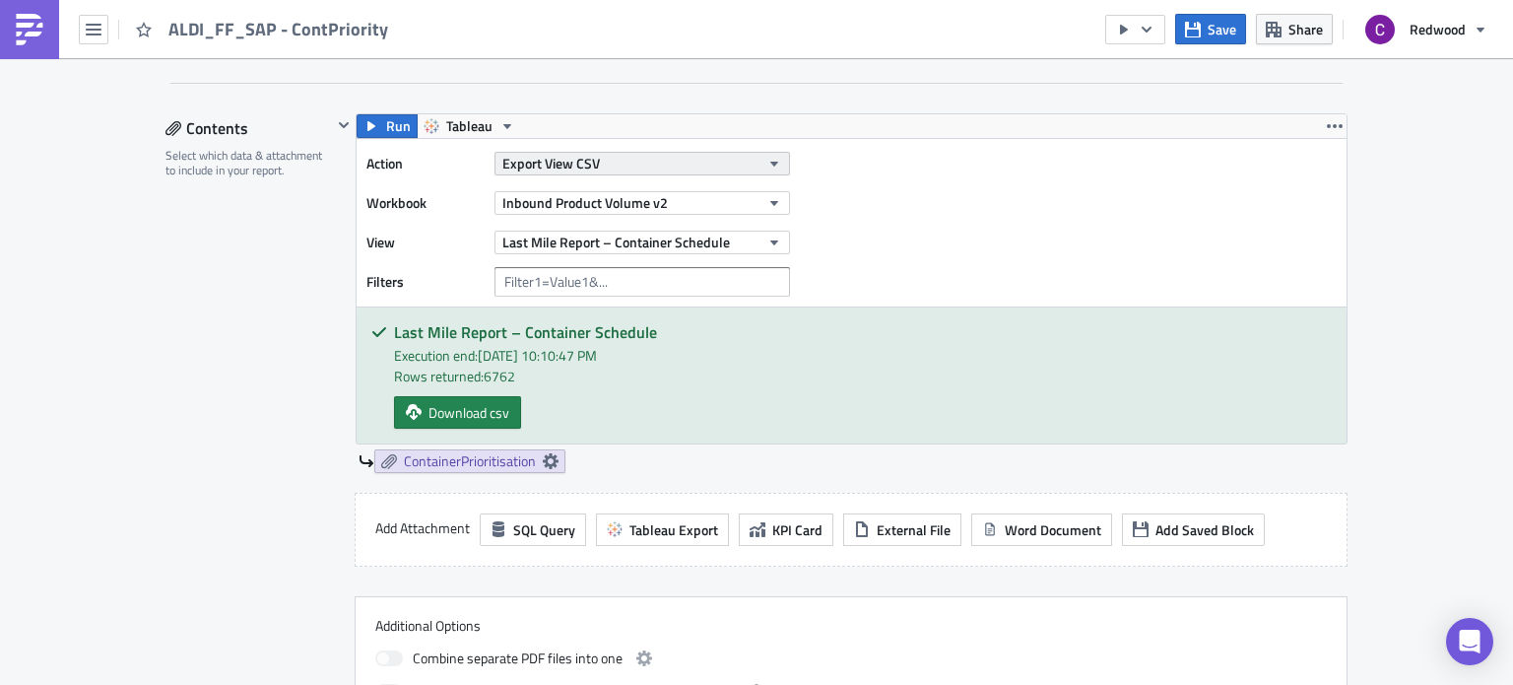
click at [766, 158] on icon "button" at bounding box center [774, 164] width 16 height 16
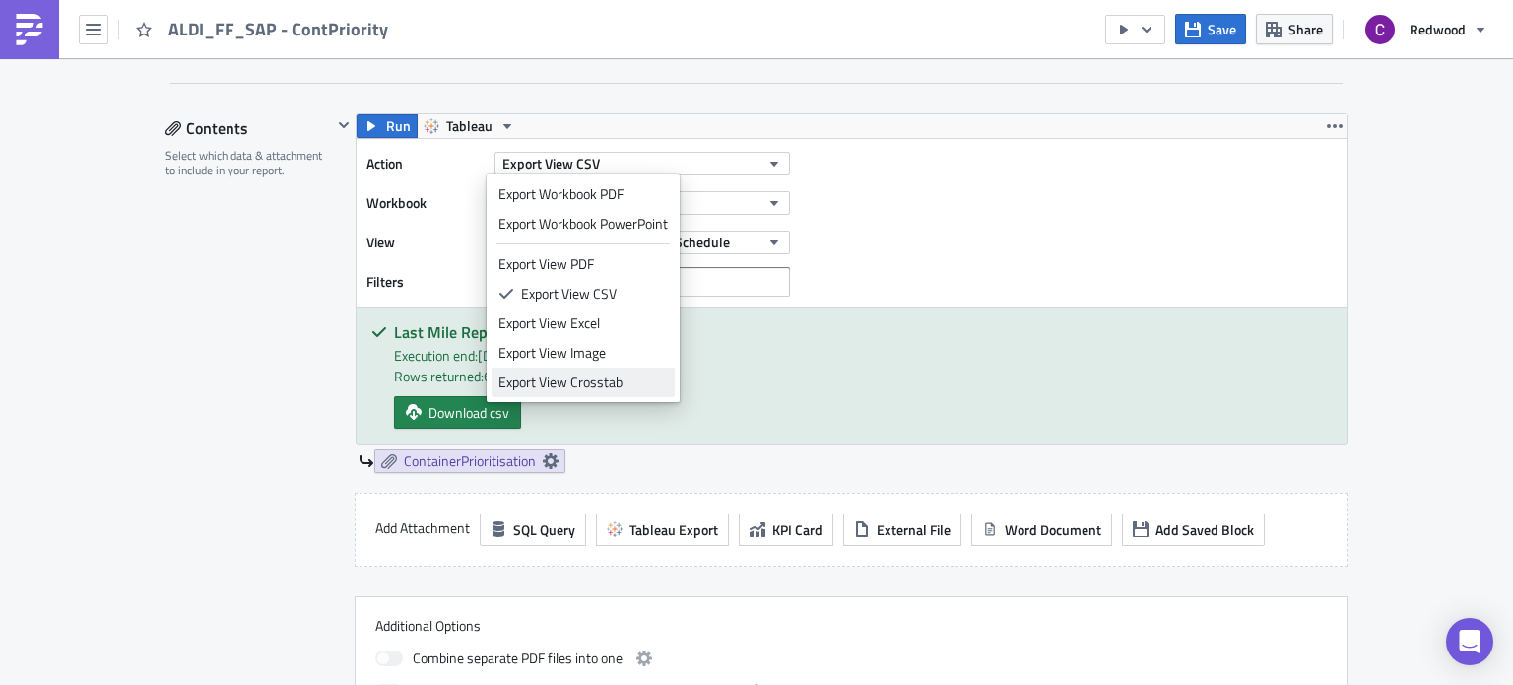
click at [593, 373] on div "Export View Crosstab" at bounding box center [582, 382] width 169 height 20
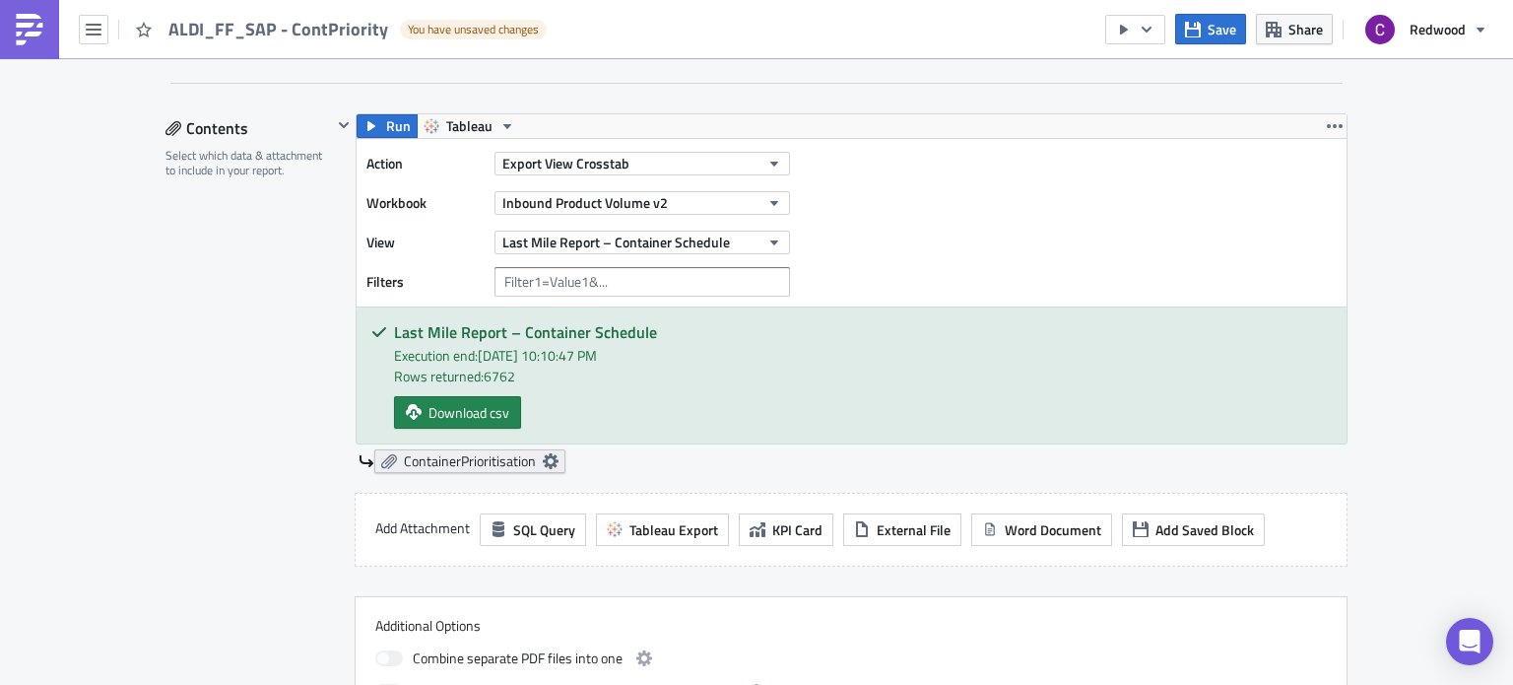
click at [543, 462] on icon at bounding box center [551, 461] width 16 height 16
click at [616, 463] on div "ContainerPrioritisation" at bounding box center [853, 461] width 989 height 24
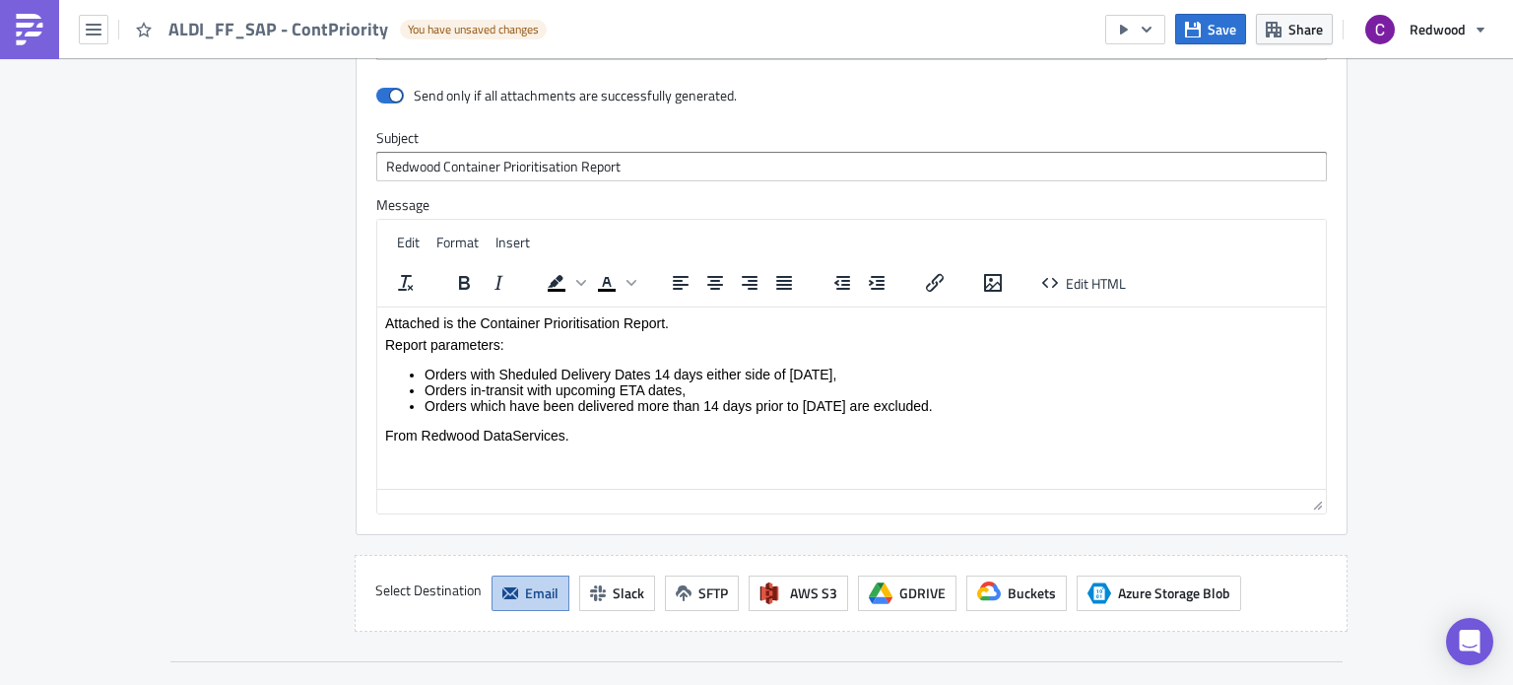
scroll to position [1918, 0]
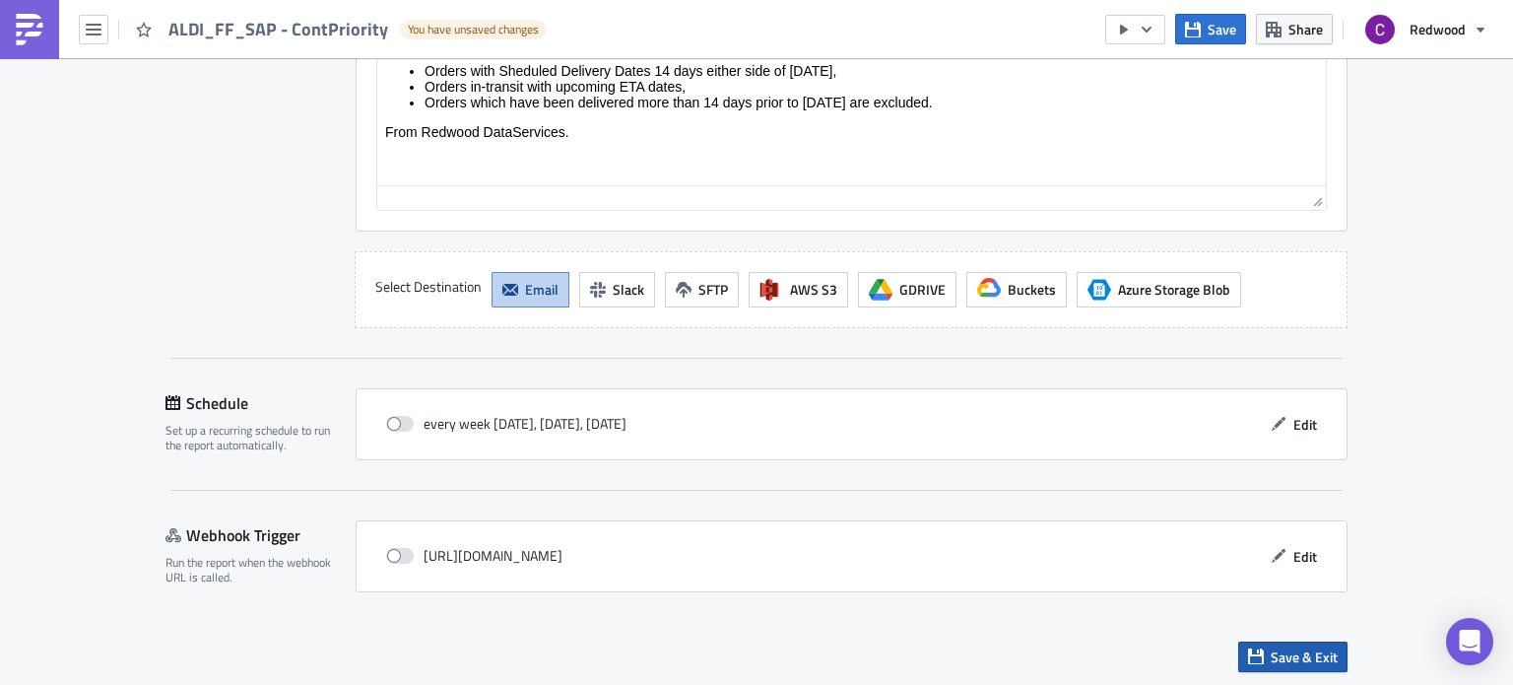
click at [1276, 656] on span "Save & Exit" at bounding box center [1304, 656] width 67 height 21
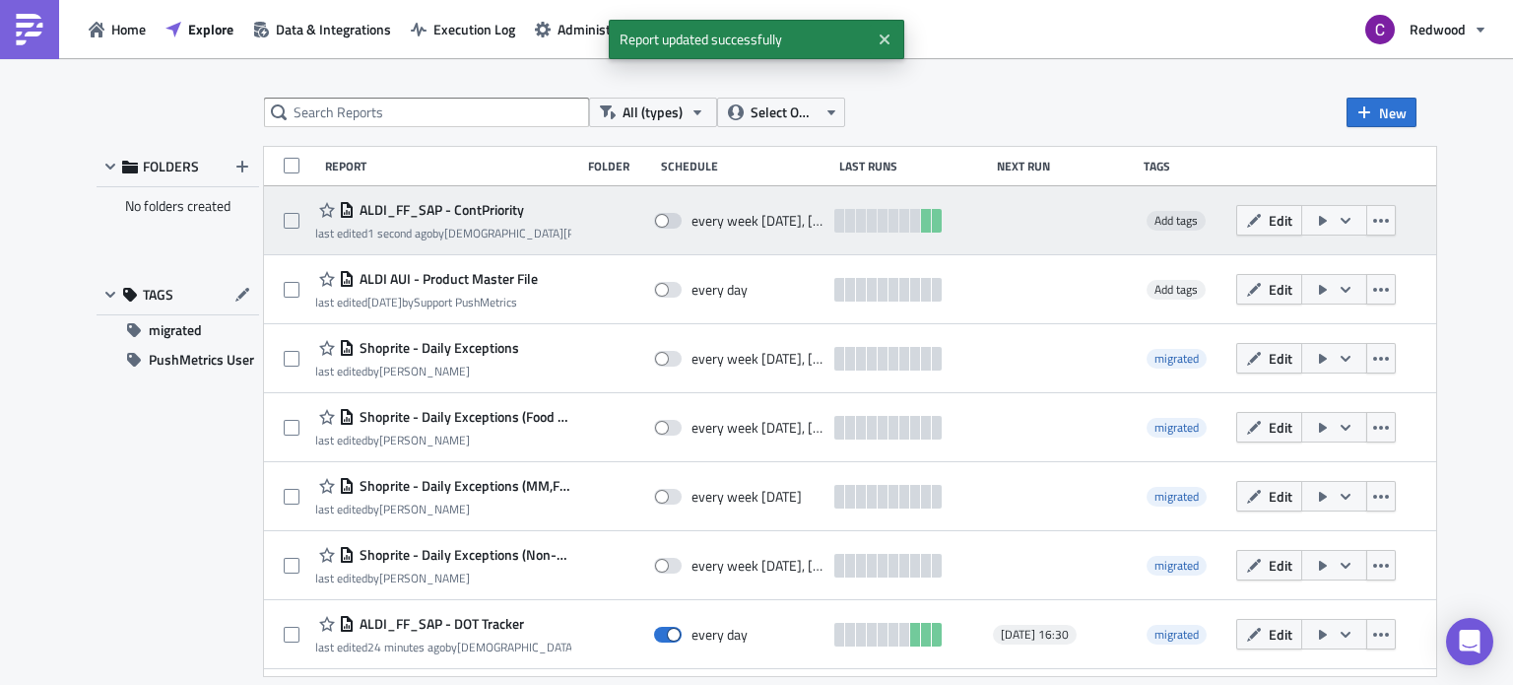
click at [1331, 217] on icon "button" at bounding box center [1323, 221] width 16 height 16
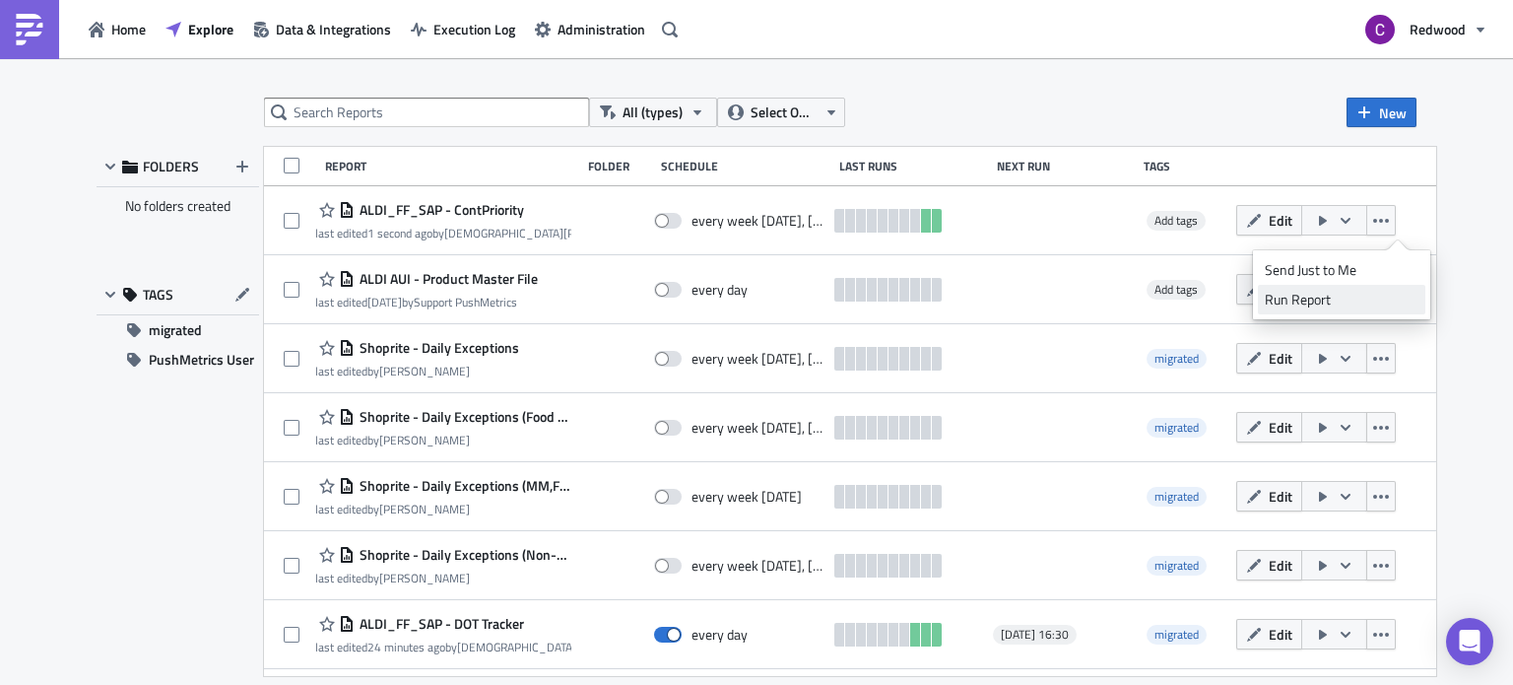
click at [1303, 298] on div "Run Report" at bounding box center [1342, 300] width 154 height 20
